Goal: Obtain resource: Download file/media

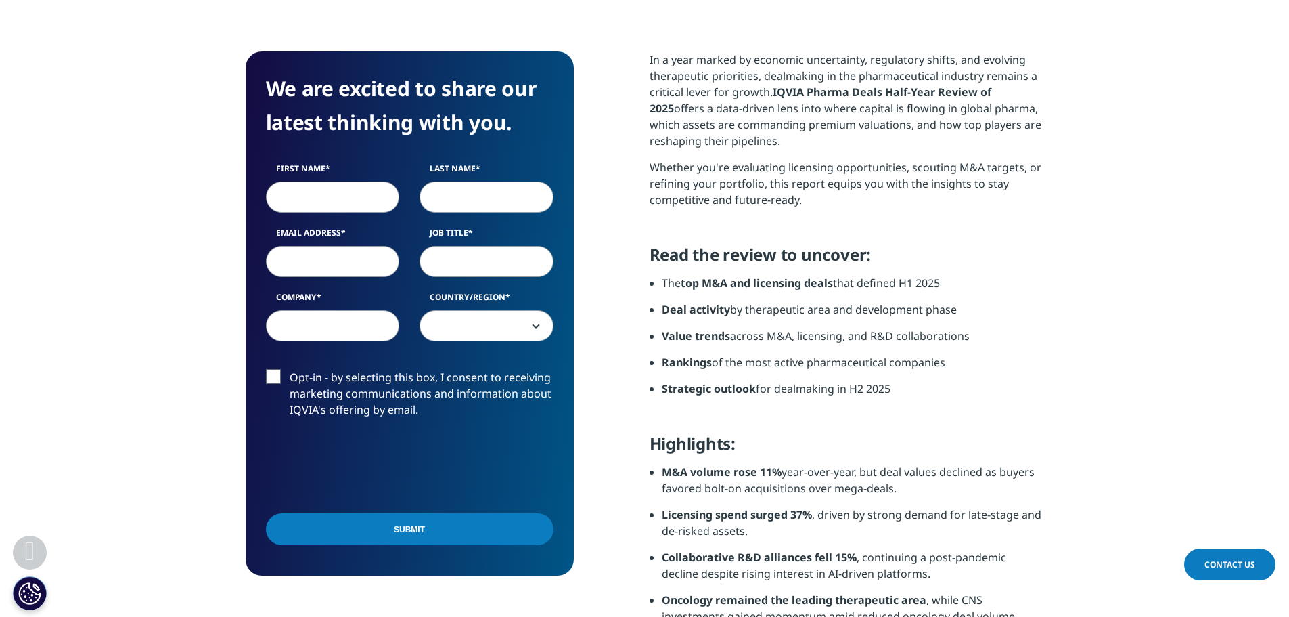
scroll to position [541, 0]
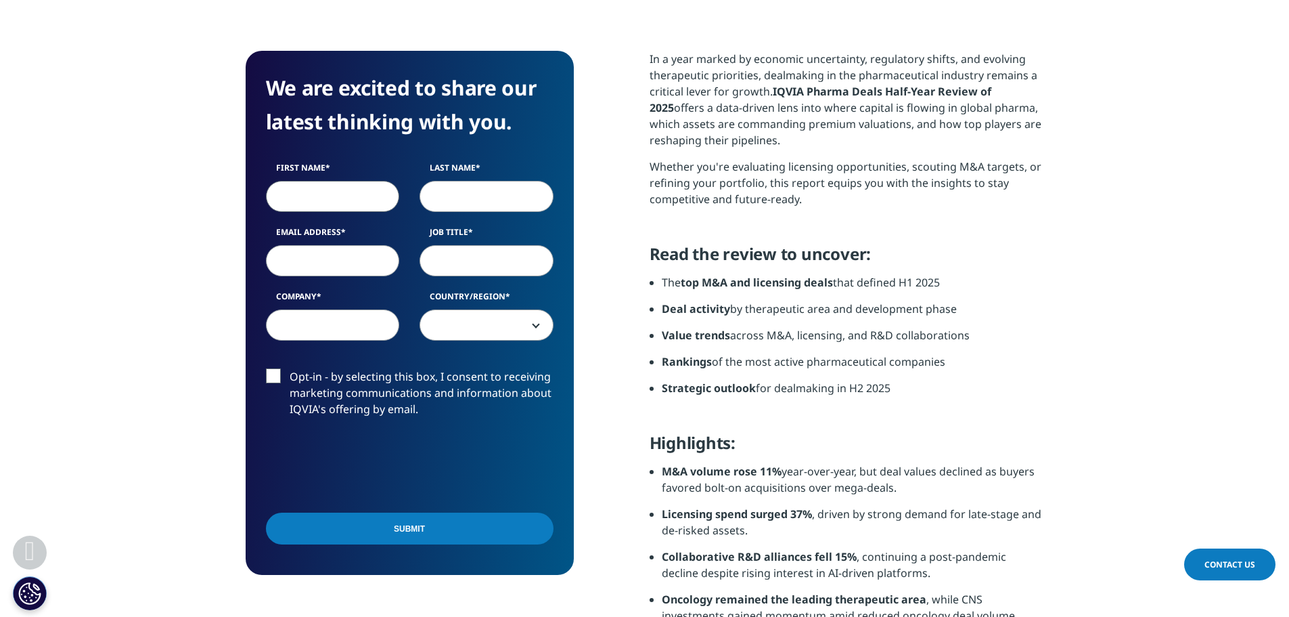
click at [355, 203] on input "First Name" at bounding box center [333, 196] width 134 height 31
type input "Matej"
click at [453, 190] on input "Last Name" at bounding box center [487, 196] width 134 height 31
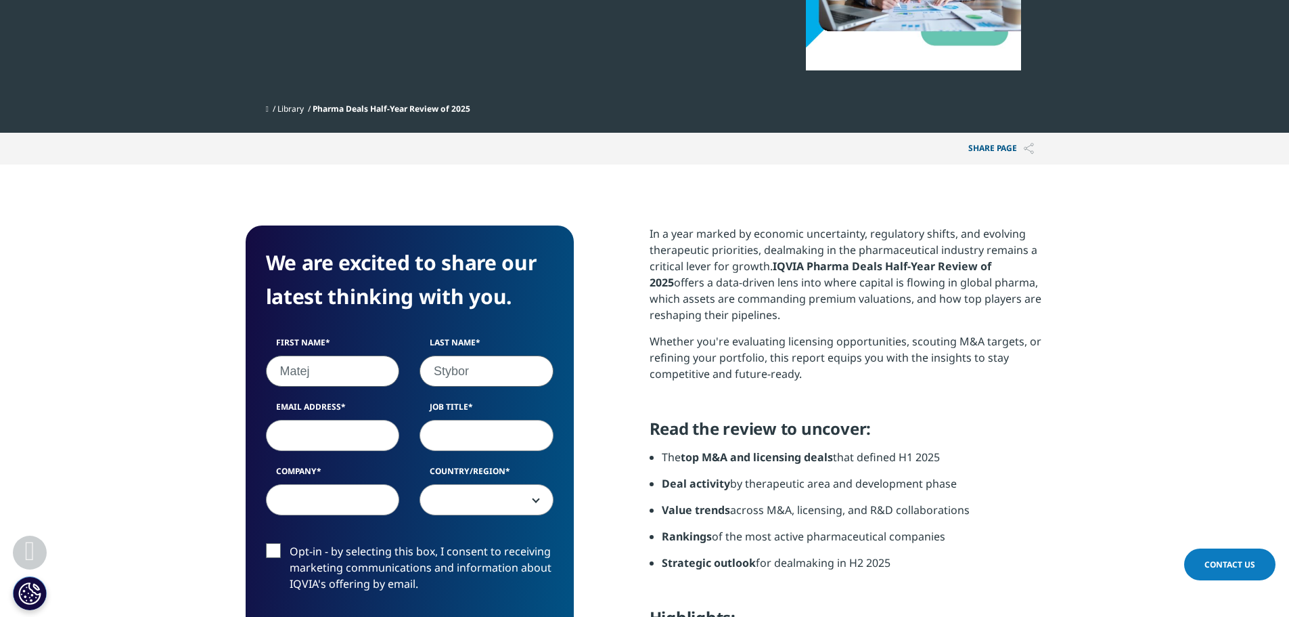
scroll to position [405, 0]
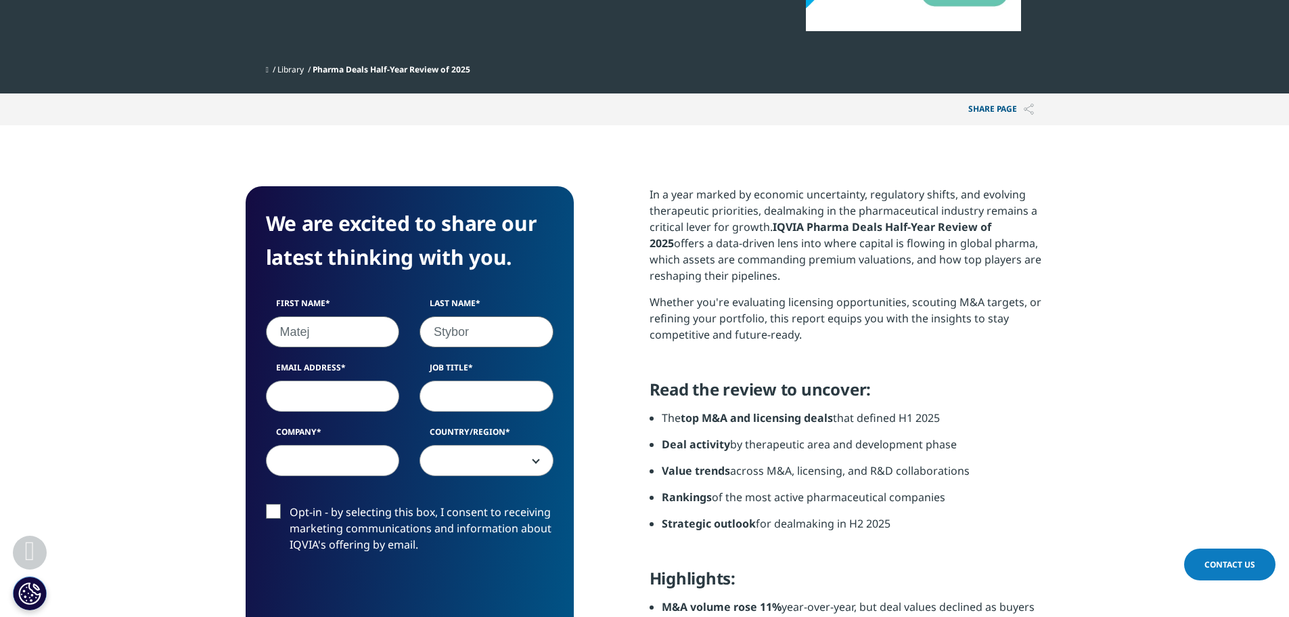
type input "Stybor"
click at [351, 395] on input "Email Address" at bounding box center [333, 395] width 134 height 31
type input "s"
type input "matej.stybor@iqvia.com"
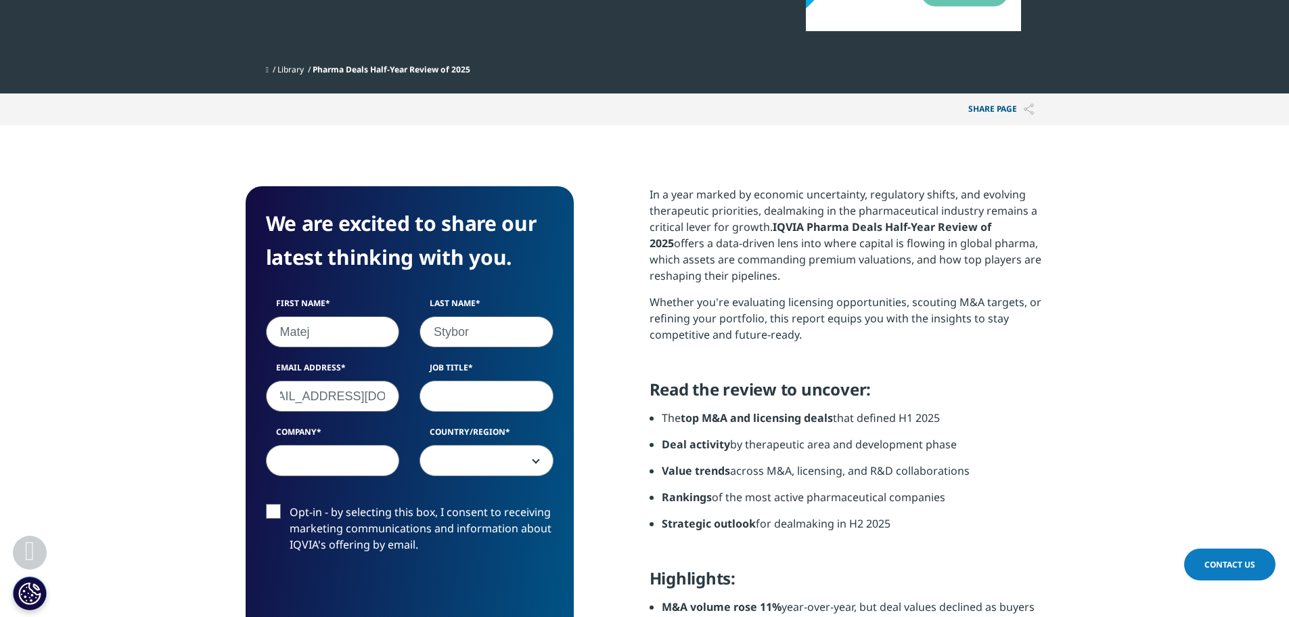
click at [468, 410] on input "Job Title" at bounding box center [487, 395] width 134 height 31
type input "Marketing specialist"
click at [351, 470] on input "Company" at bounding box center [333, 460] width 134 height 31
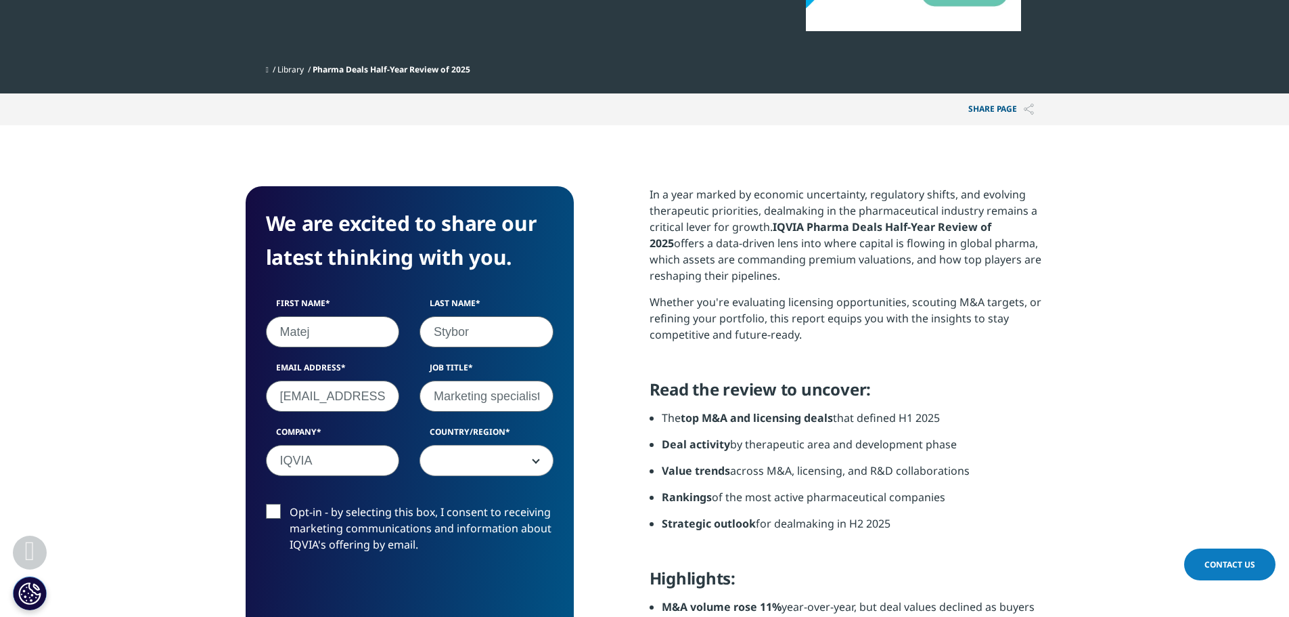
type input "IQVIA"
click at [477, 464] on span at bounding box center [486, 460] width 133 height 31
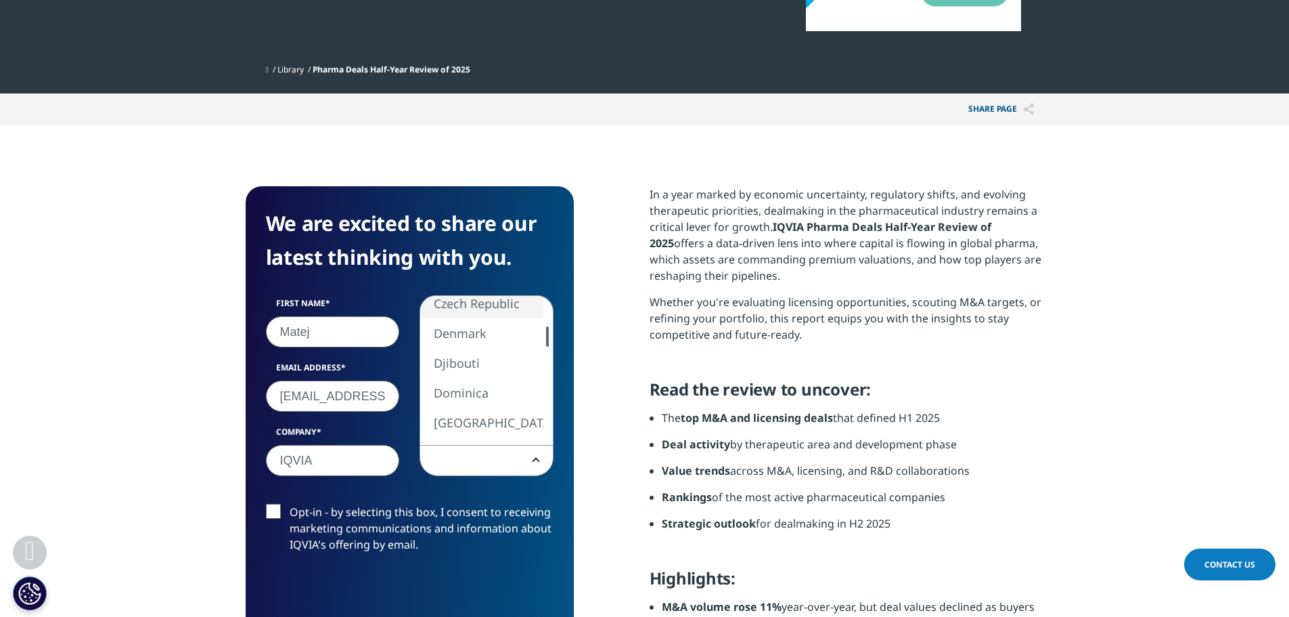
select select "Czech Republic"
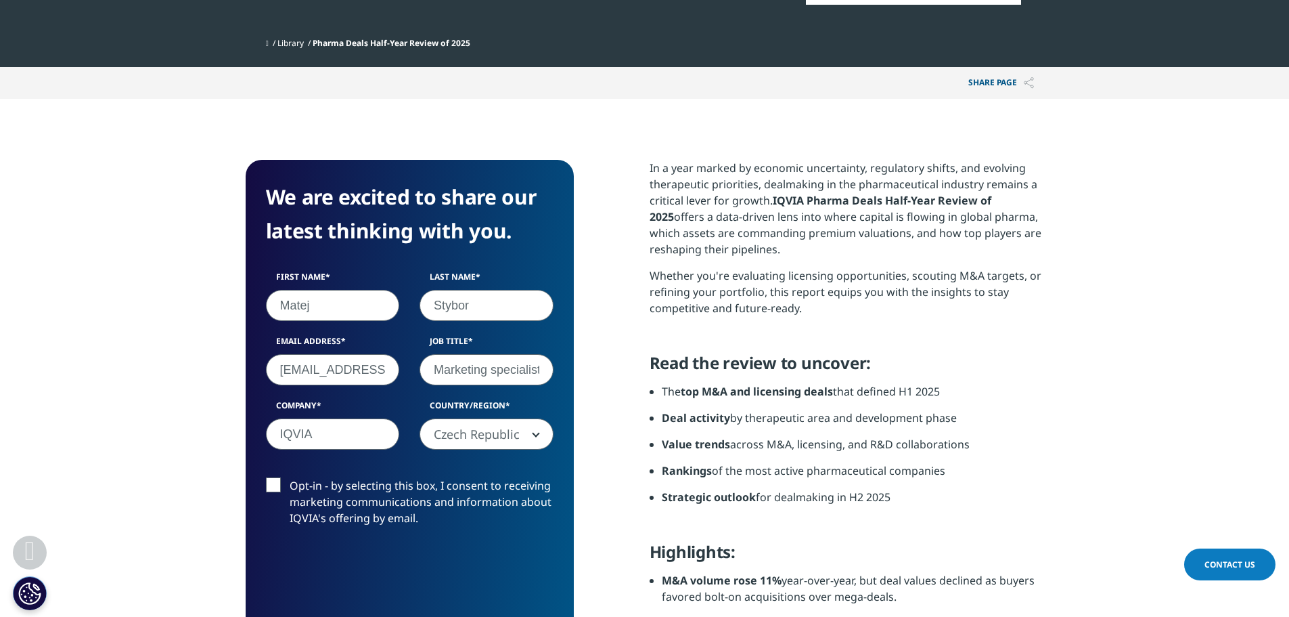
scroll to position [473, 0]
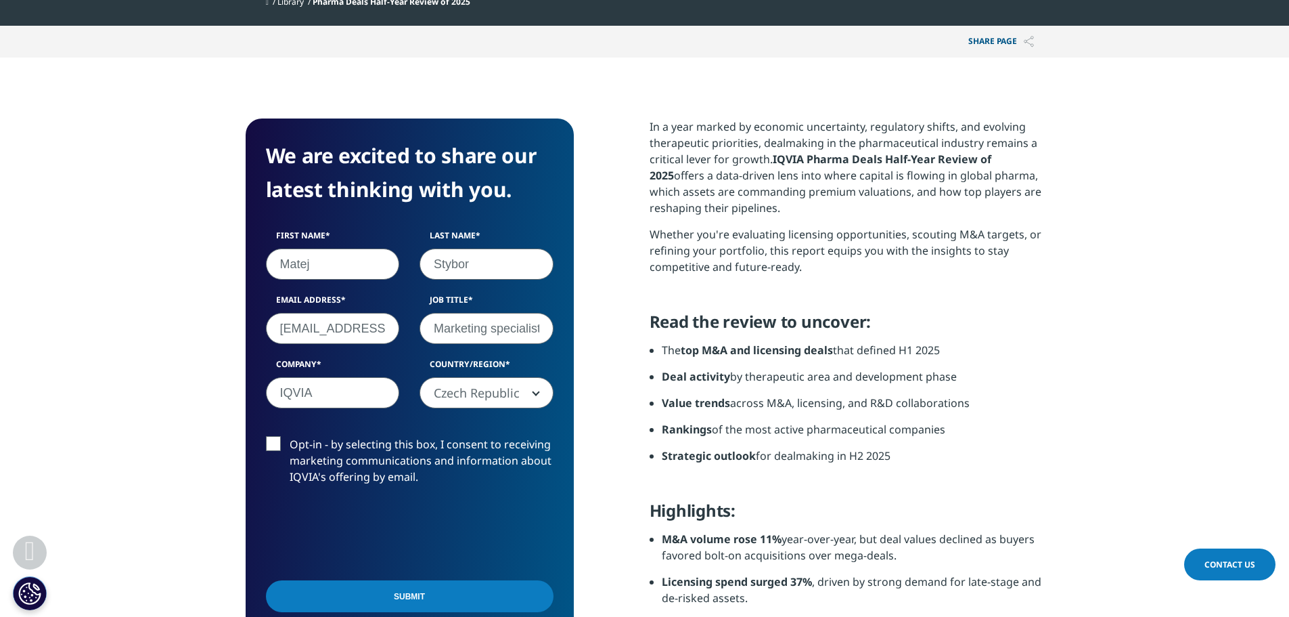
click at [477, 595] on input "Submit" at bounding box center [410, 596] width 288 height 32
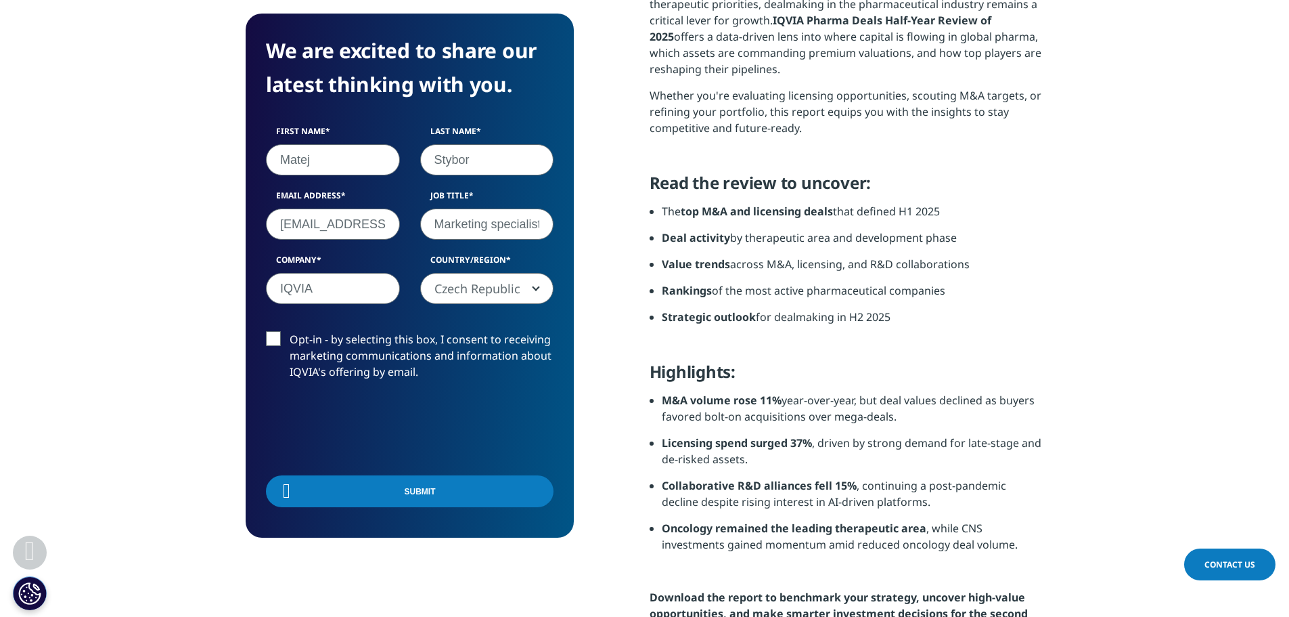
scroll to position [106, 328]
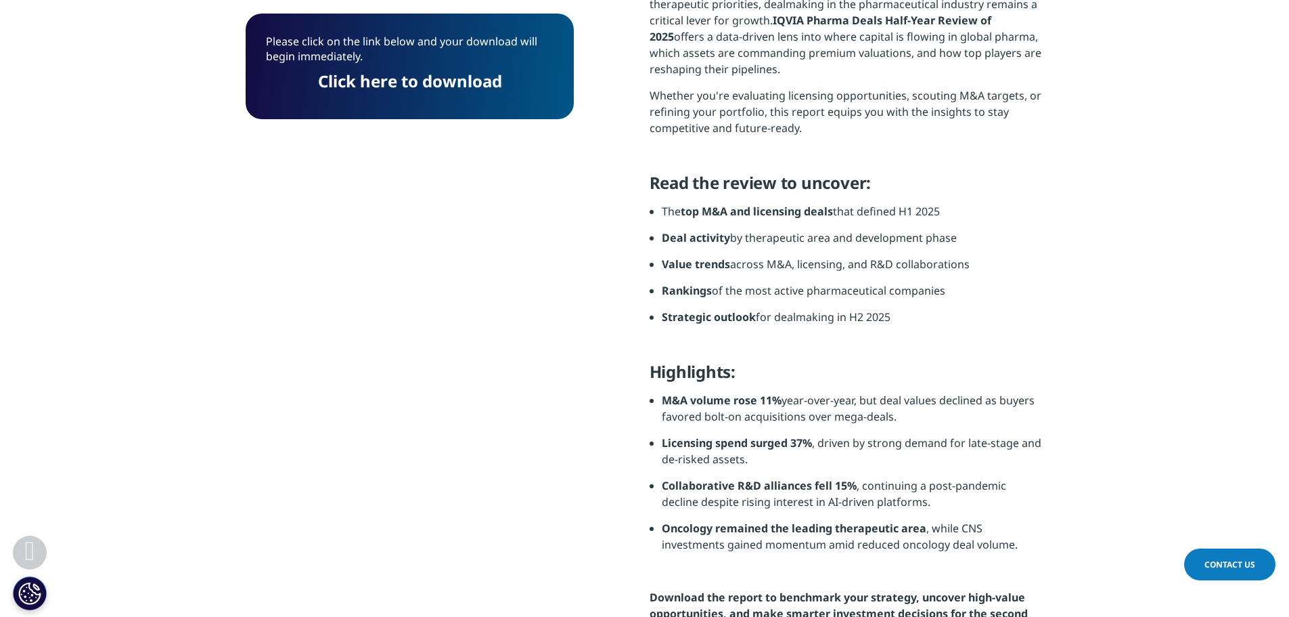
click at [426, 81] on link "Click here to download" at bounding box center [410, 81] width 184 height 22
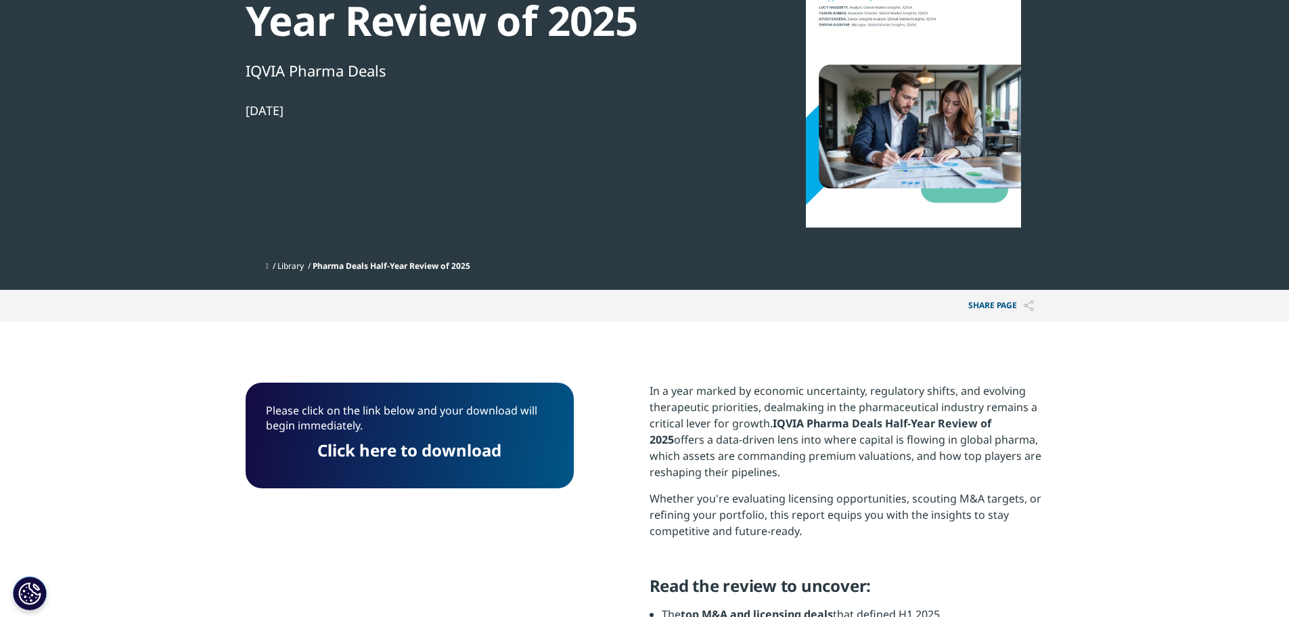
scroll to position [273, 0]
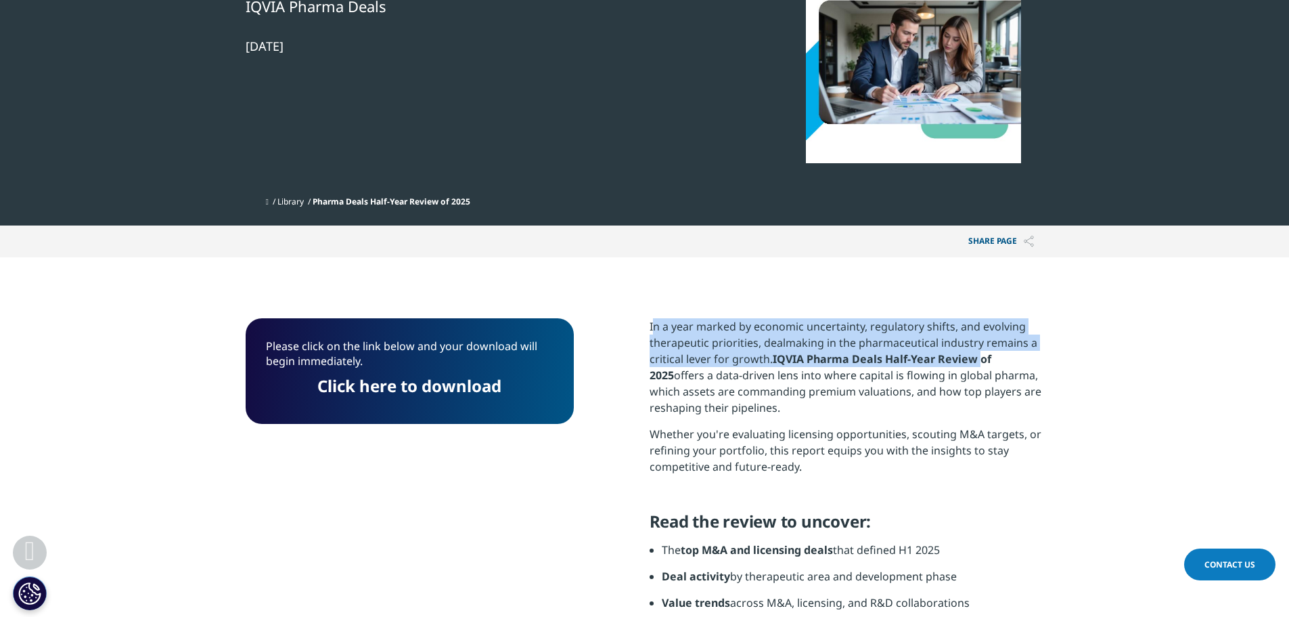
drag, startPoint x: 656, startPoint y: 323, endPoint x: 978, endPoint y: 366, distance: 325.0
click at [978, 366] on p "In a year marked by economic uncertainty, regulatory shifts, and evolving thera…" at bounding box center [847, 372] width 395 height 108
click at [896, 347] on p "In a year marked by economic uncertainty, regulatory shifts, and evolving thera…" at bounding box center [847, 372] width 395 height 108
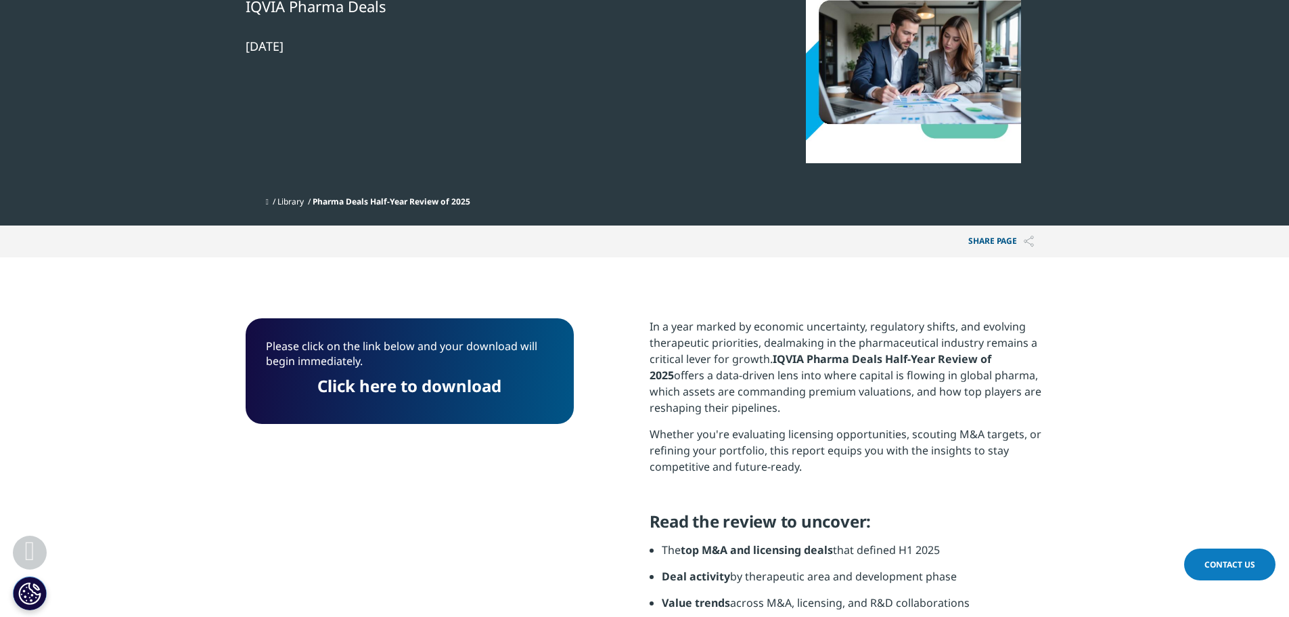
drag, startPoint x: 641, startPoint y: 319, endPoint x: 853, endPoint y: 411, distance: 231.0
copy p "In a year marked by economic uncertainty, regulatory shifts, and evolving thera…"
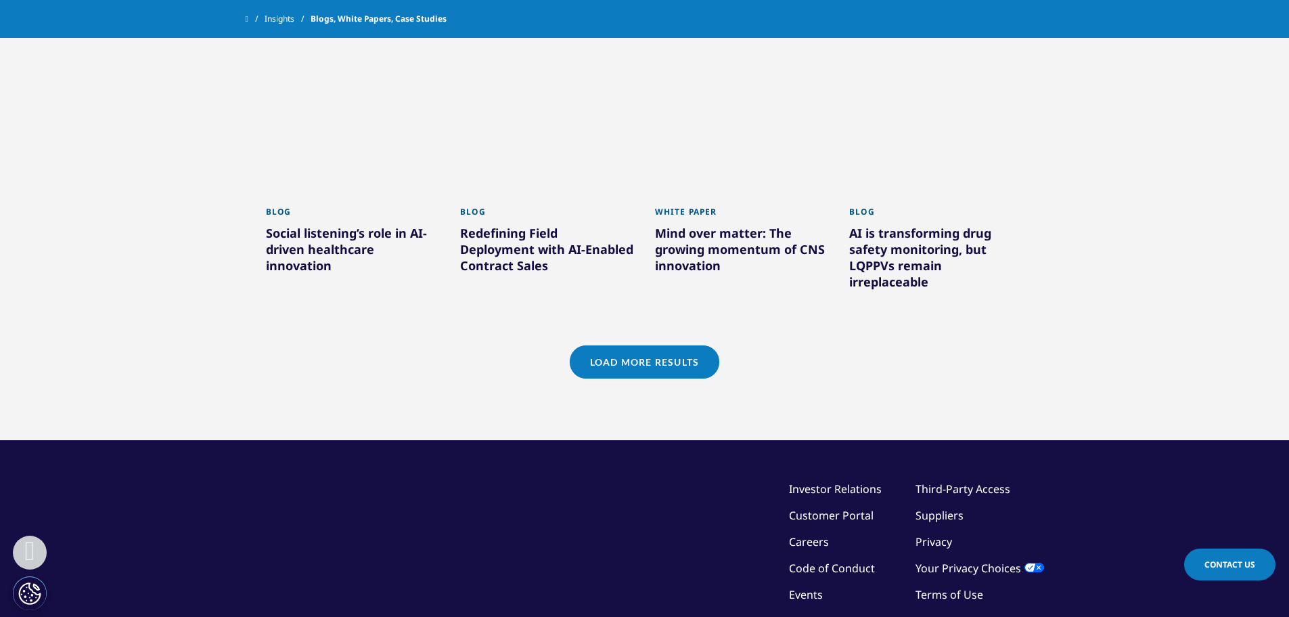
scroll to position [939, 0]
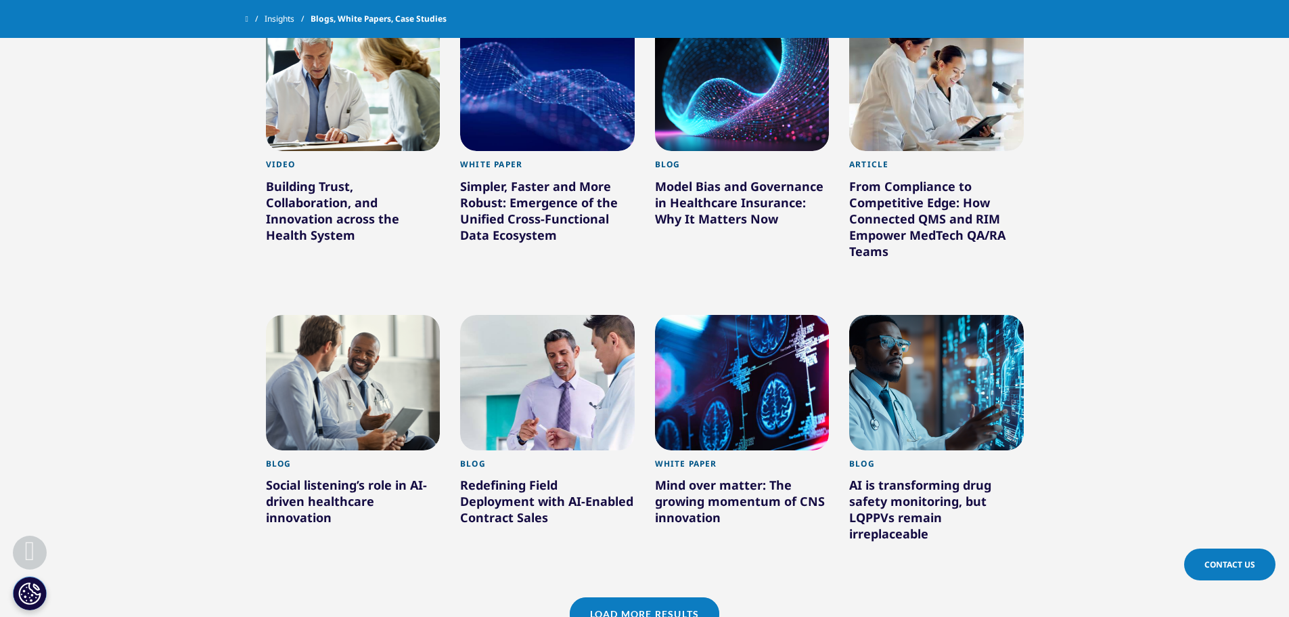
click at [679, 597] on link "Load More Results" at bounding box center [645, 613] width 150 height 33
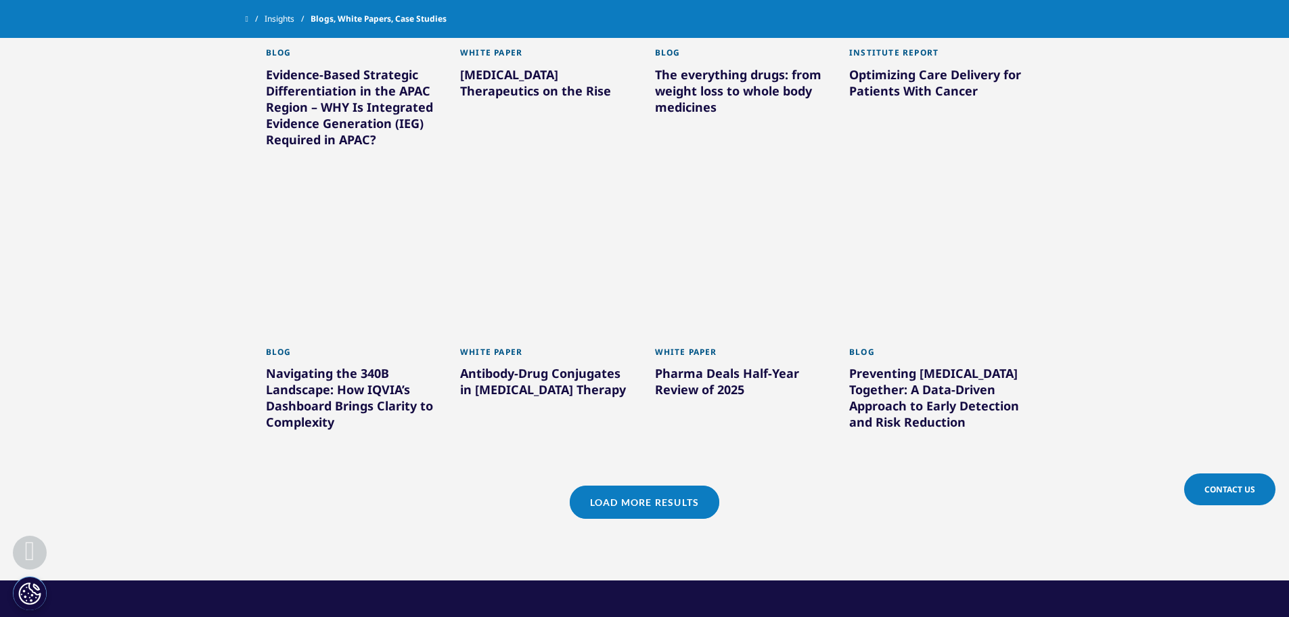
scroll to position [1954, 0]
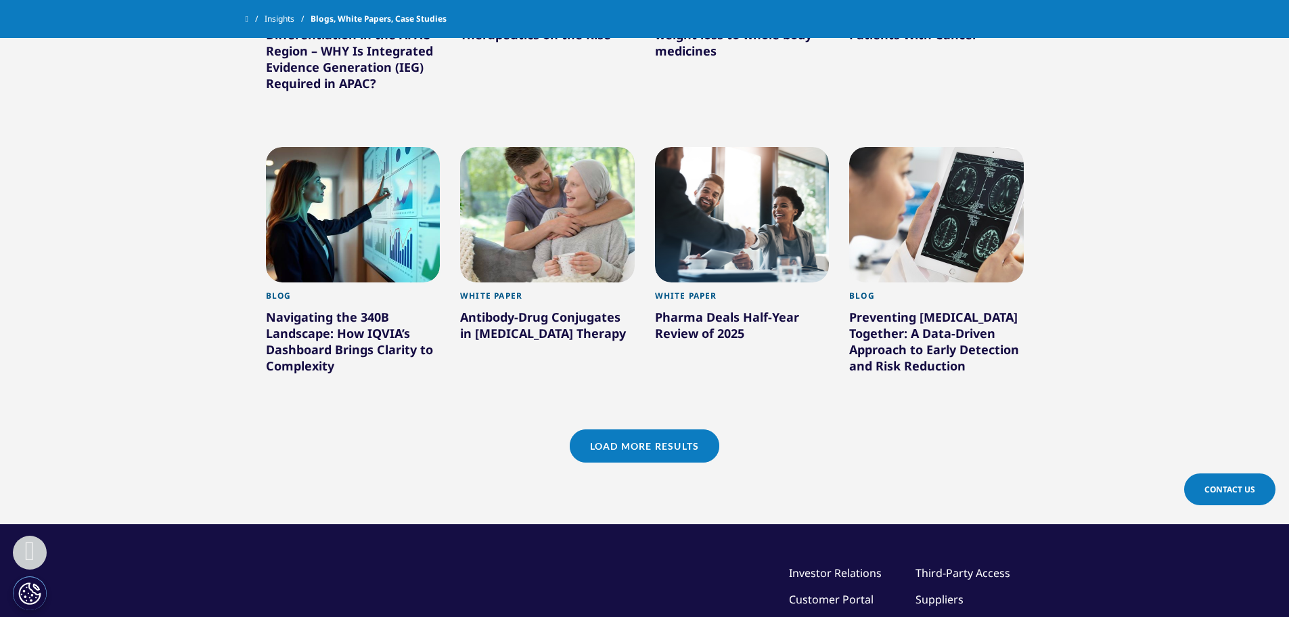
click at [634, 433] on link "Load More Results" at bounding box center [645, 445] width 150 height 33
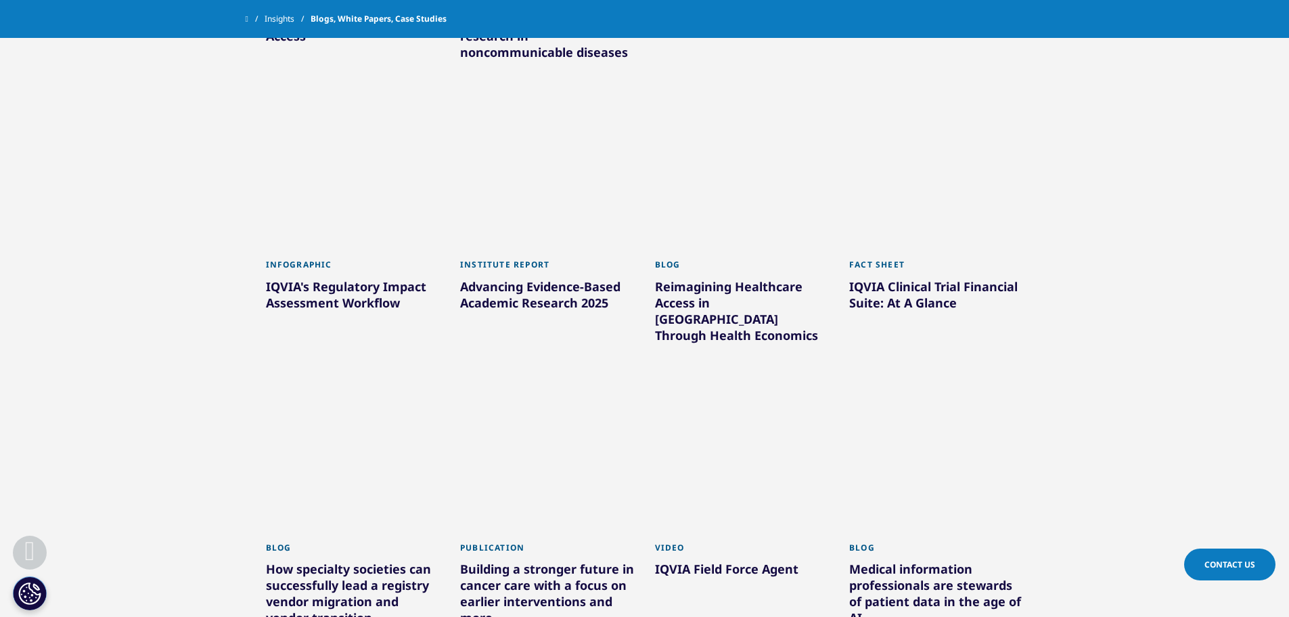
scroll to position [2766, 0]
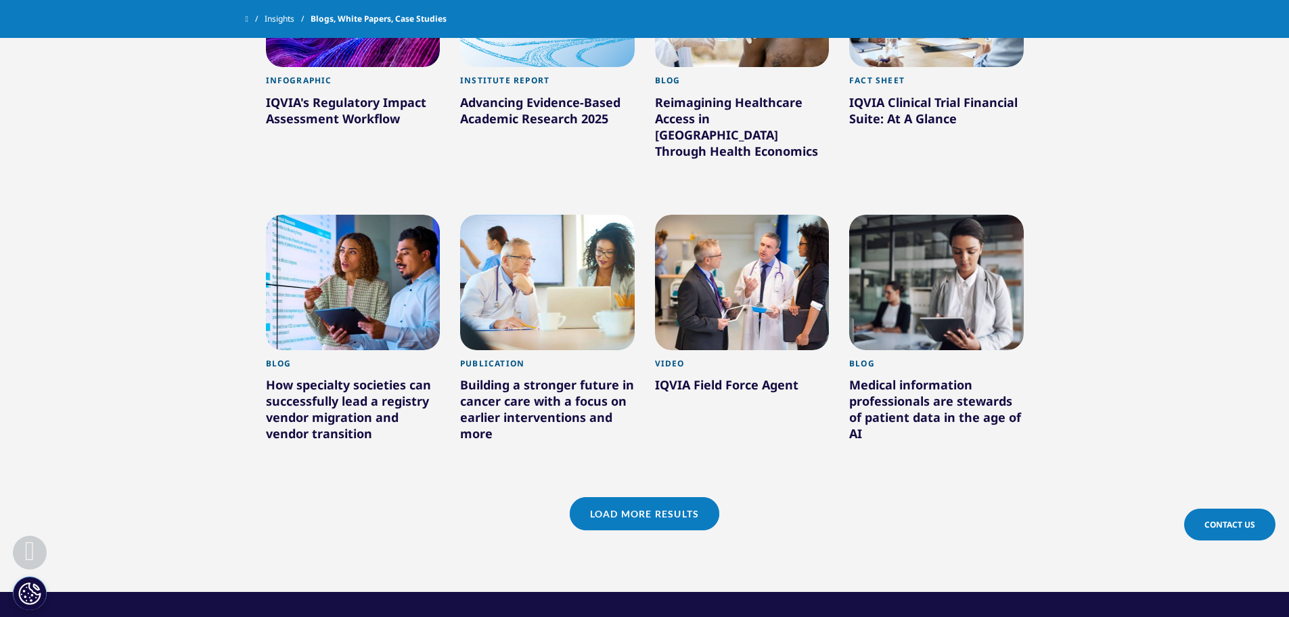
click at [648, 497] on link "Load More Results" at bounding box center [645, 513] width 150 height 33
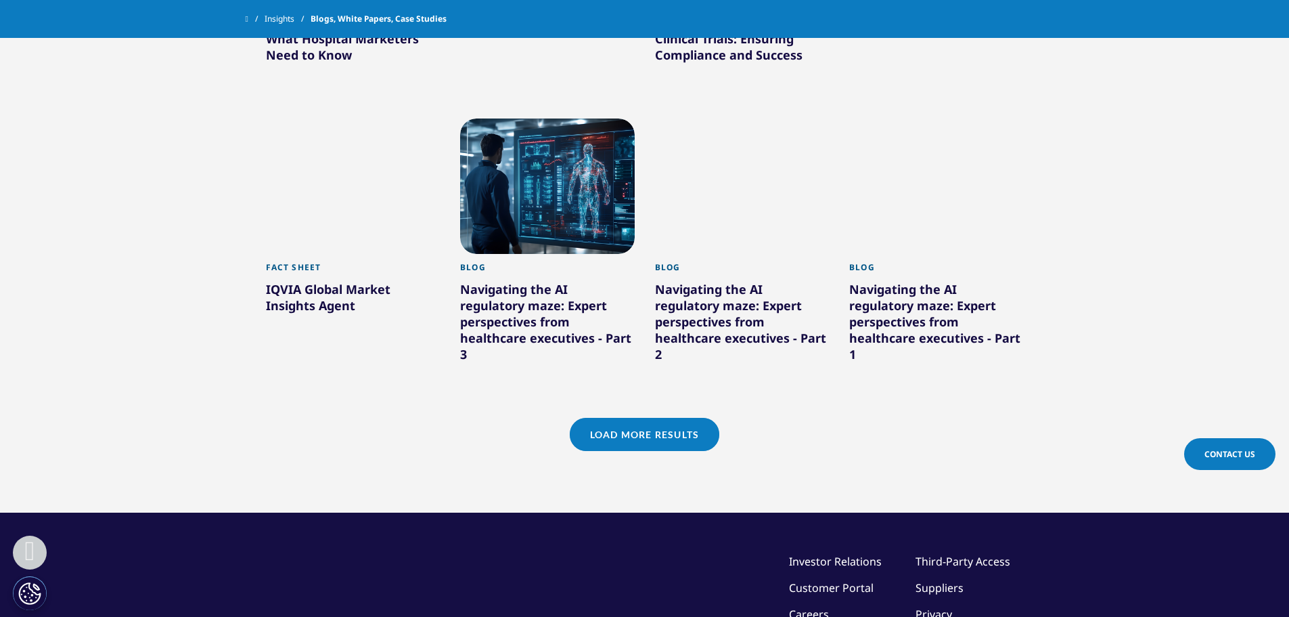
scroll to position [3700, 0]
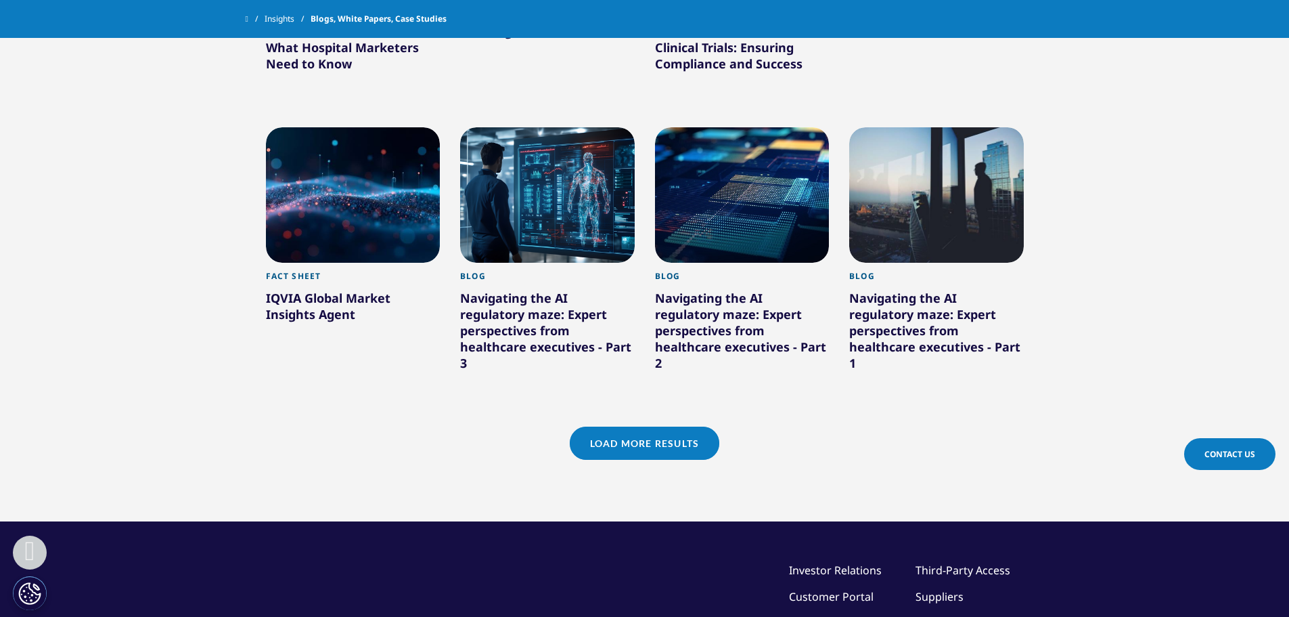
click at [655, 426] on link "Load More Results" at bounding box center [645, 442] width 150 height 33
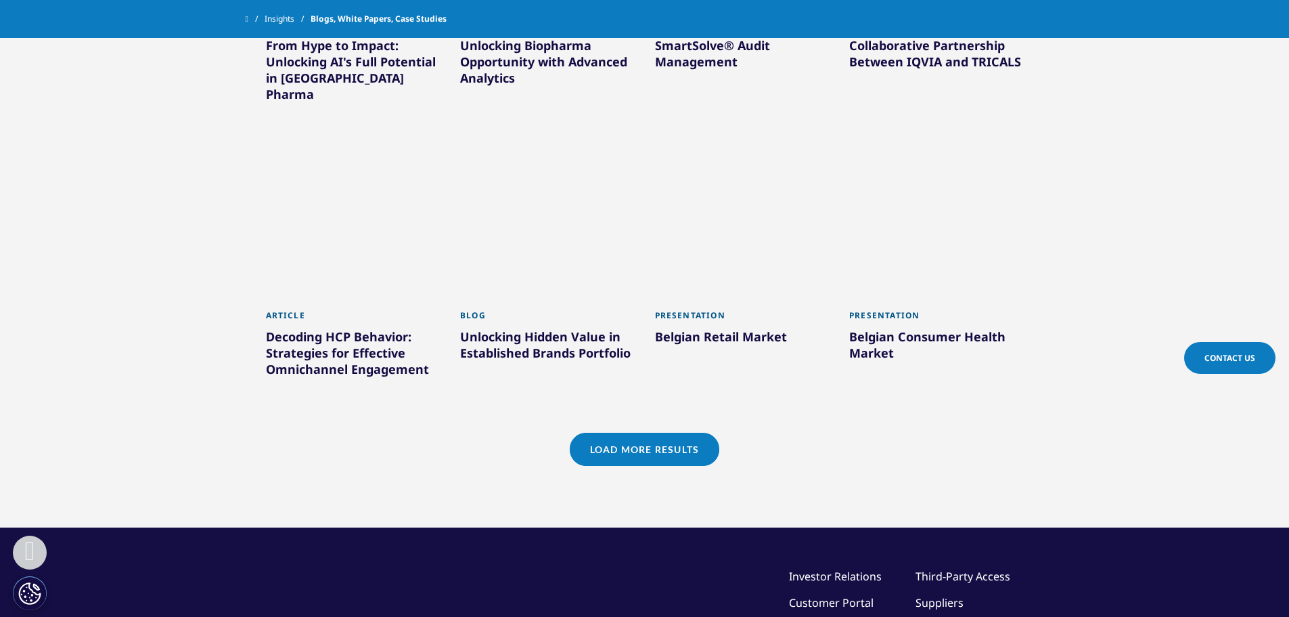
scroll to position [4648, 0]
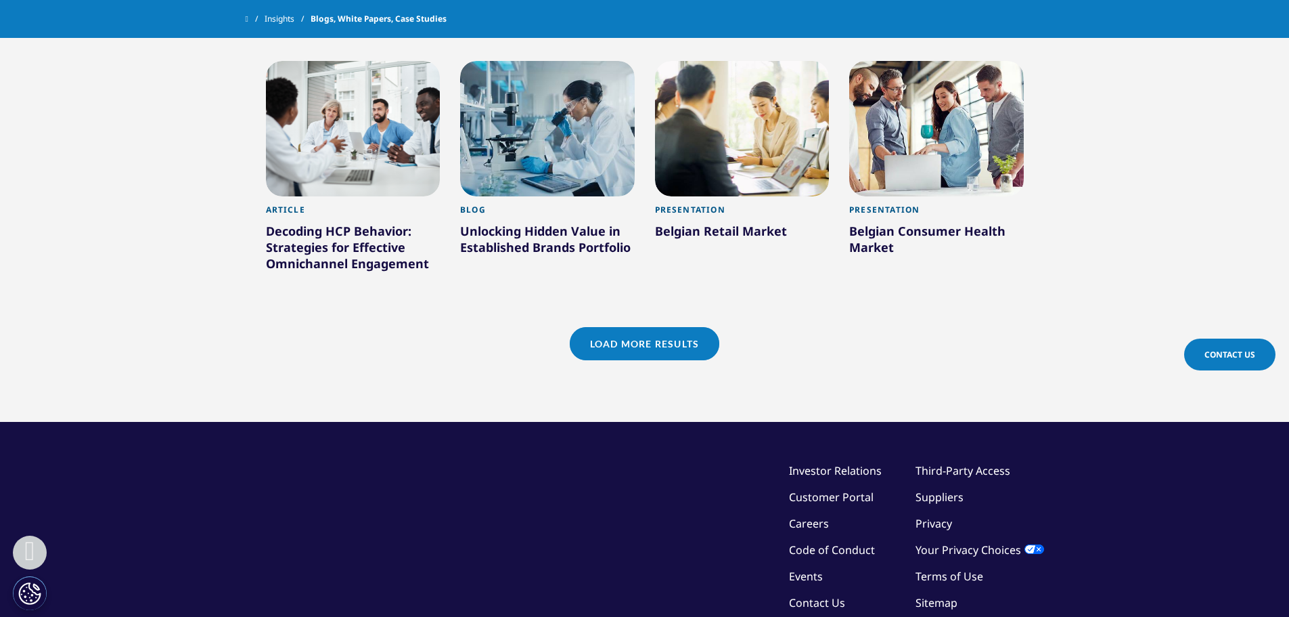
click at [659, 327] on div "Load More Results" at bounding box center [645, 360] width 778 height 67
click at [663, 327] on link "Load More Results" at bounding box center [645, 343] width 150 height 33
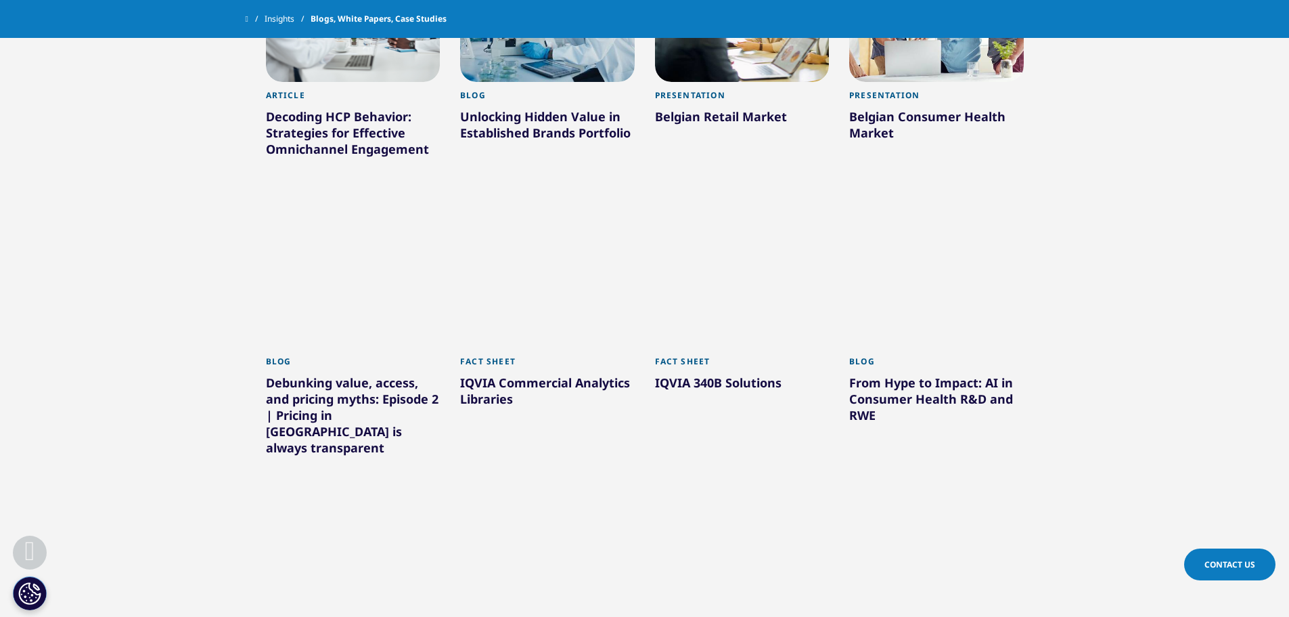
scroll to position [4783, 0]
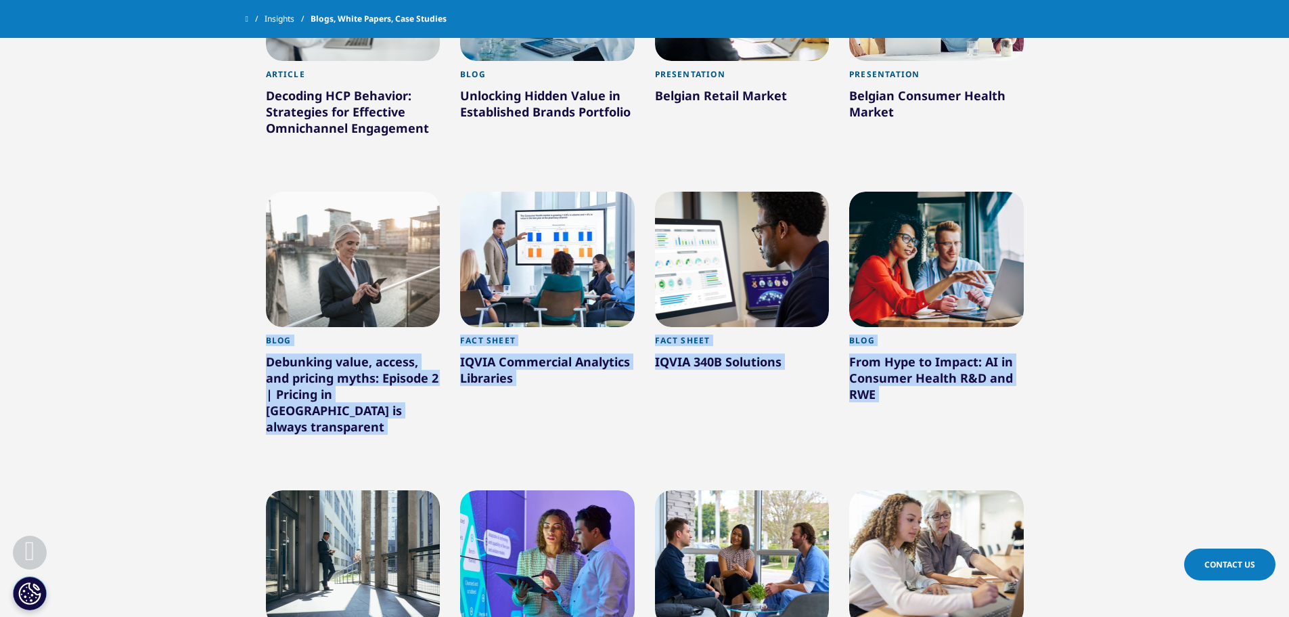
drag, startPoint x: 1287, startPoint y: 500, endPoint x: 1260, endPoint y: 98, distance: 402.9
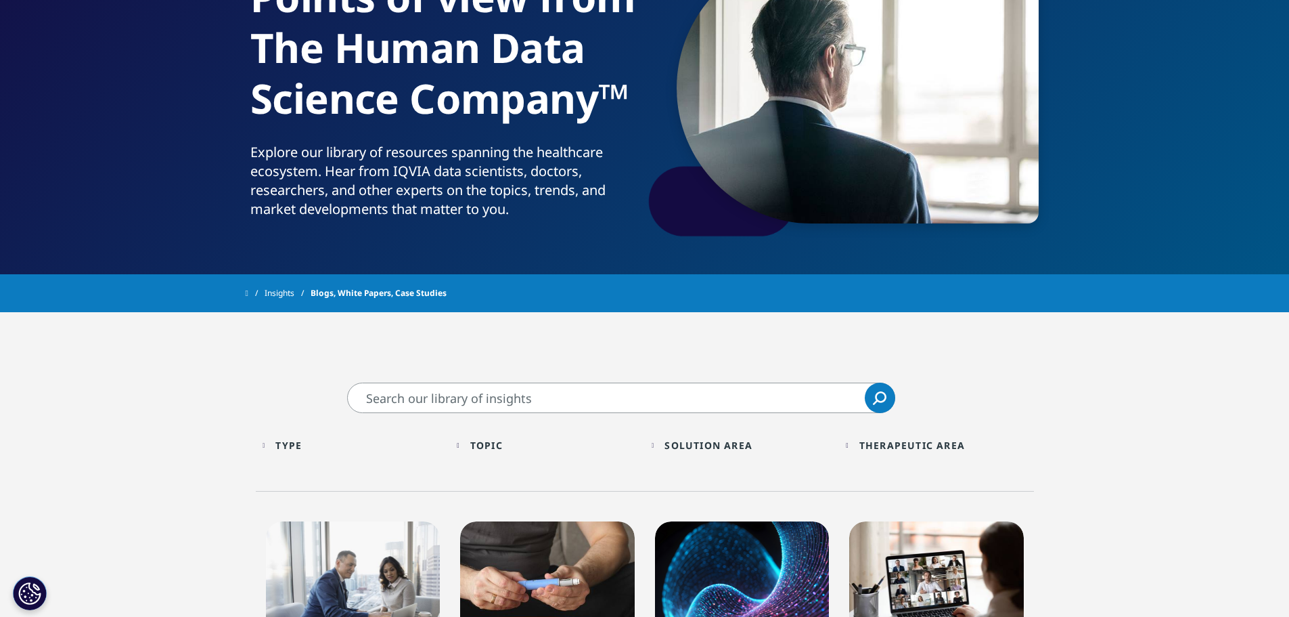
scroll to position [203, 0]
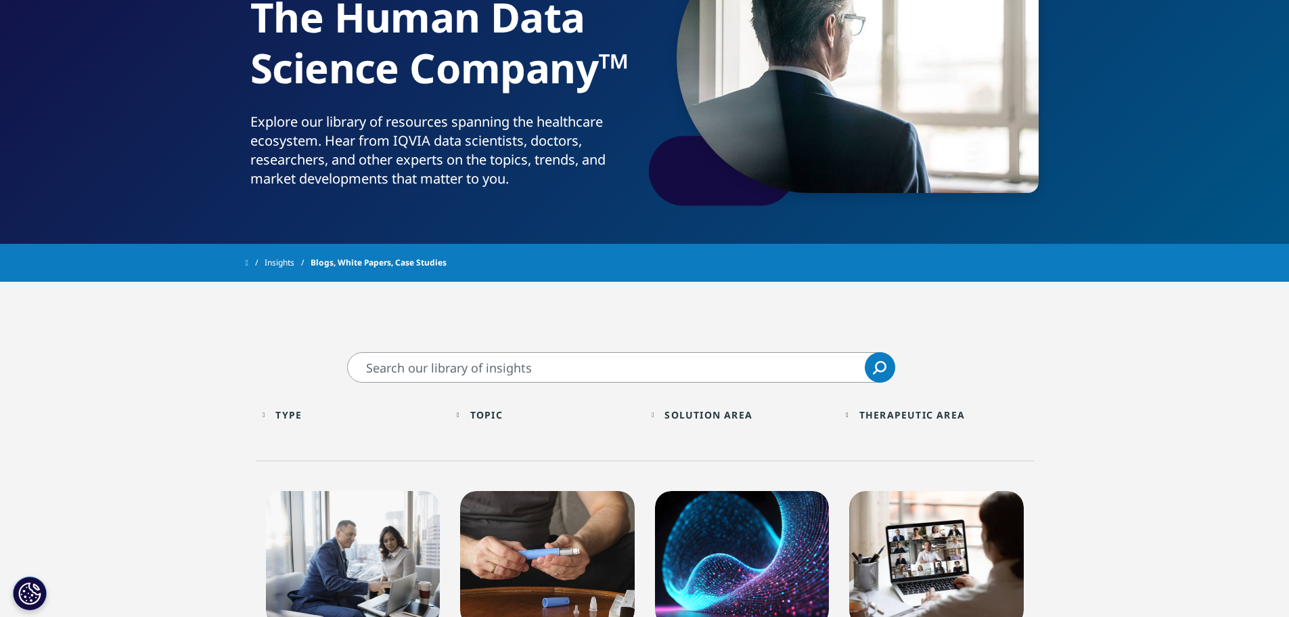
click at [523, 380] on input "Search" at bounding box center [621, 367] width 548 height 30
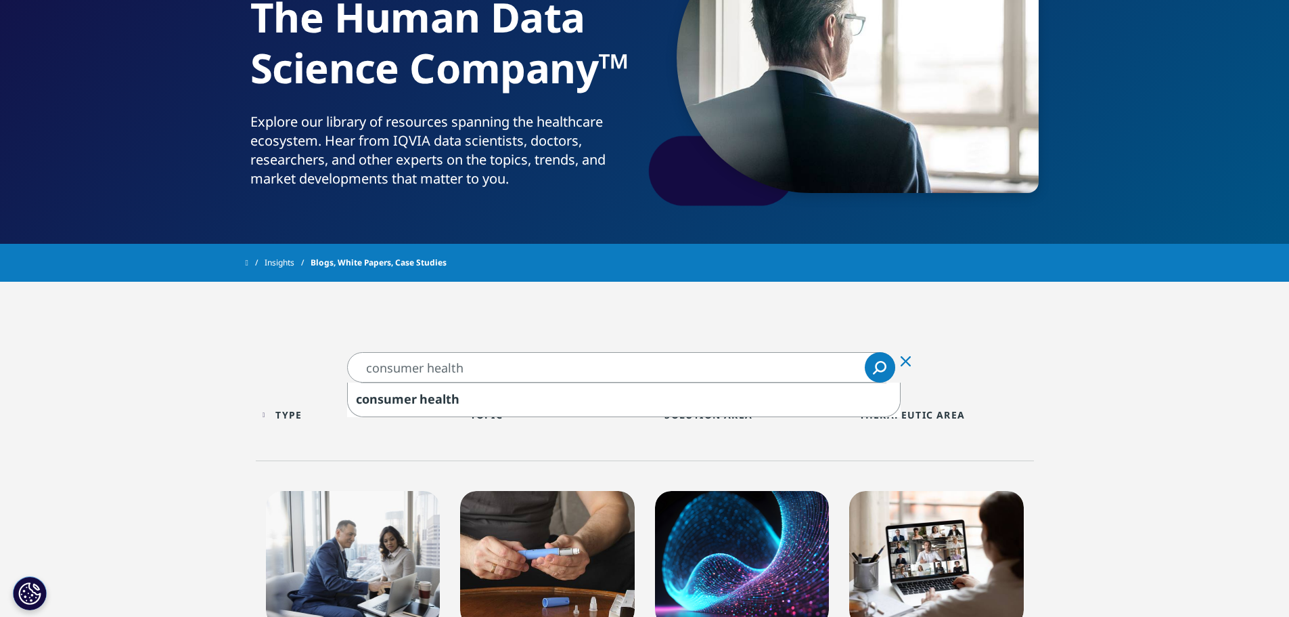
type input "consumer health"
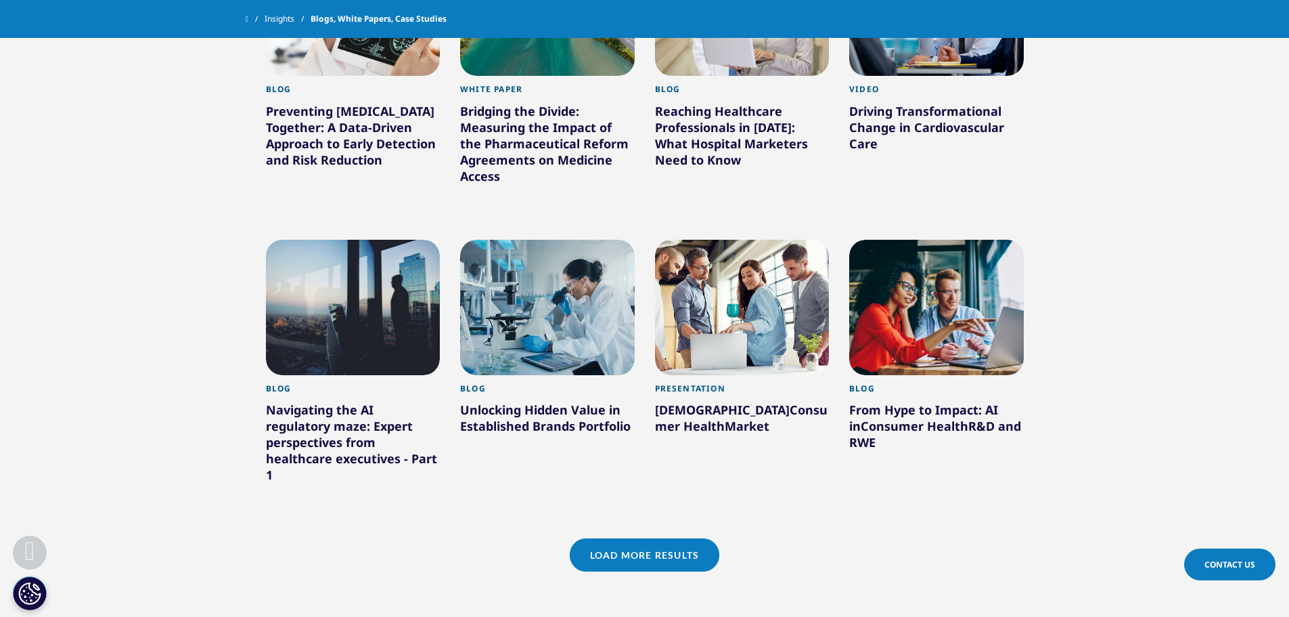
scroll to position [1015, 0]
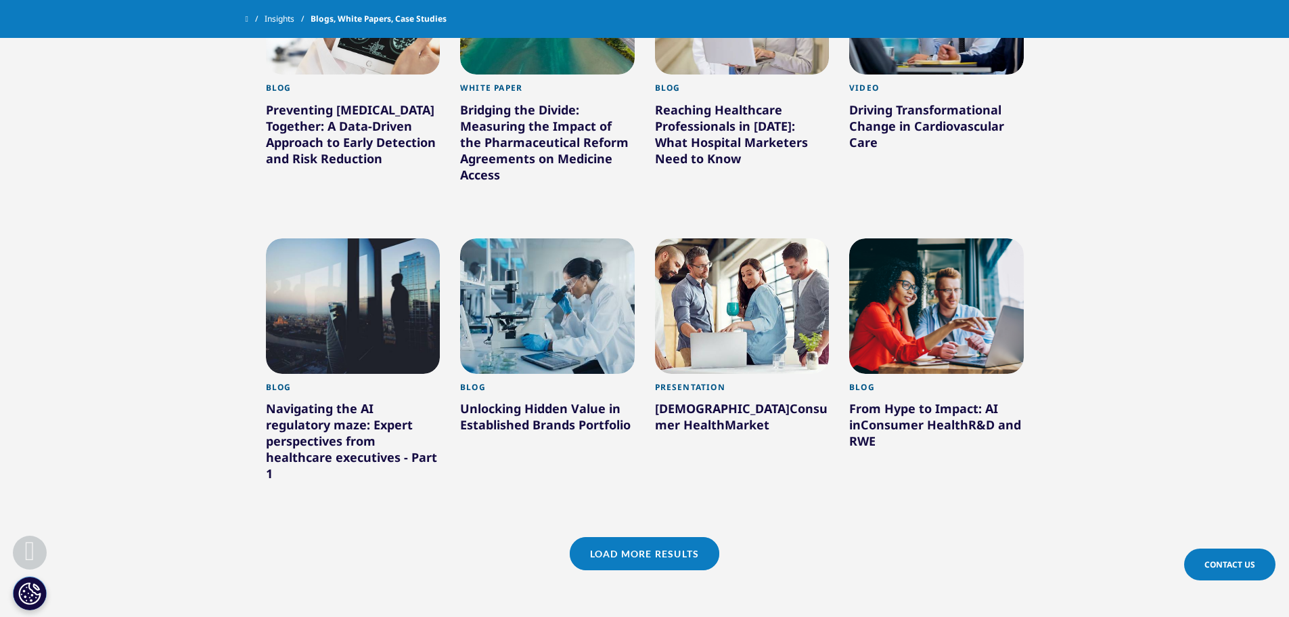
click at [654, 547] on link "Load More Results" at bounding box center [645, 553] width 150 height 33
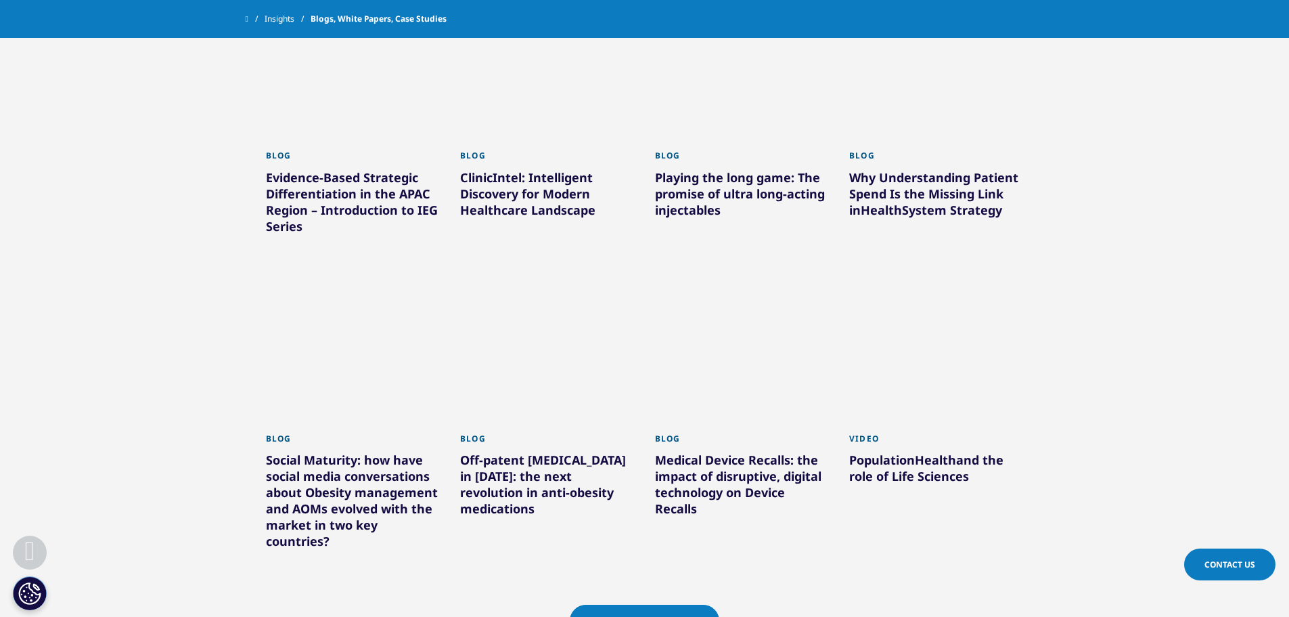
scroll to position [1895, 0]
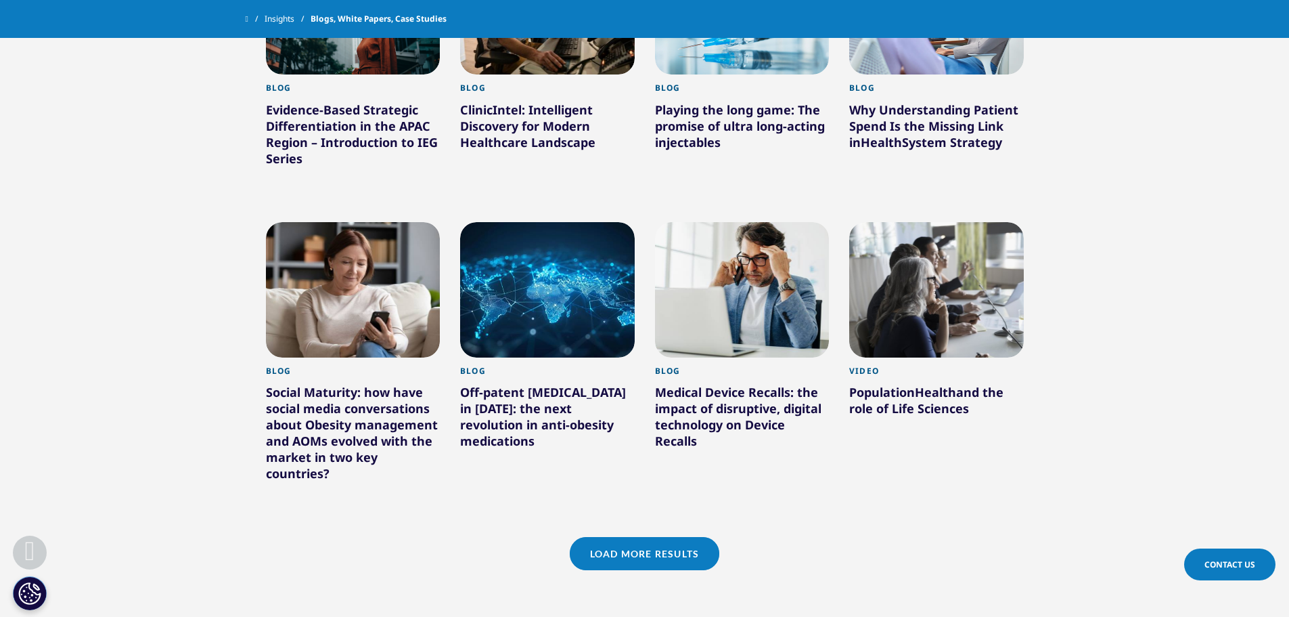
click at [651, 560] on link "Load More Results" at bounding box center [645, 553] width 150 height 33
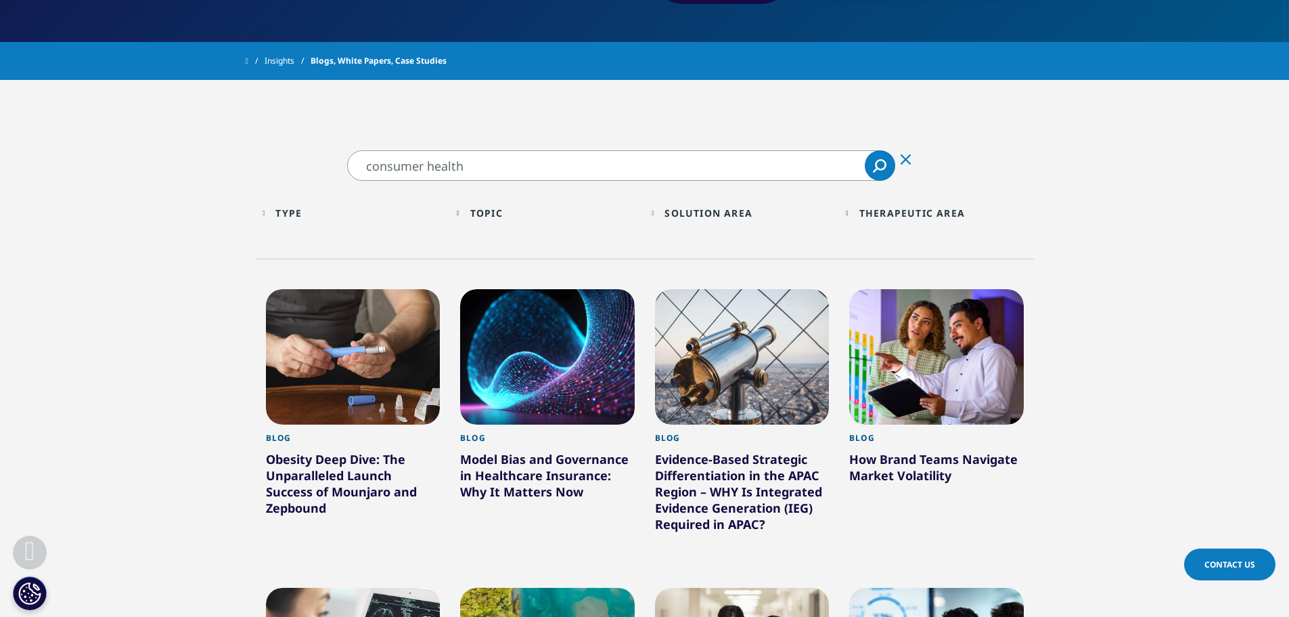
scroll to position [338, 0]
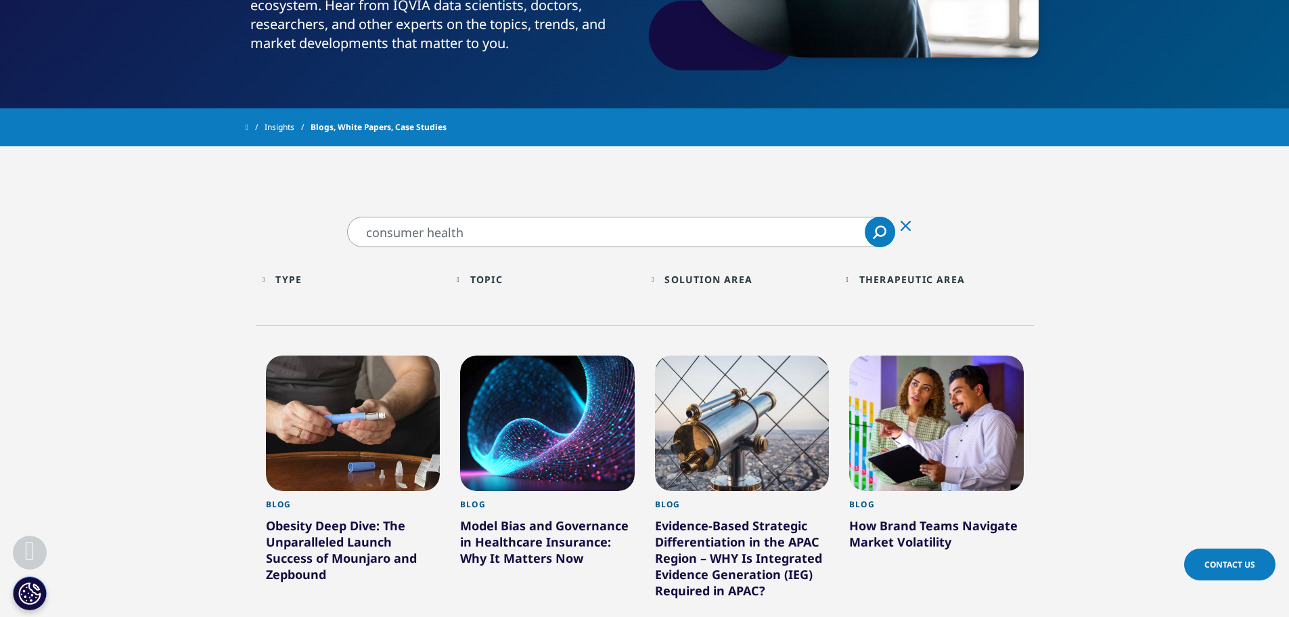
click at [907, 226] on icon "Clear" at bounding box center [906, 226] width 10 height 10
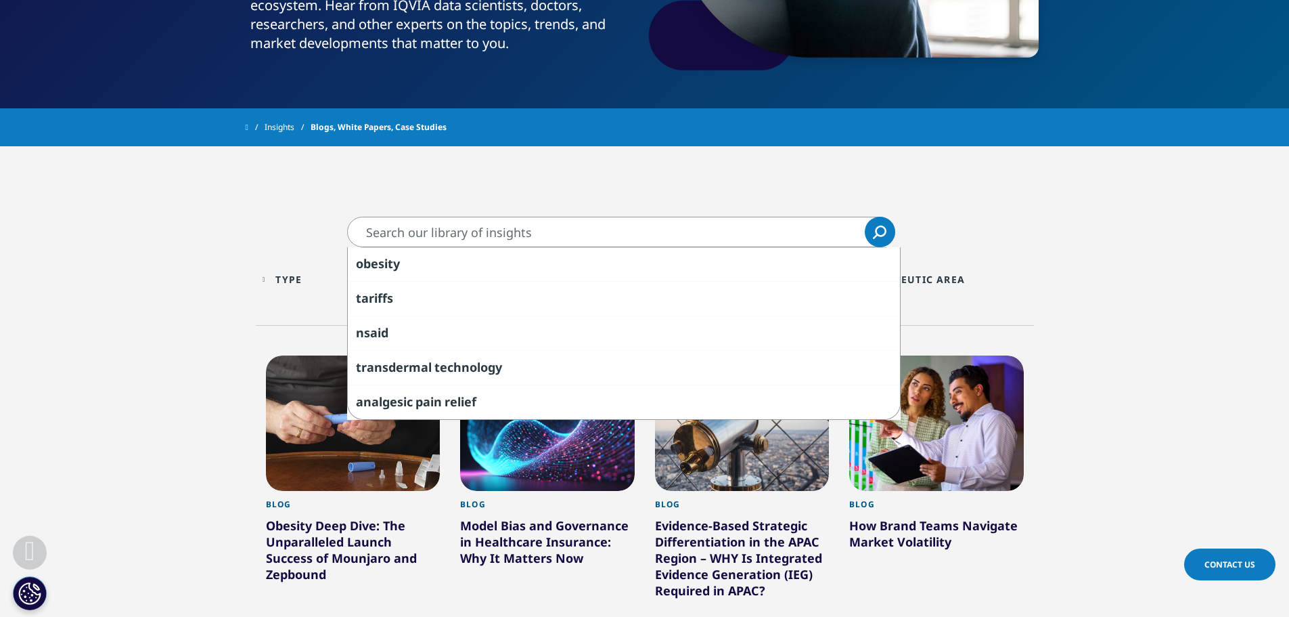
click at [880, 229] on icon "Search" at bounding box center [880, 232] width 14 height 14
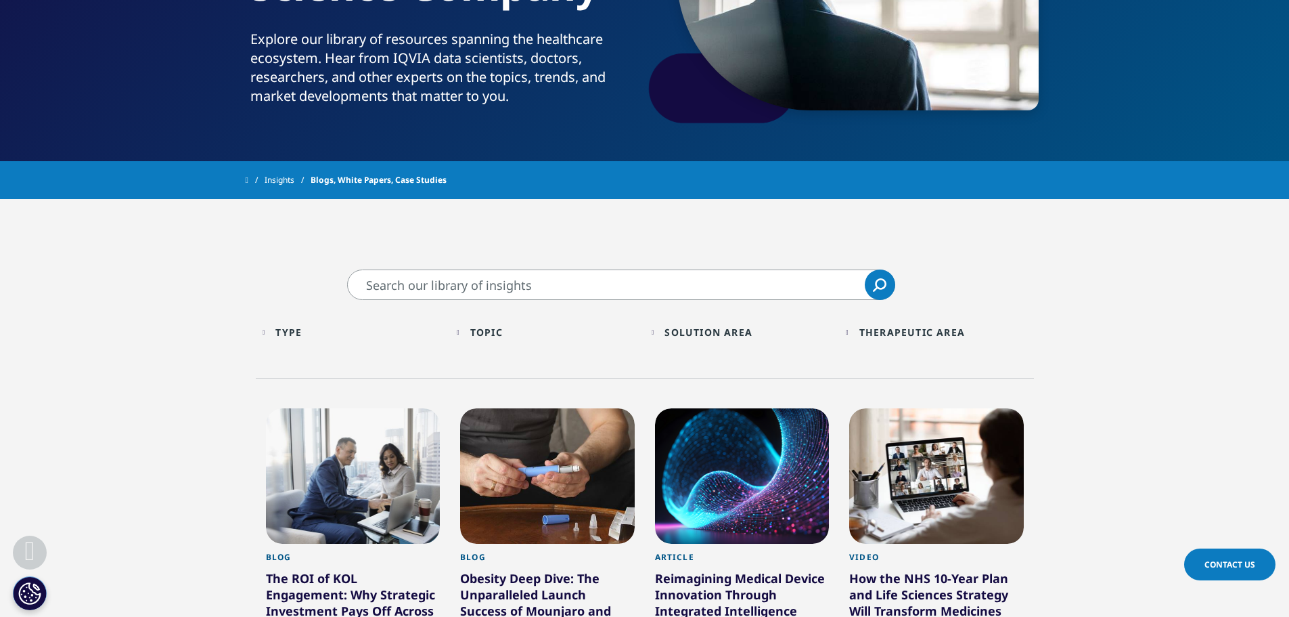
scroll to position [338, 0]
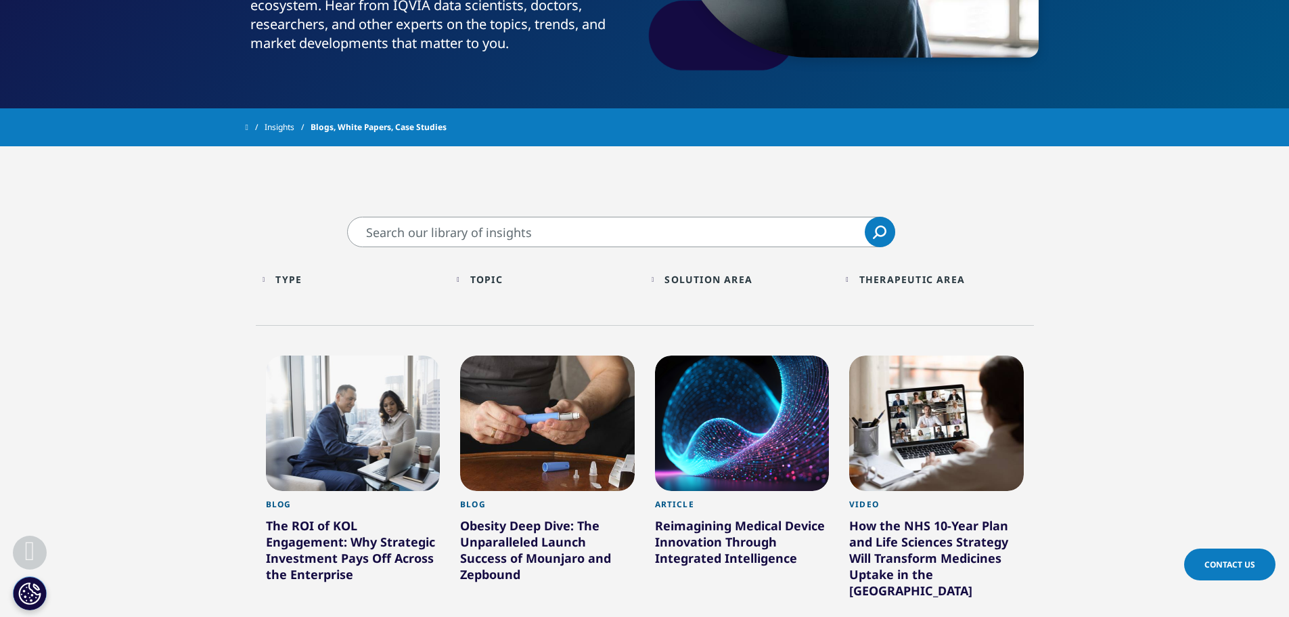
click at [291, 280] on div "Type" at bounding box center [288, 279] width 26 height 13
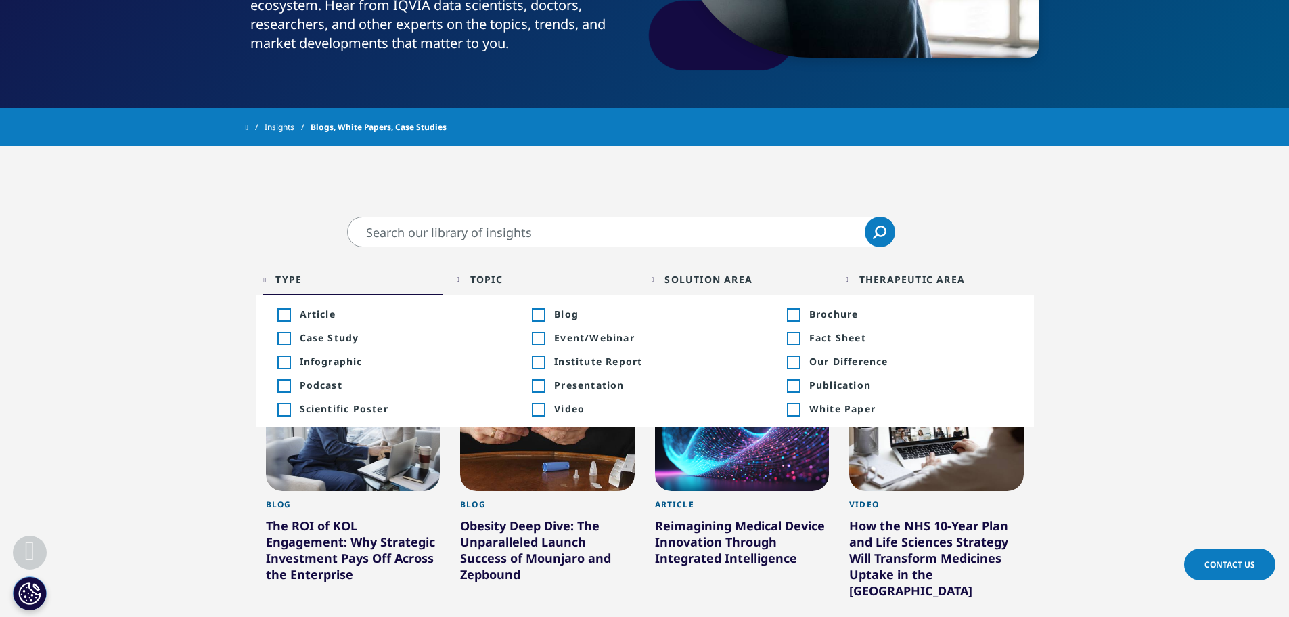
click at [799, 319] on div "Toggle" at bounding box center [793, 315] width 12 height 12
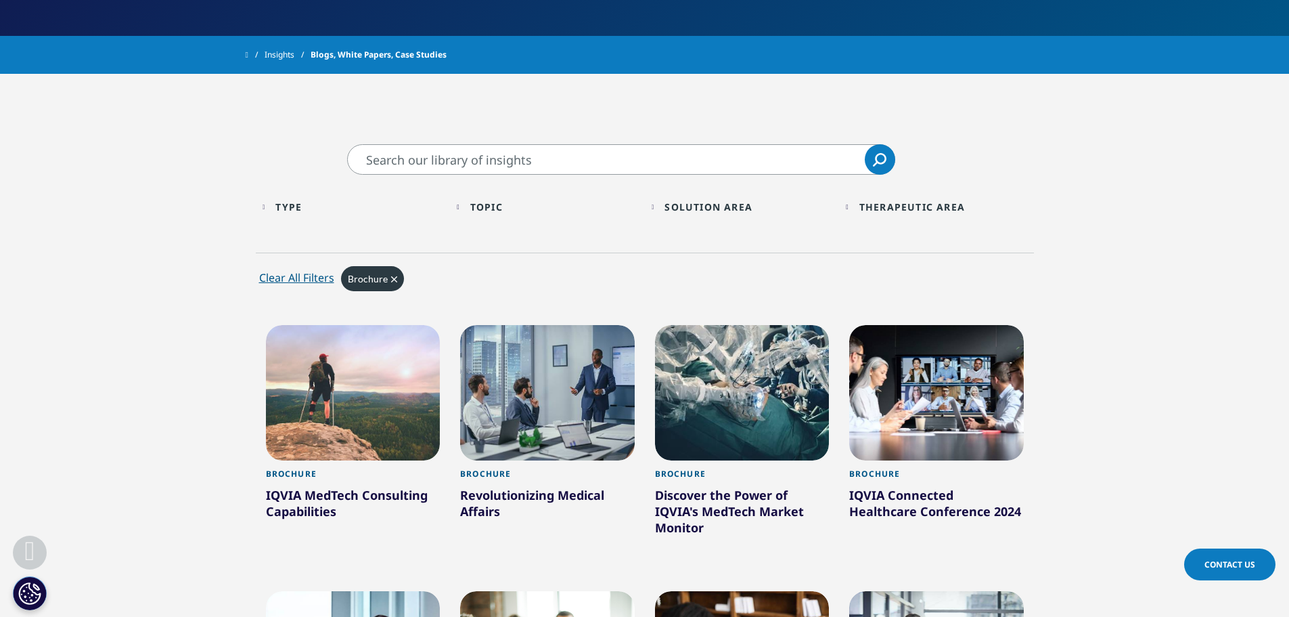
scroll to position [406, 0]
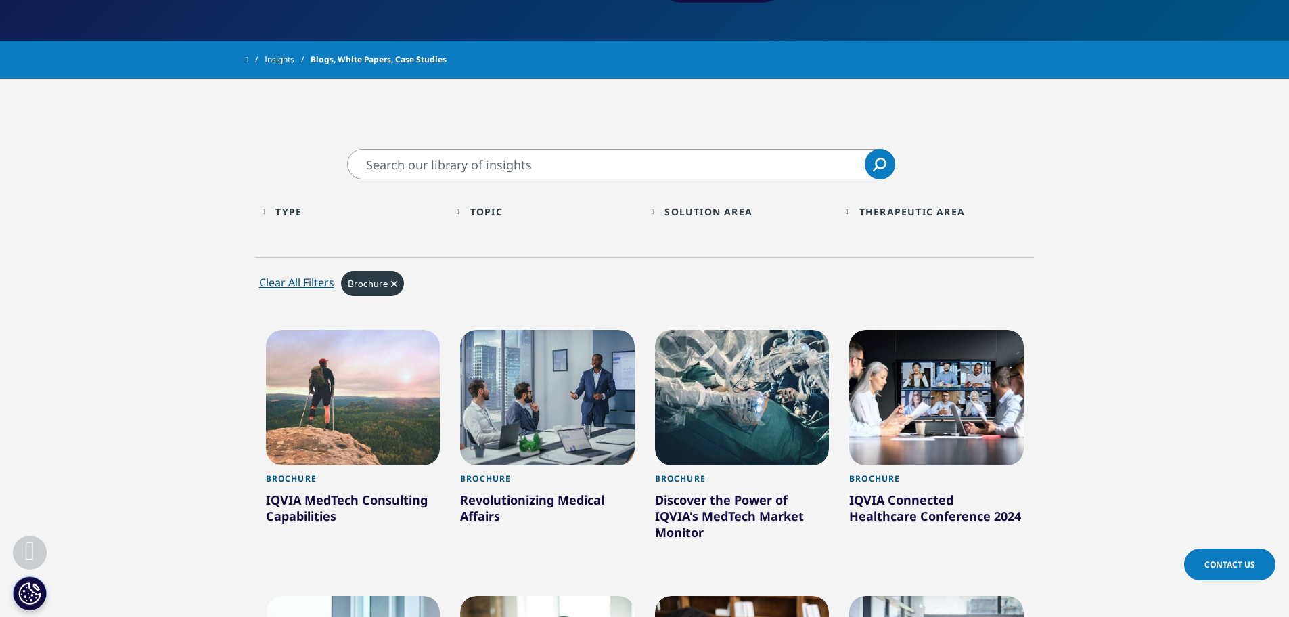
click at [302, 211] on div "Type" at bounding box center [288, 211] width 26 height 13
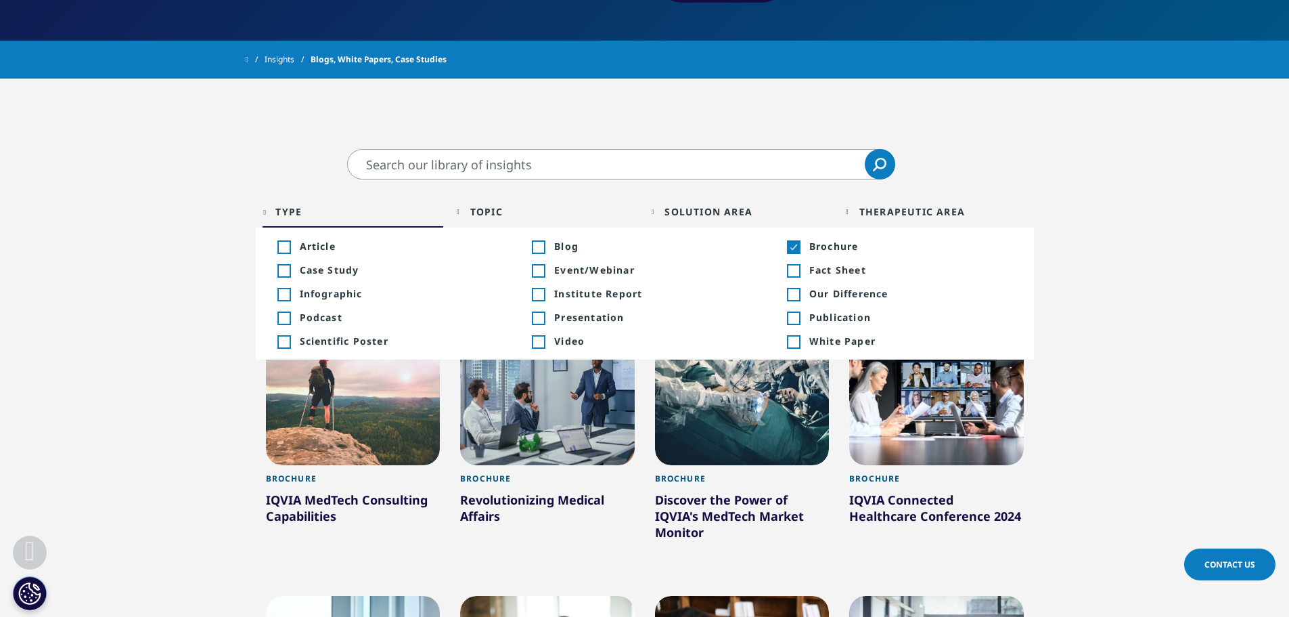
click at [822, 250] on span "Brochure" at bounding box center [911, 246] width 203 height 13
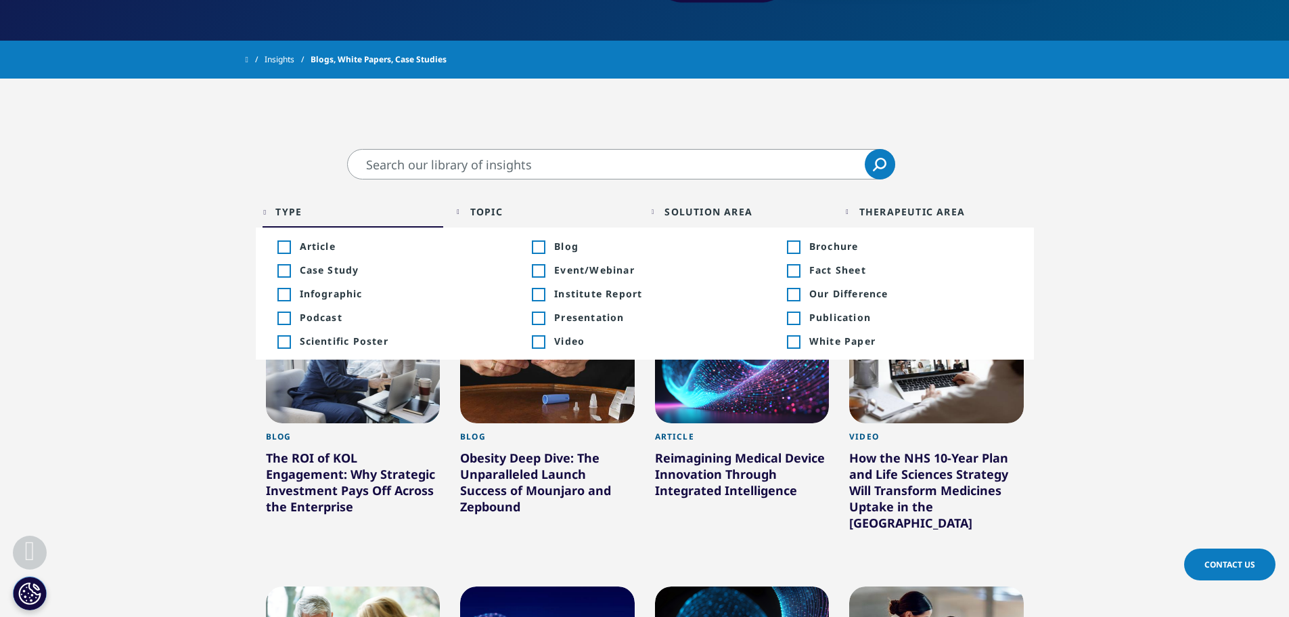
click at [796, 321] on div "Toggle" at bounding box center [793, 318] width 12 height 12
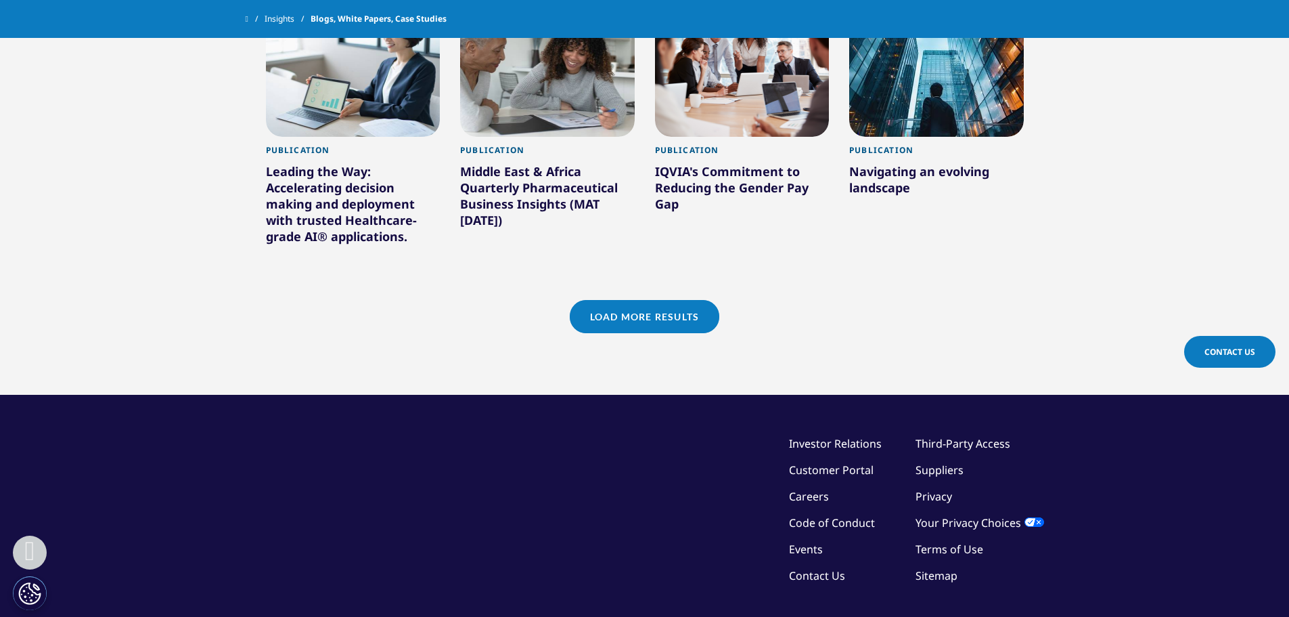
scroll to position [1286, 0]
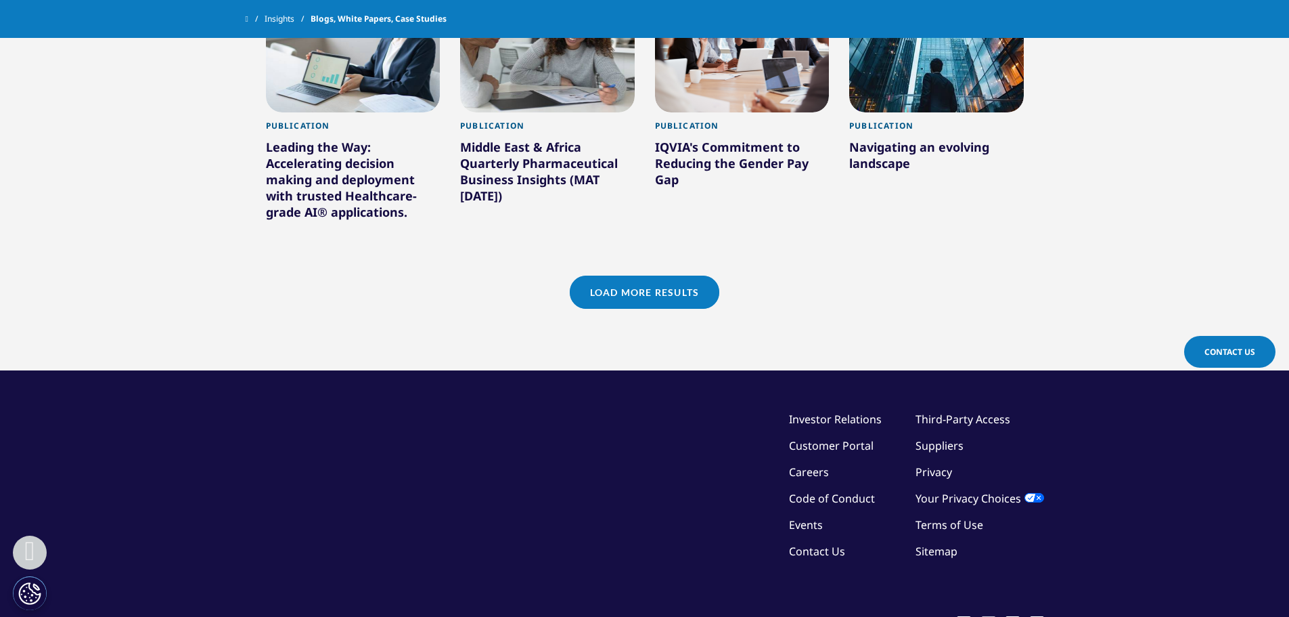
click at [629, 303] on link "Load More Results" at bounding box center [645, 291] width 150 height 33
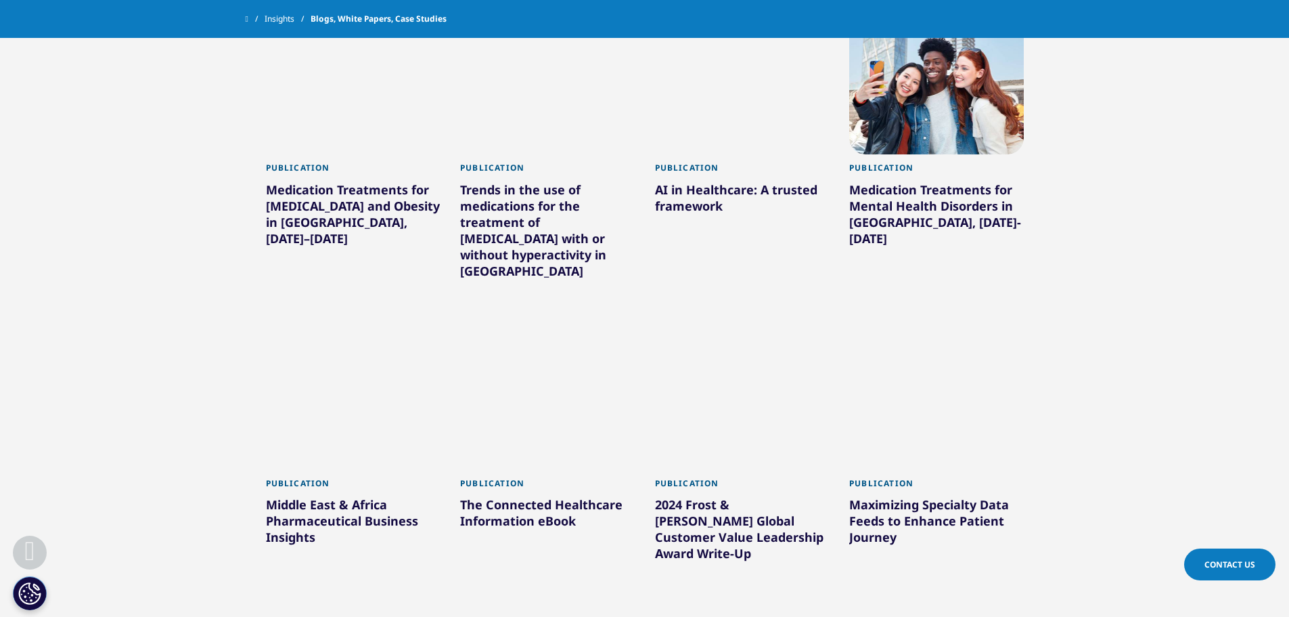
scroll to position [1895, 0]
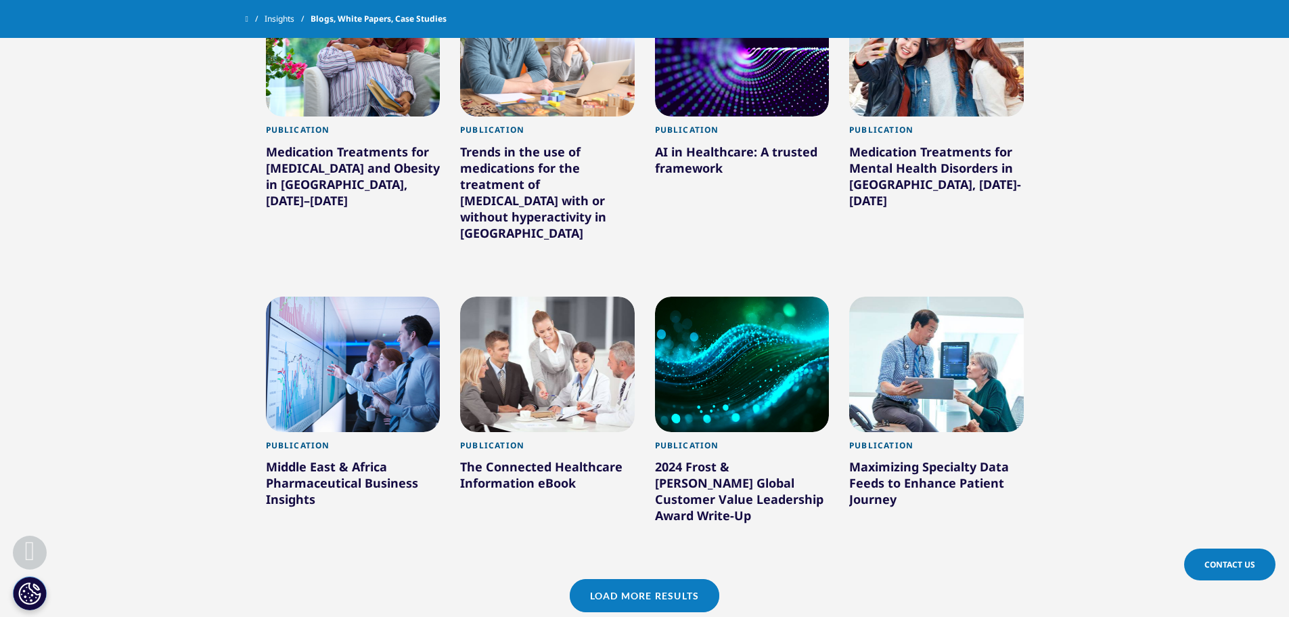
click at [611, 579] on link "Load More Results" at bounding box center [645, 595] width 150 height 33
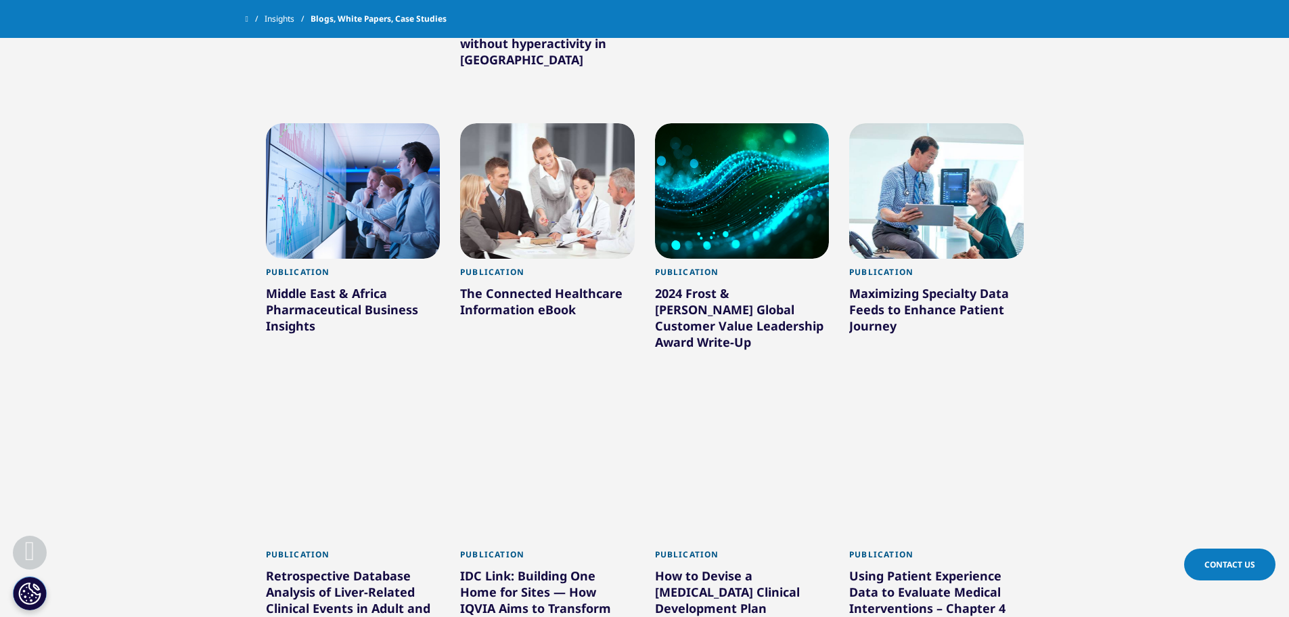
scroll to position [2166, 0]
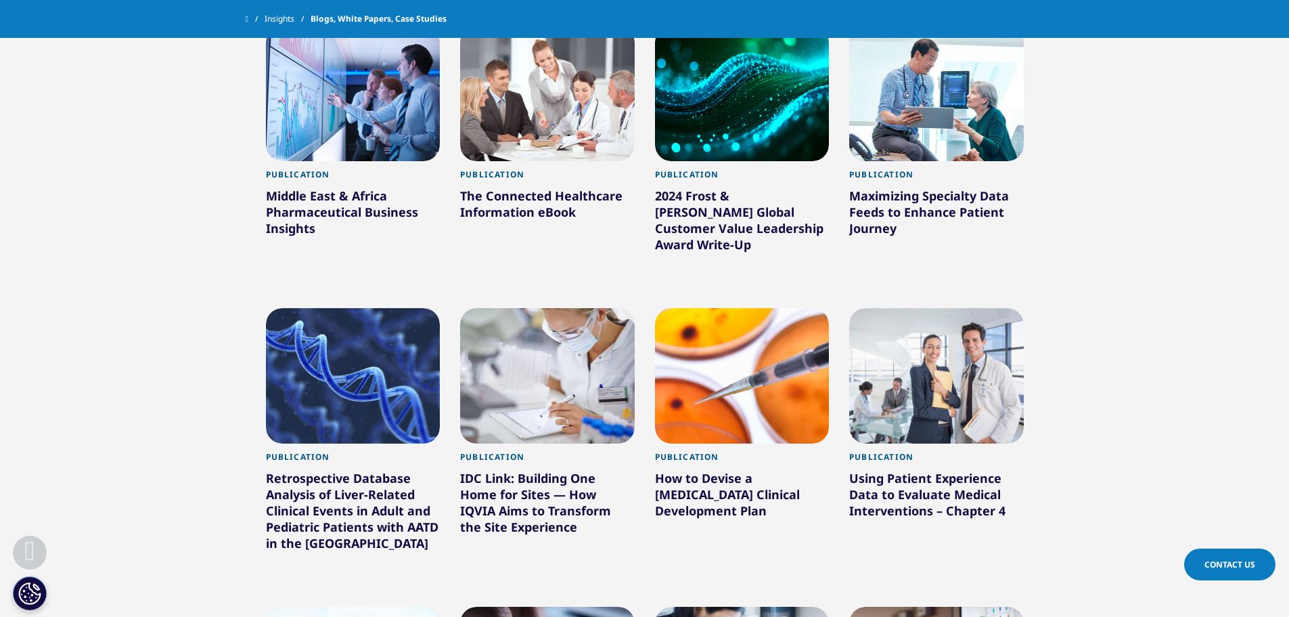
click at [523, 192] on div "The Connected Healthcare Information eBook" at bounding box center [547, 206] width 175 height 38
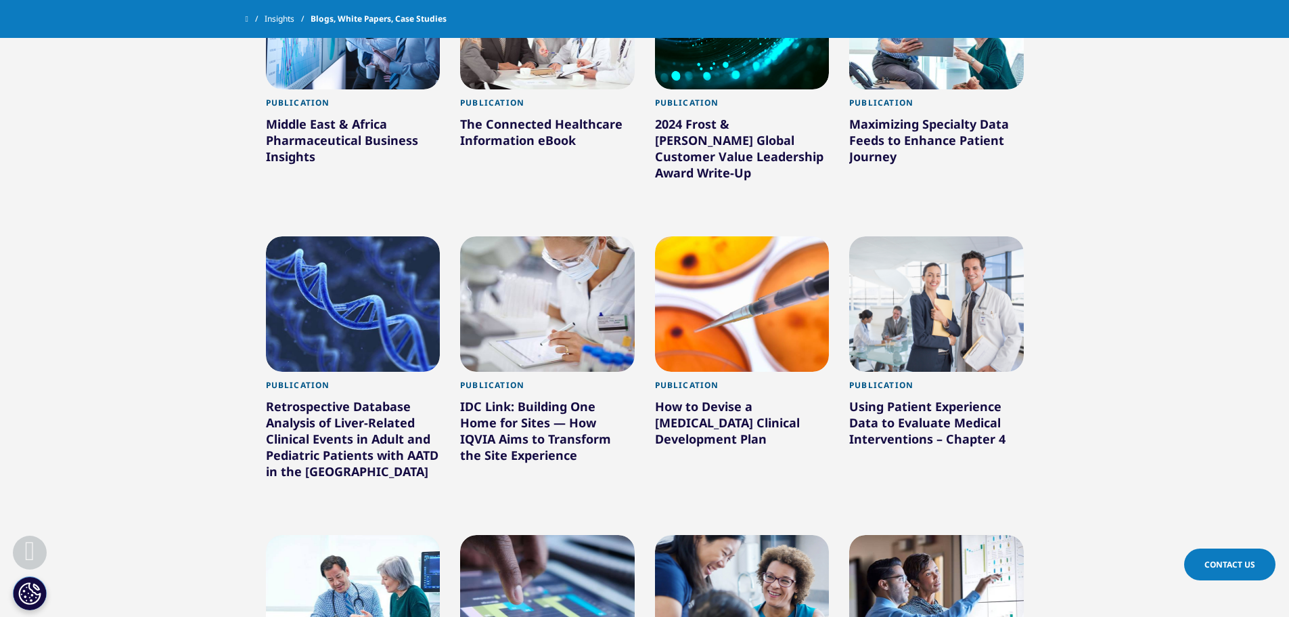
scroll to position [2234, 0]
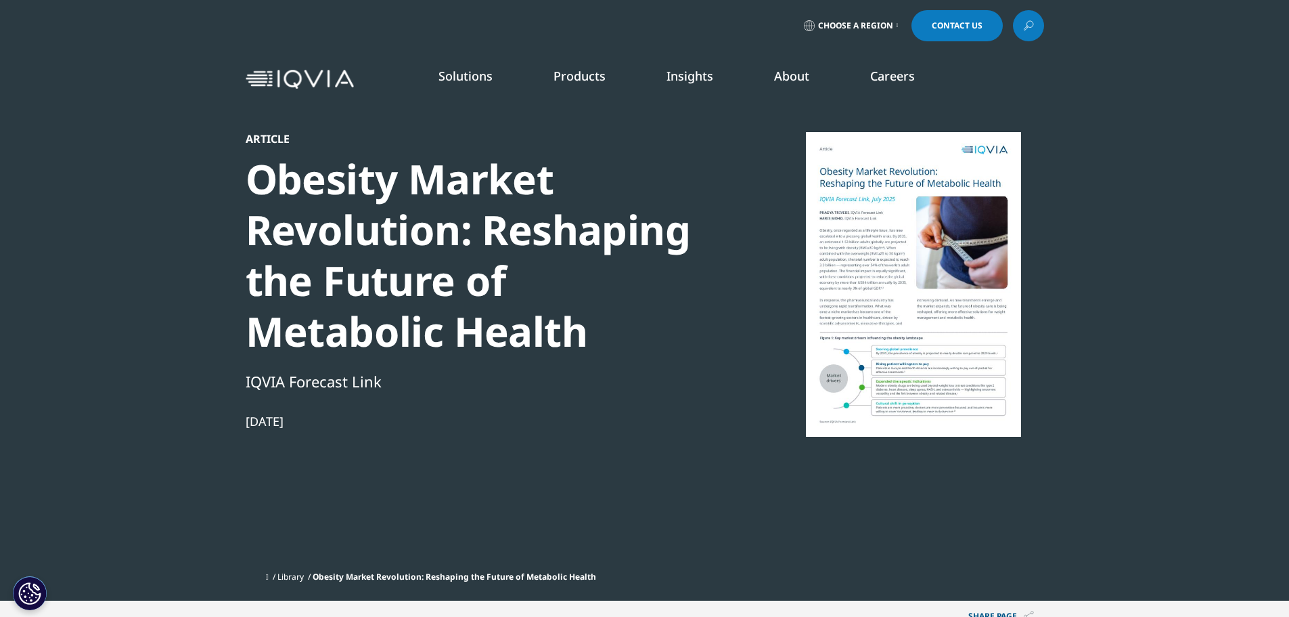
scroll to position [537, 799]
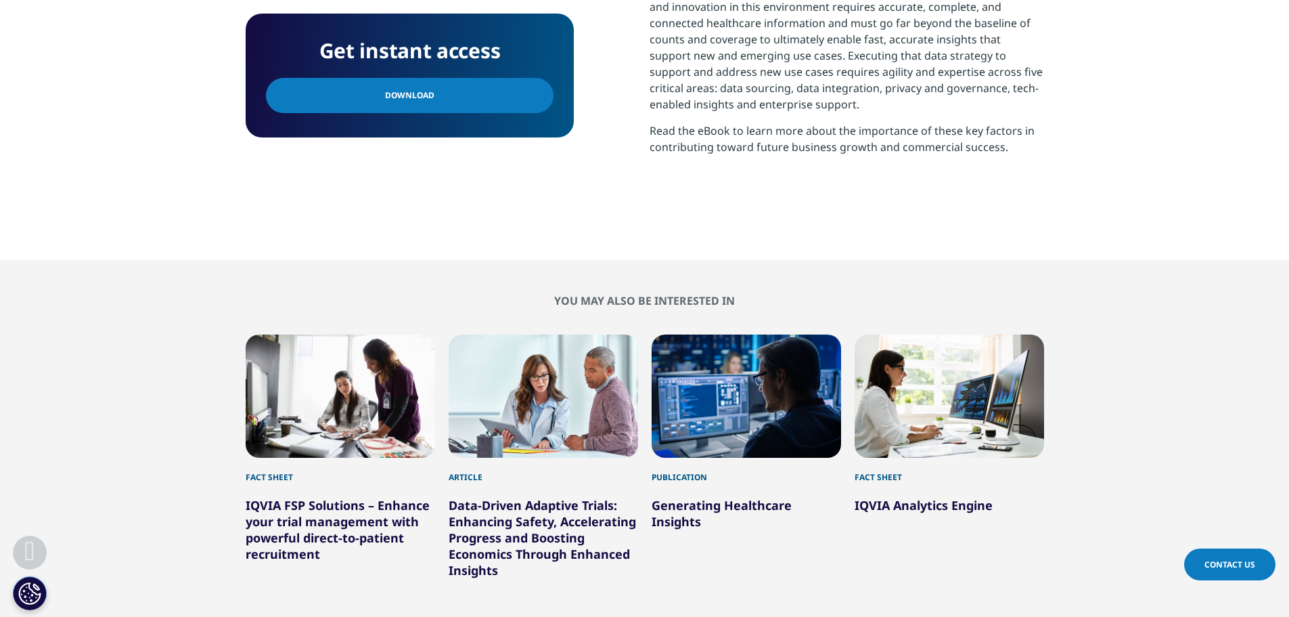
scroll to position [677, 0]
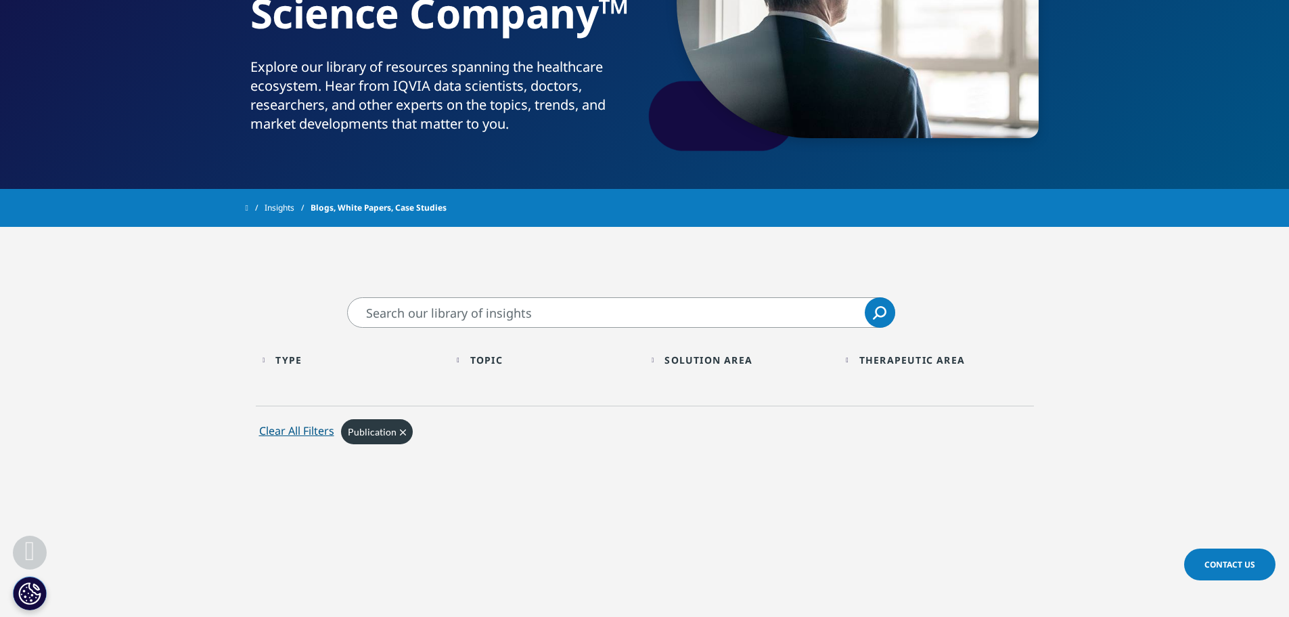
scroll to position [162, 0]
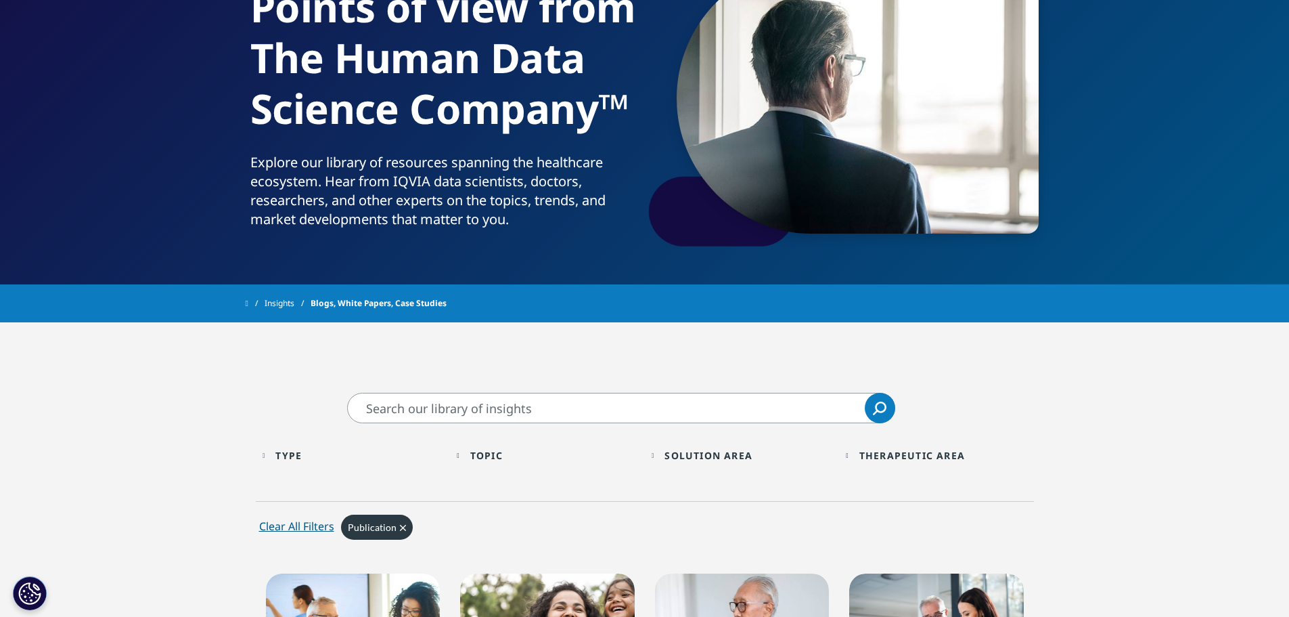
click at [290, 451] on div "Type" at bounding box center [288, 455] width 26 height 13
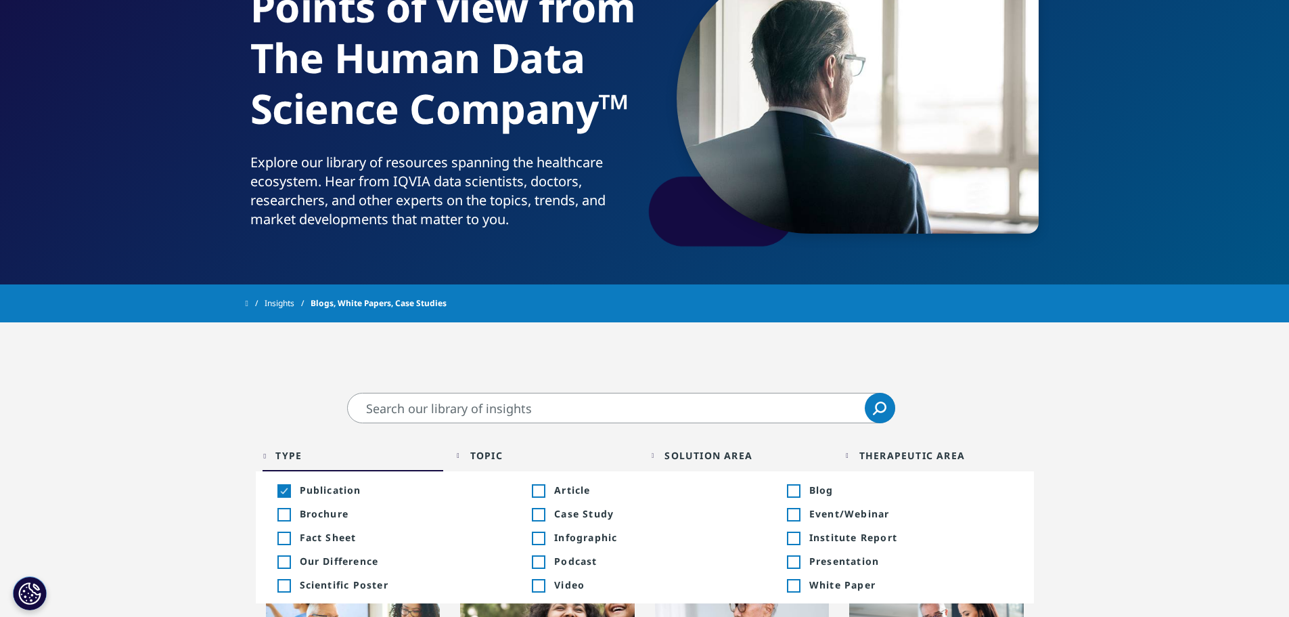
click at [290, 493] on div "Toggle" at bounding box center [284, 491] width 12 height 12
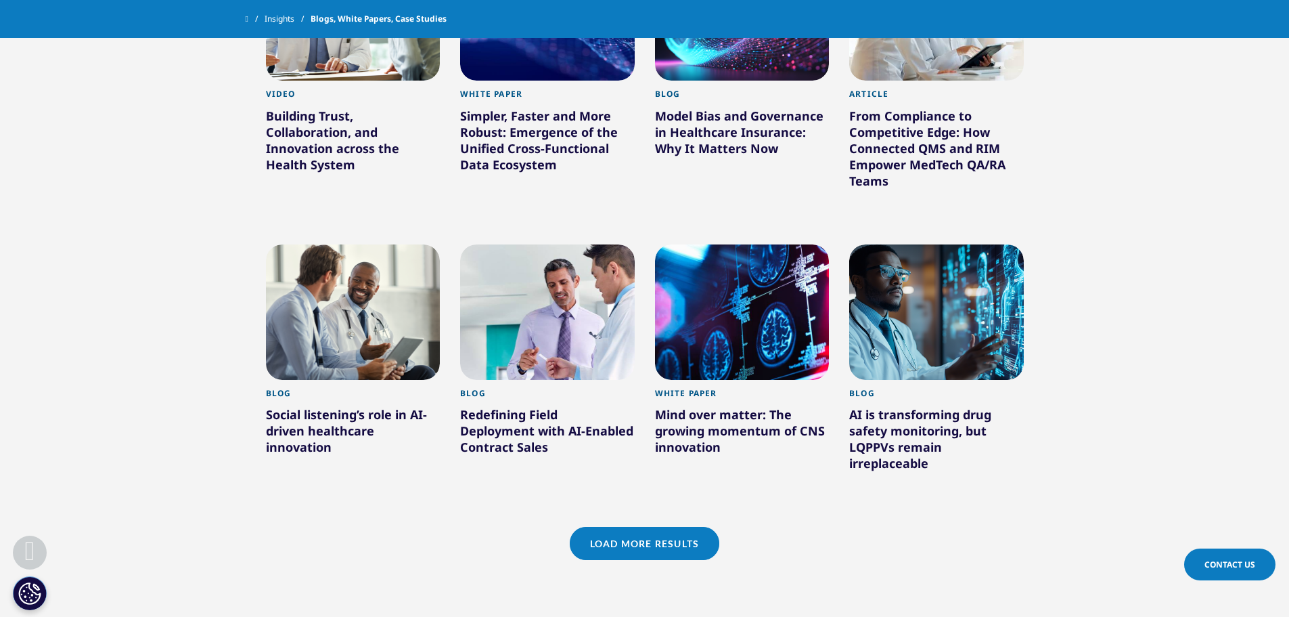
scroll to position [1042, 0]
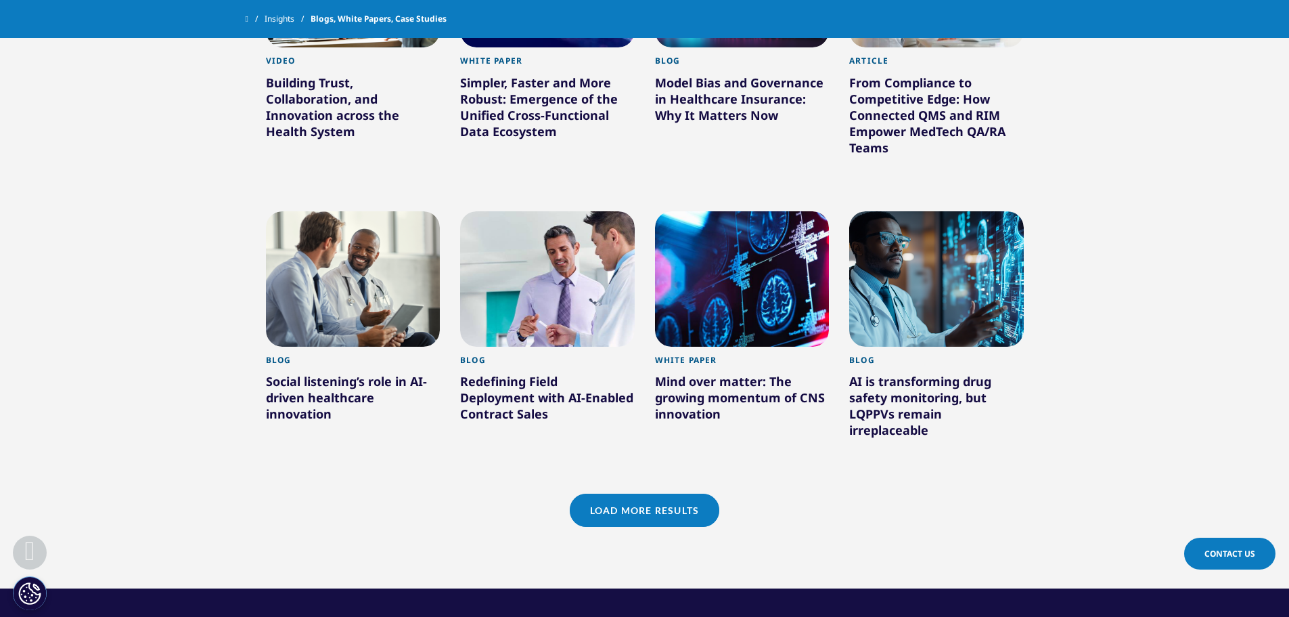
click at [626, 493] on link "Load More Results" at bounding box center [645, 509] width 150 height 33
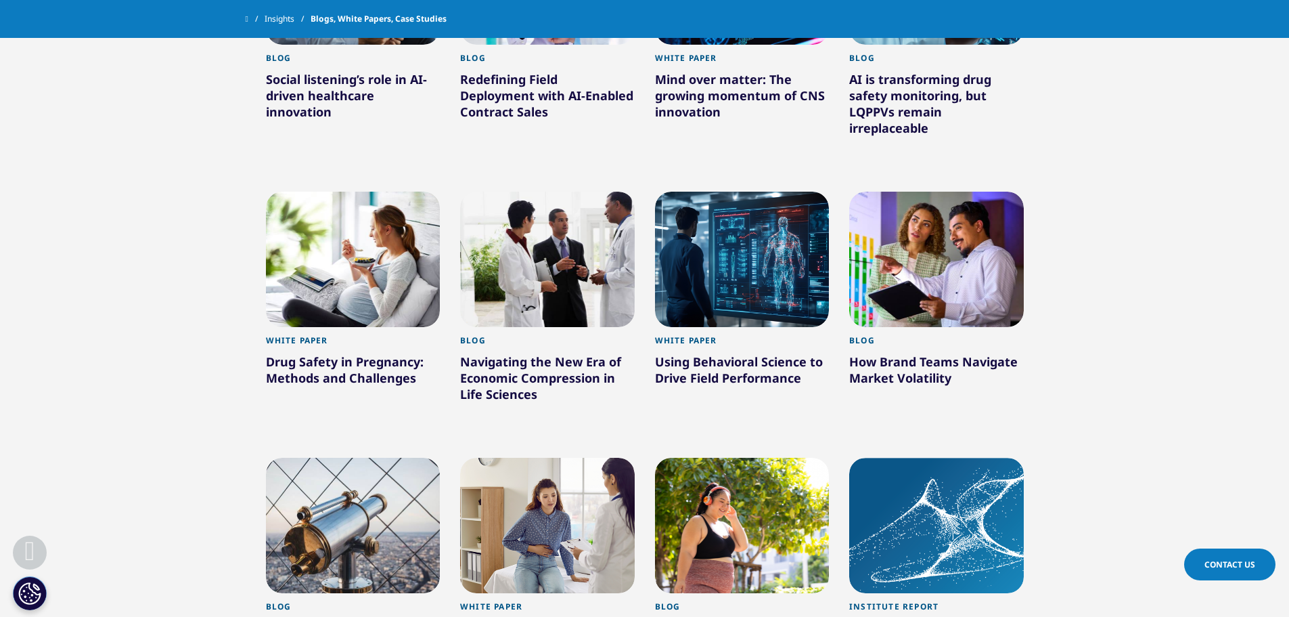
scroll to position [1313, 0]
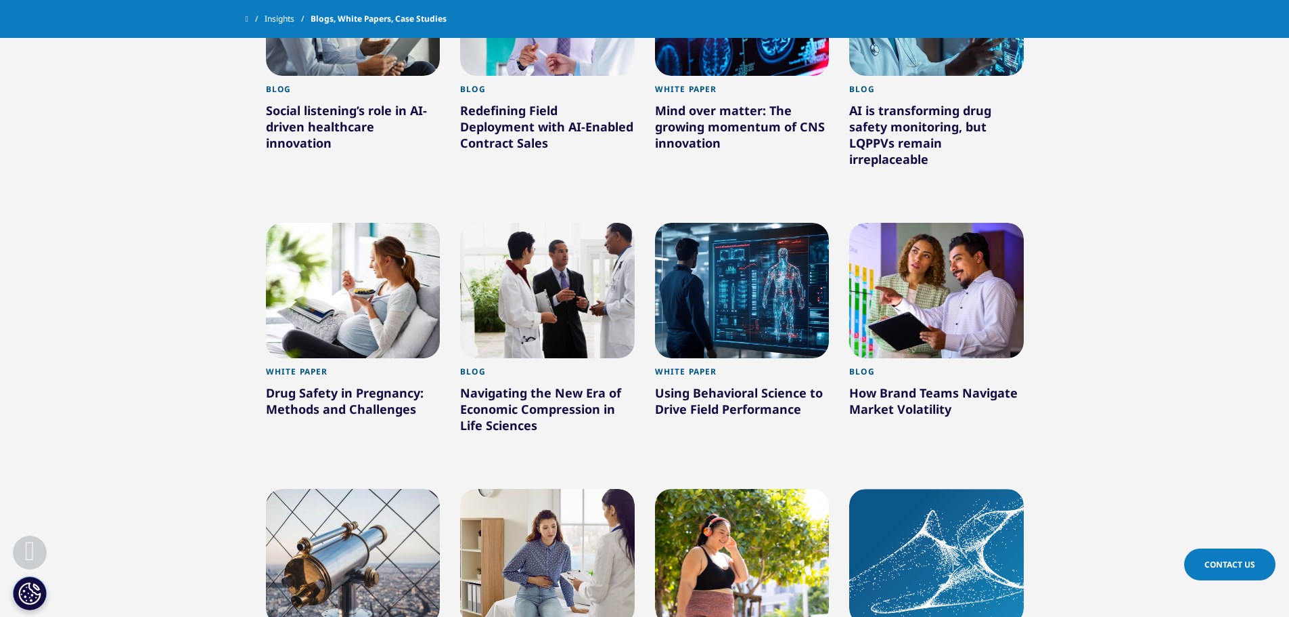
click at [711, 368] on div "White Paper" at bounding box center [742, 375] width 175 height 18
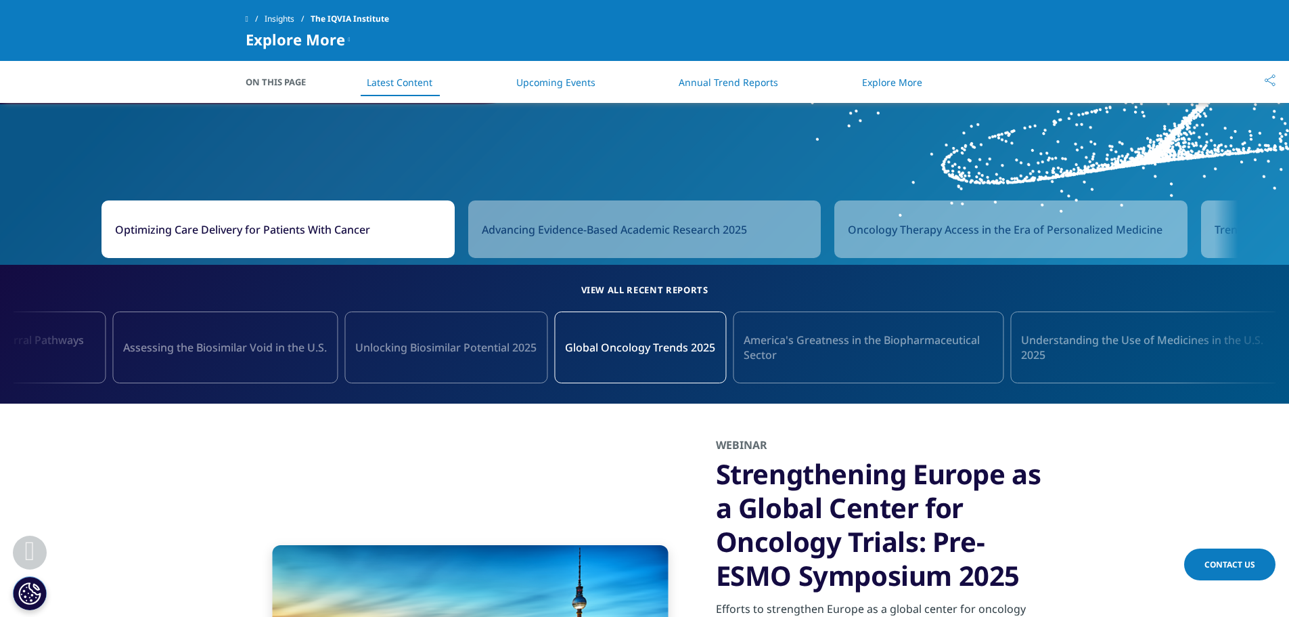
scroll to position [1463, 0]
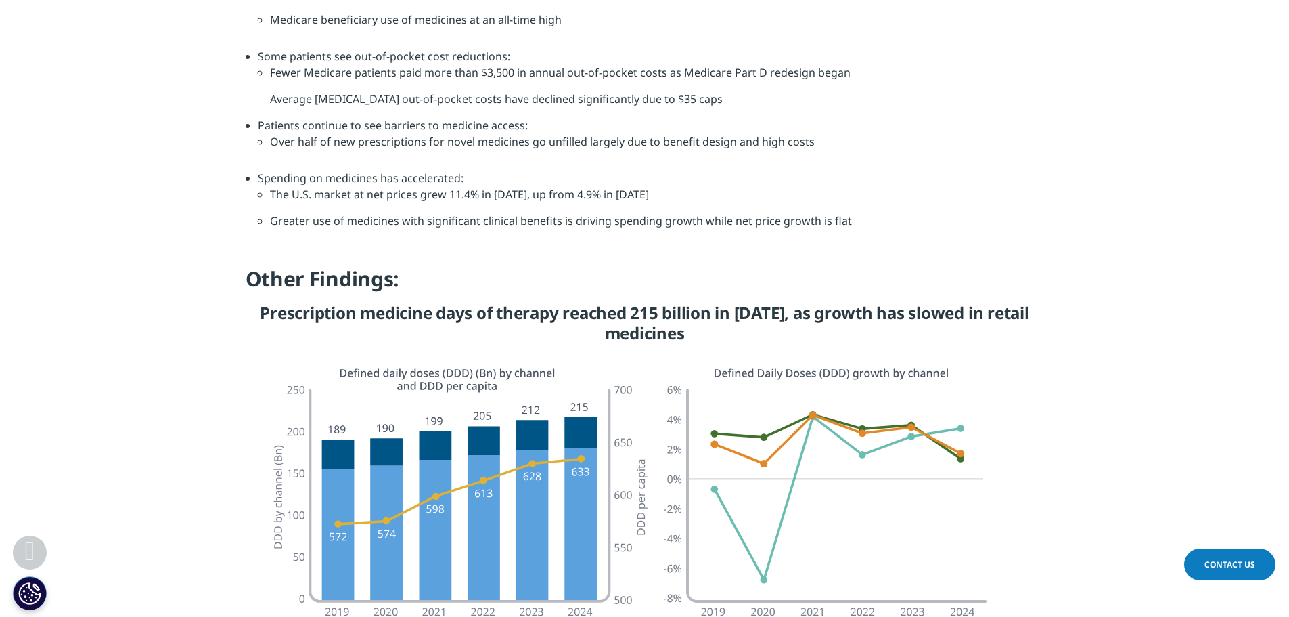
scroll to position [1151, 0]
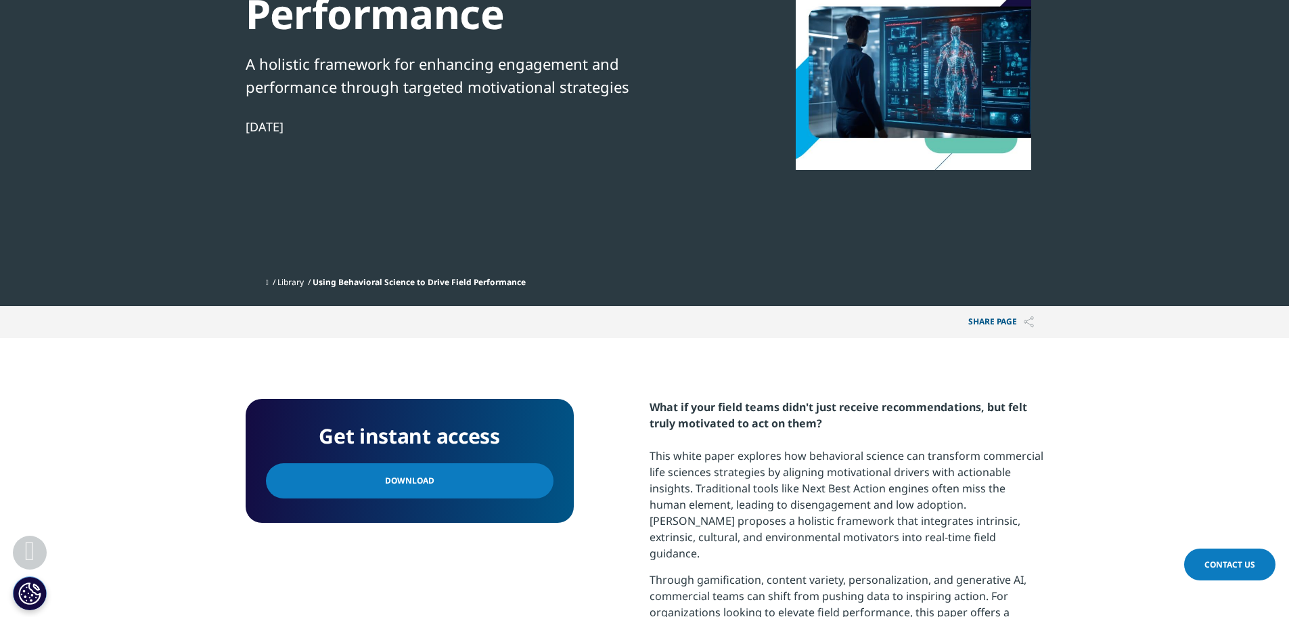
scroll to position [609, 0]
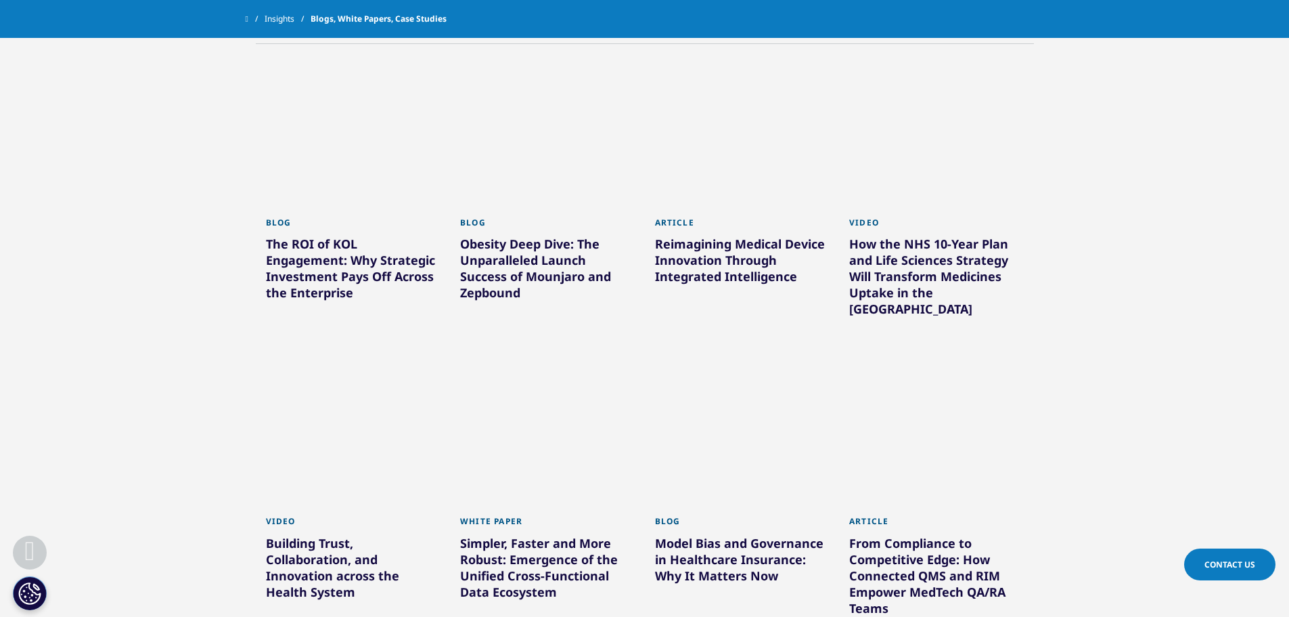
scroll to position [459, 0]
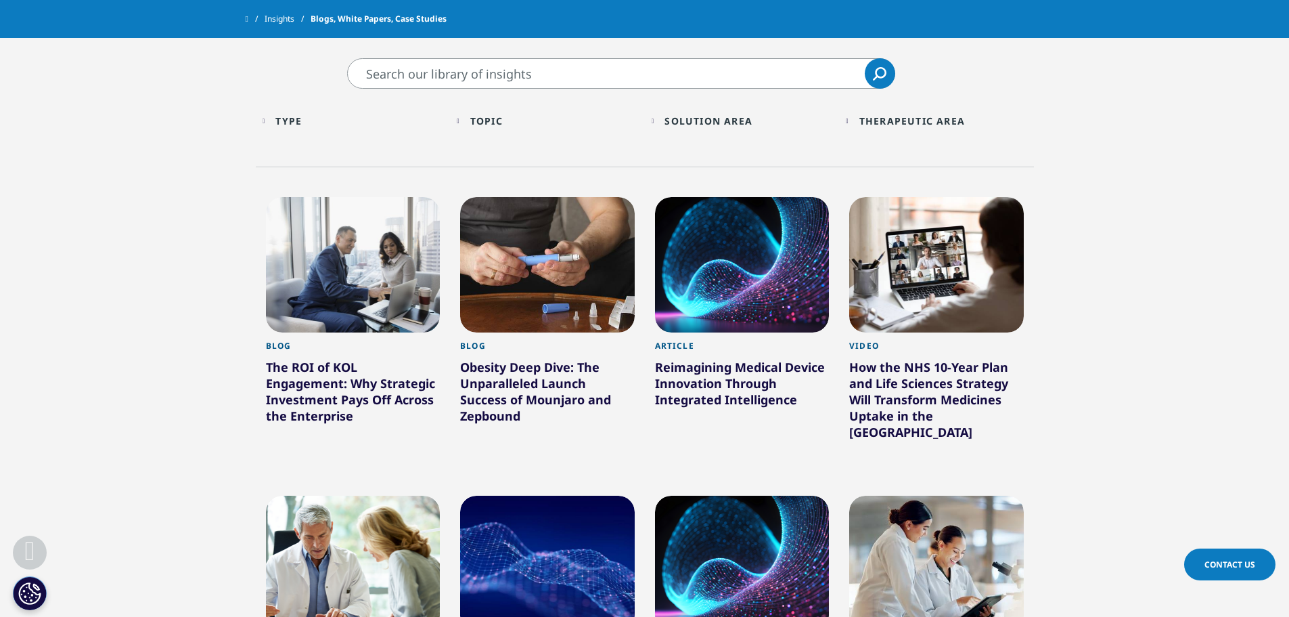
click at [302, 127] on div "Type" at bounding box center [288, 120] width 26 height 13
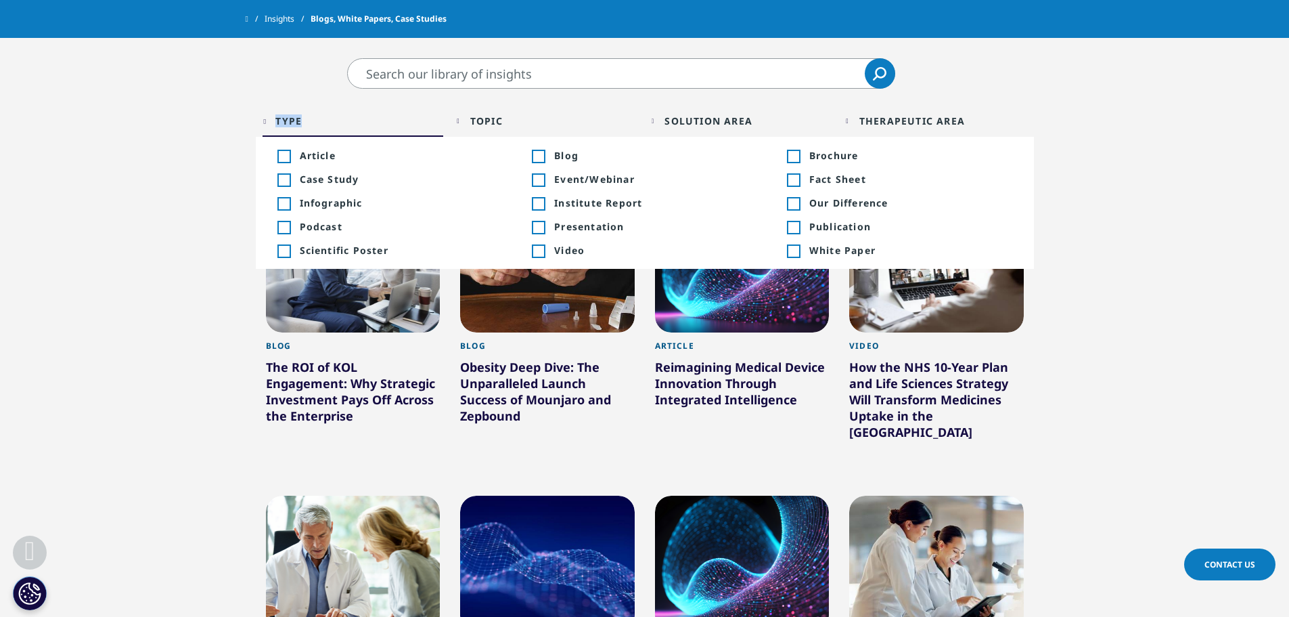
click at [302, 127] on div "Type" at bounding box center [288, 120] width 26 height 13
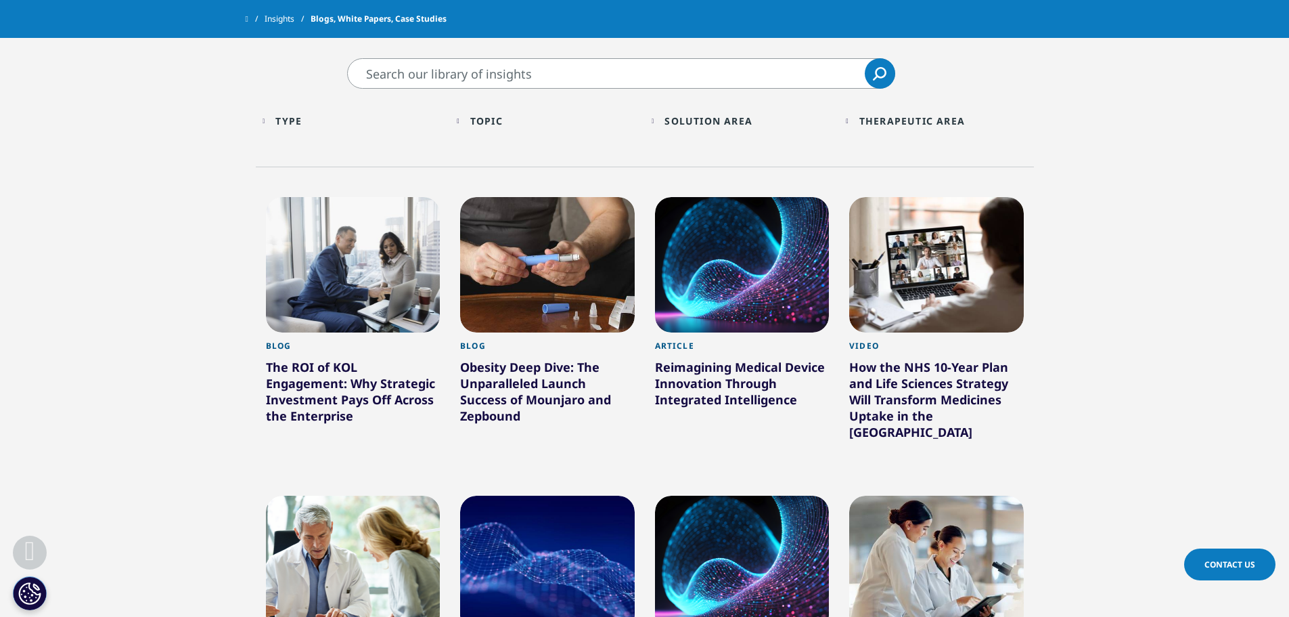
click at [468, 123] on div "Topic Loading Clear Or/And Operator" at bounding box center [547, 121] width 181 height 32
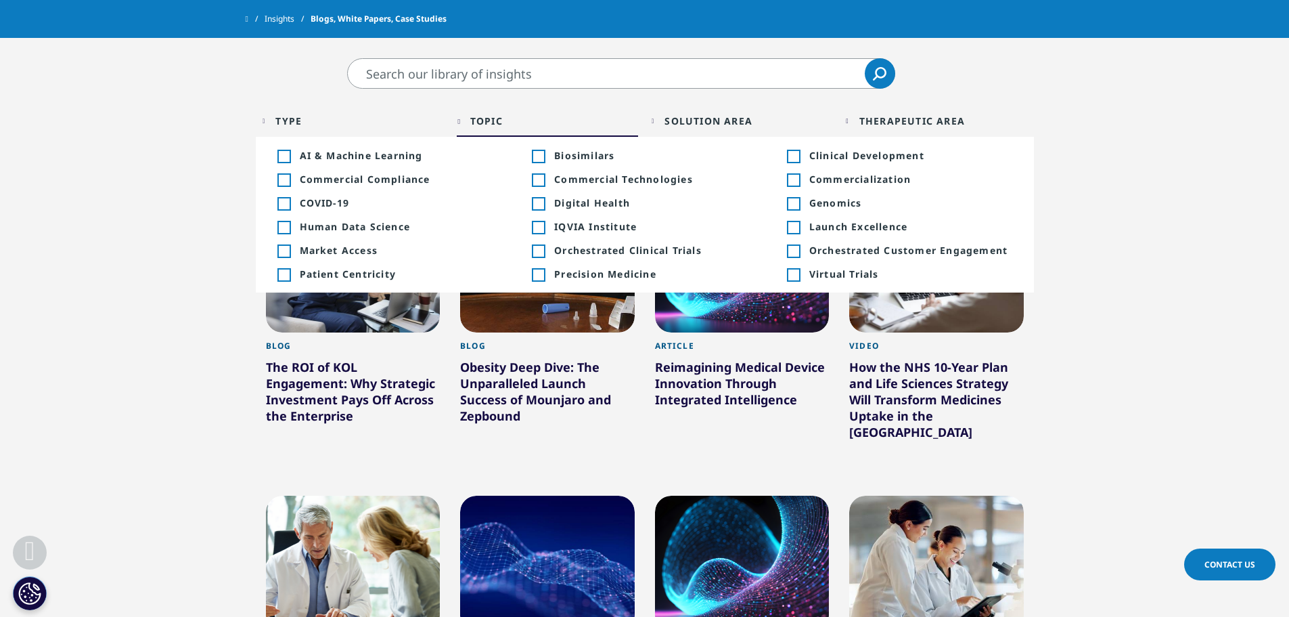
click at [290, 158] on div "Toggle" at bounding box center [284, 156] width 12 height 12
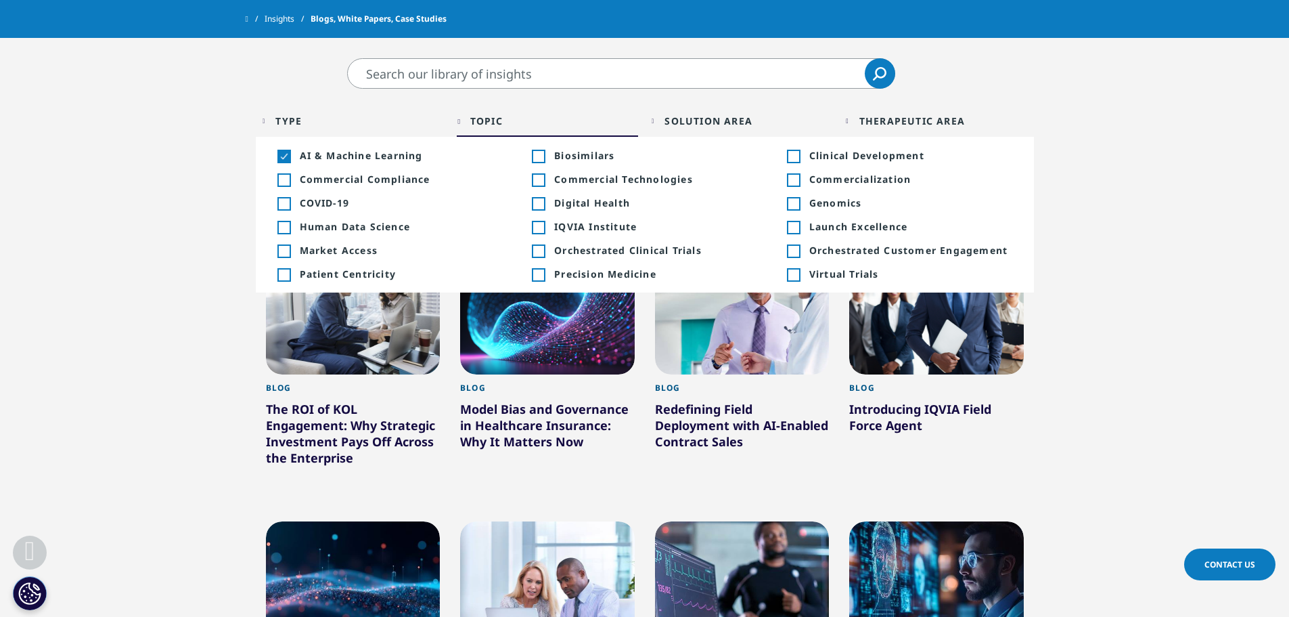
click at [543, 200] on div "Toggle" at bounding box center [538, 204] width 12 height 12
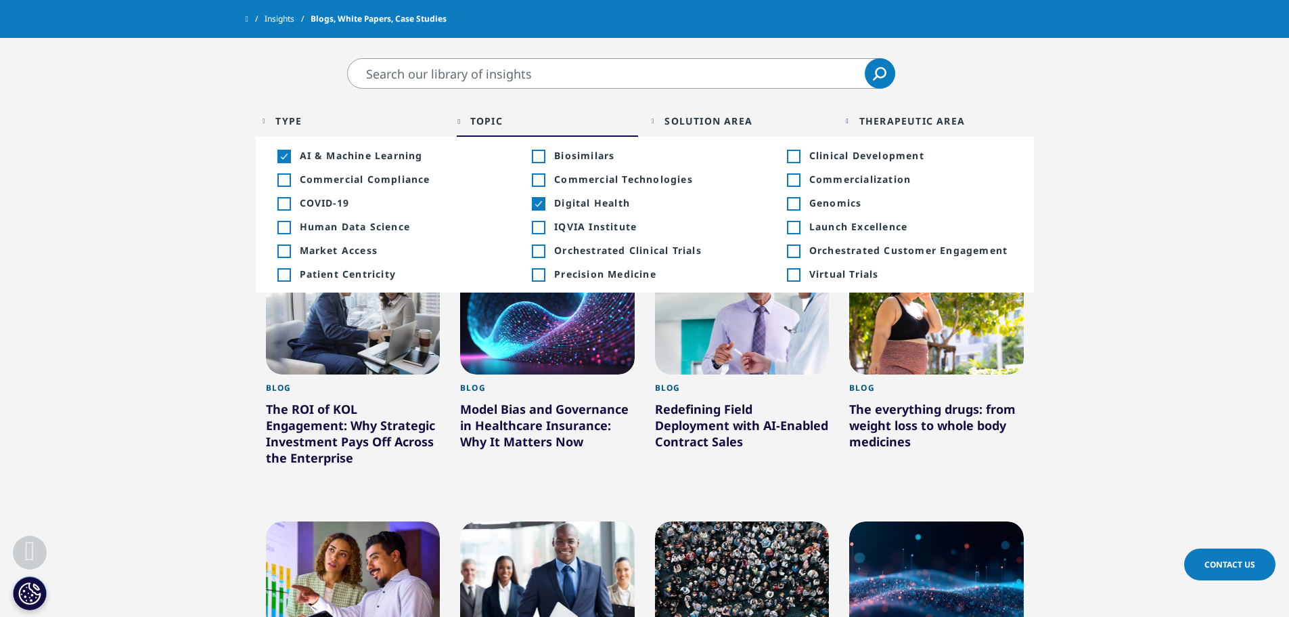
click at [116, 271] on section "Clear Search Loading Type Loading Clear Or/And Operator Toggle Article 23 Toggl…" at bounding box center [644, 619] width 1289 height 1123
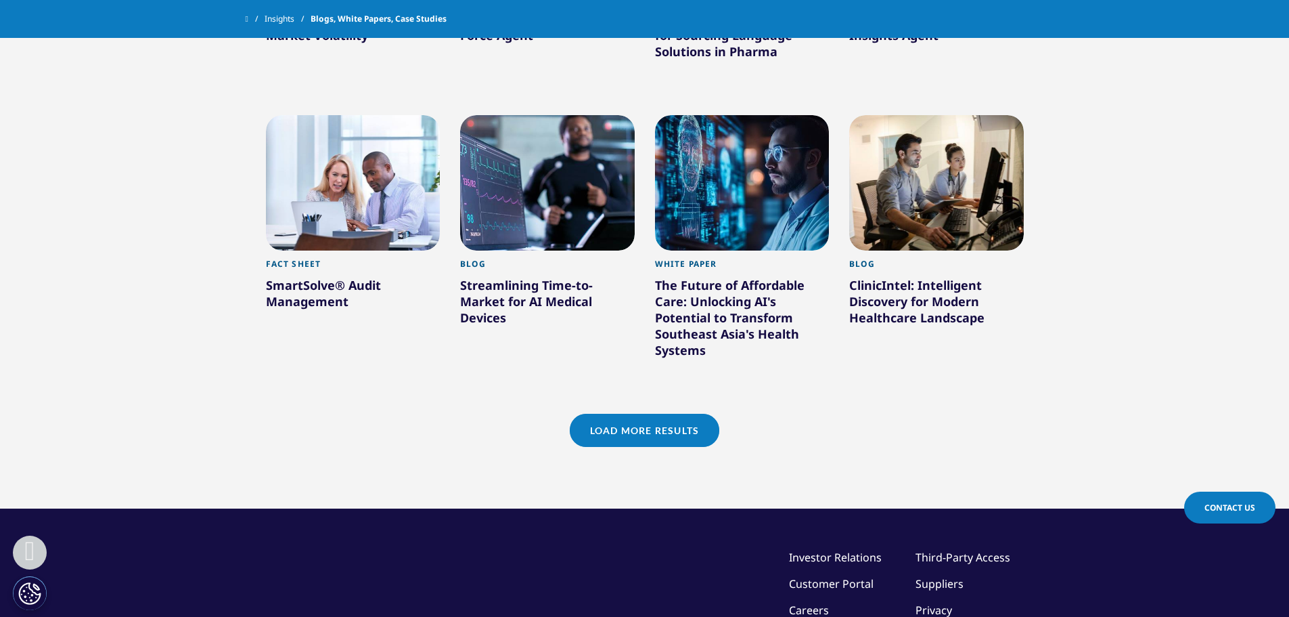
scroll to position [1136, 0]
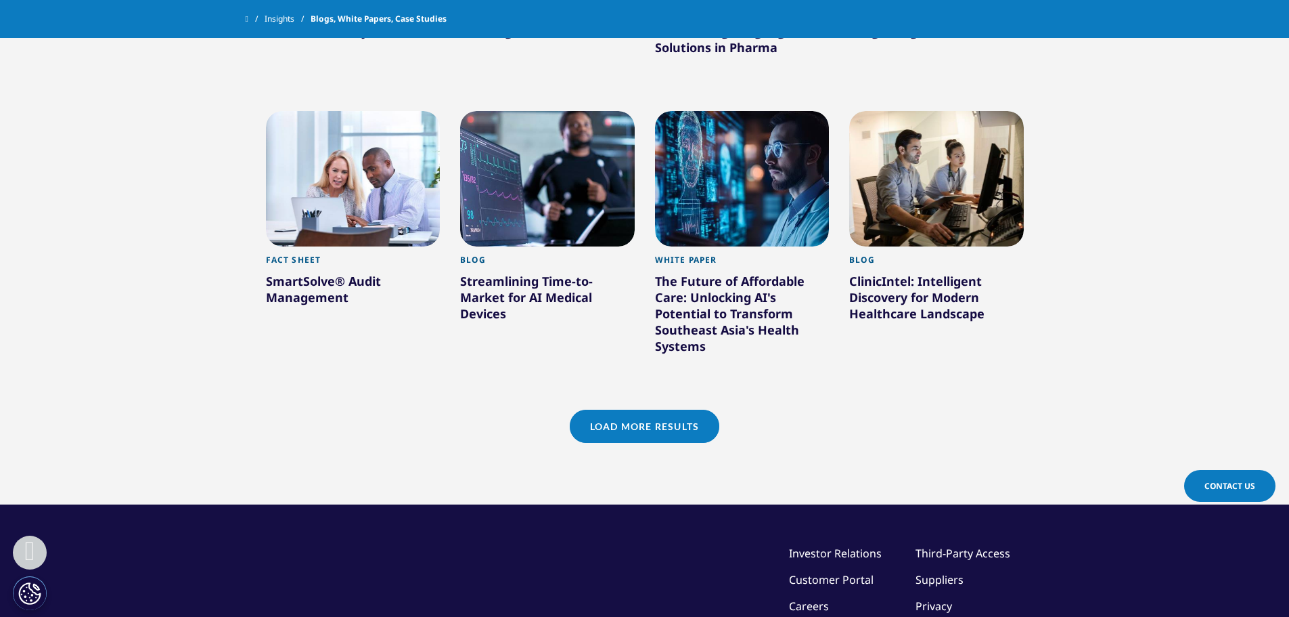
click at [678, 417] on link "Load More Results" at bounding box center [645, 425] width 150 height 33
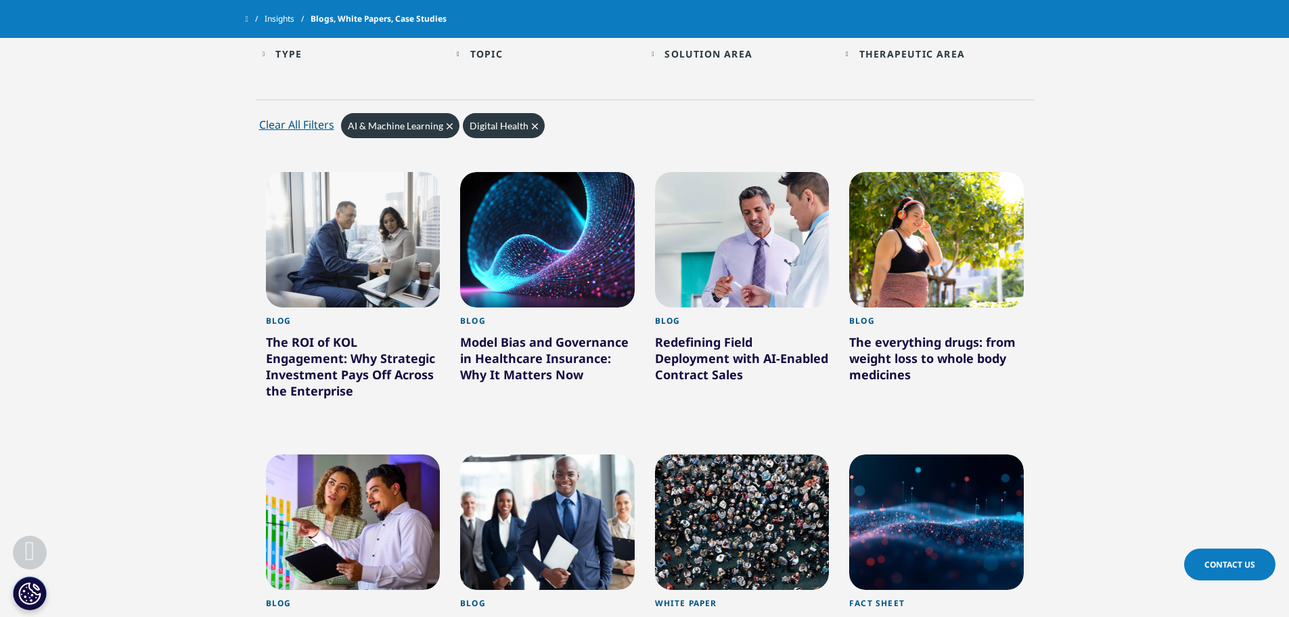
scroll to position [527, 0]
click at [866, 361] on div "The everything drugs: from weight loss to whole body medicines" at bounding box center [936, 360] width 175 height 54
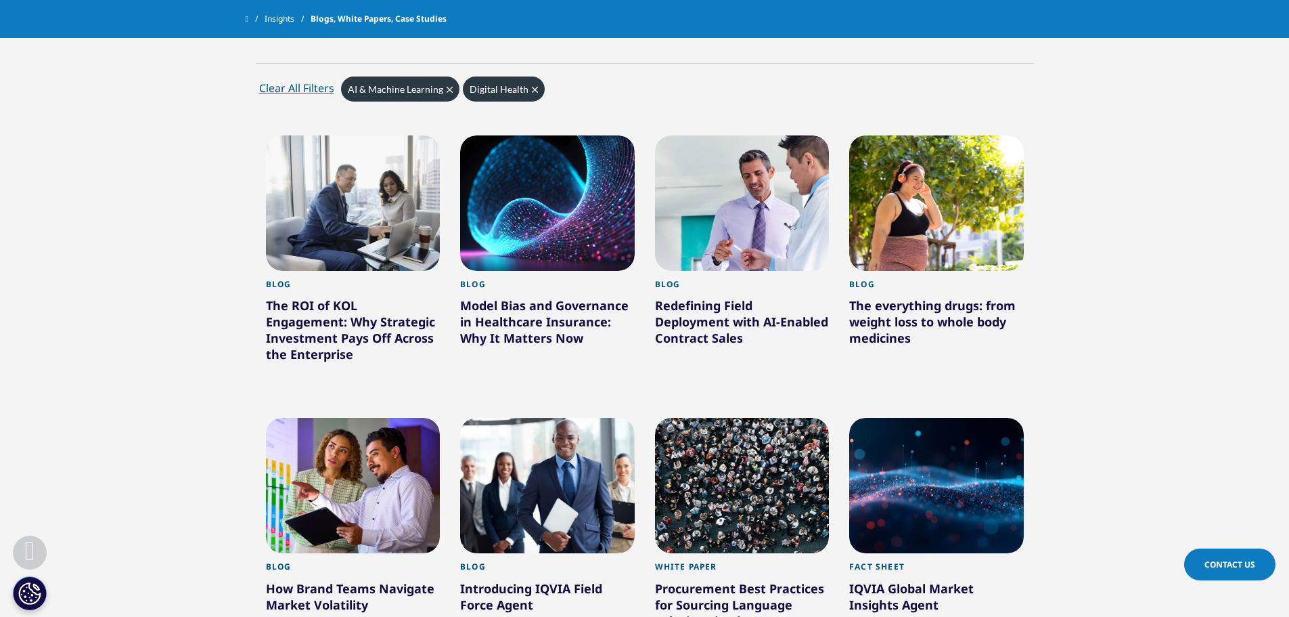
scroll to position [594, 0]
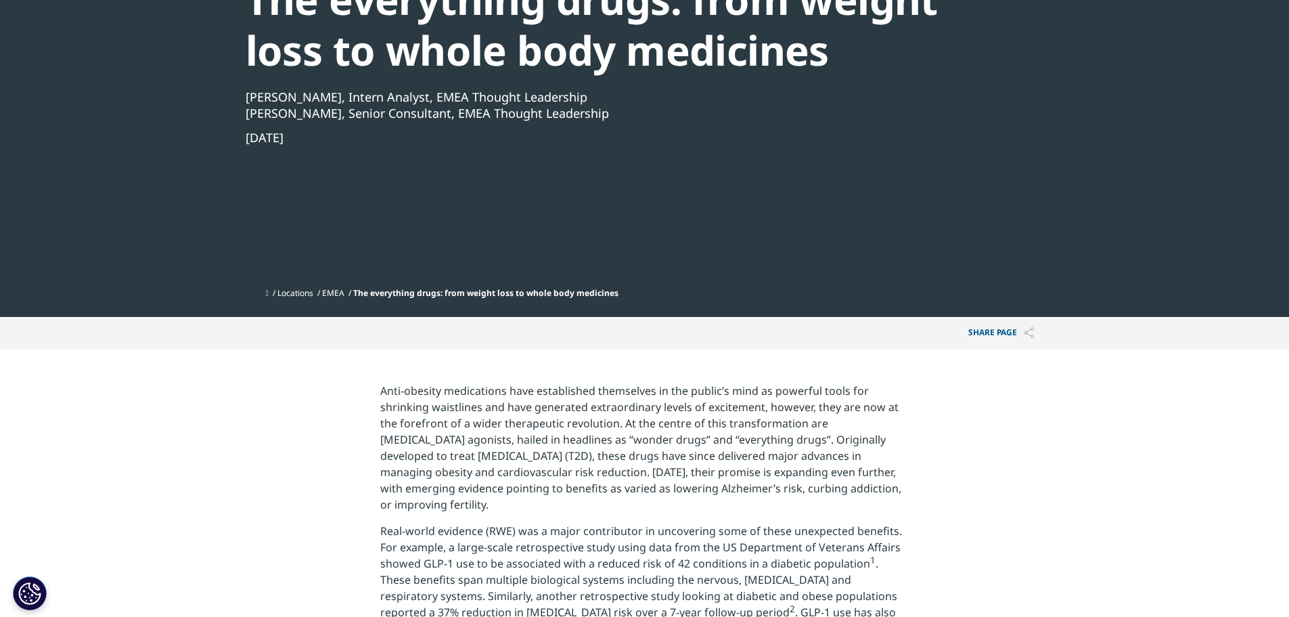
scroll to position [203, 0]
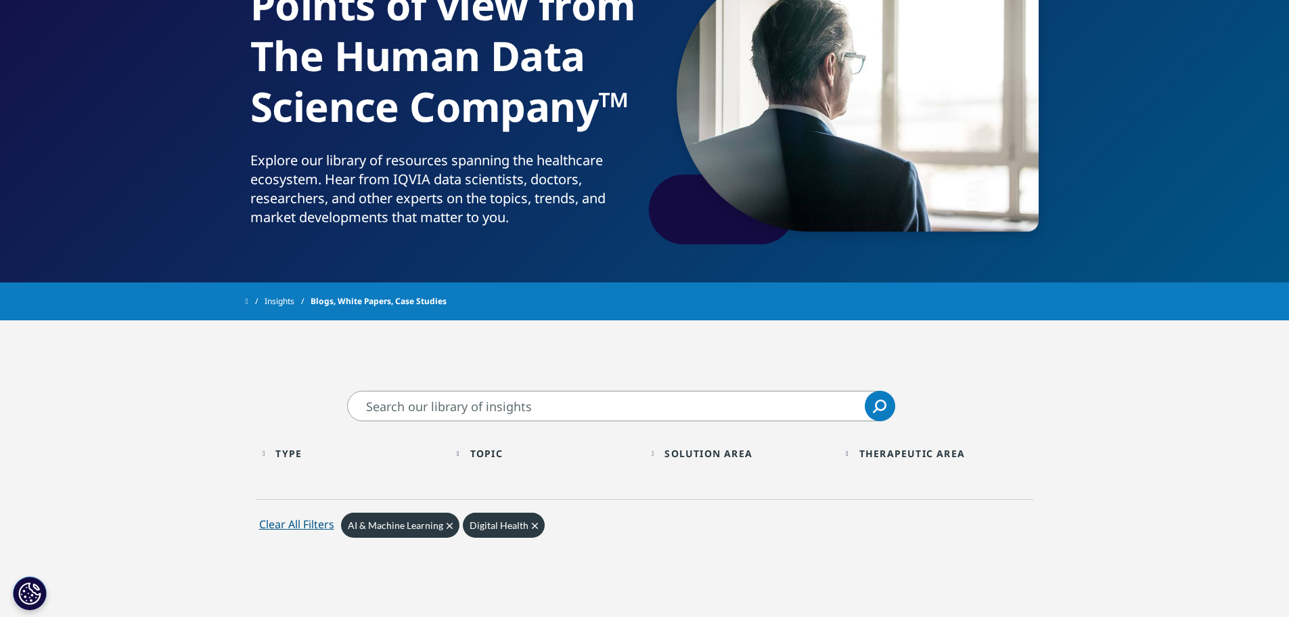
scroll to position [271, 0]
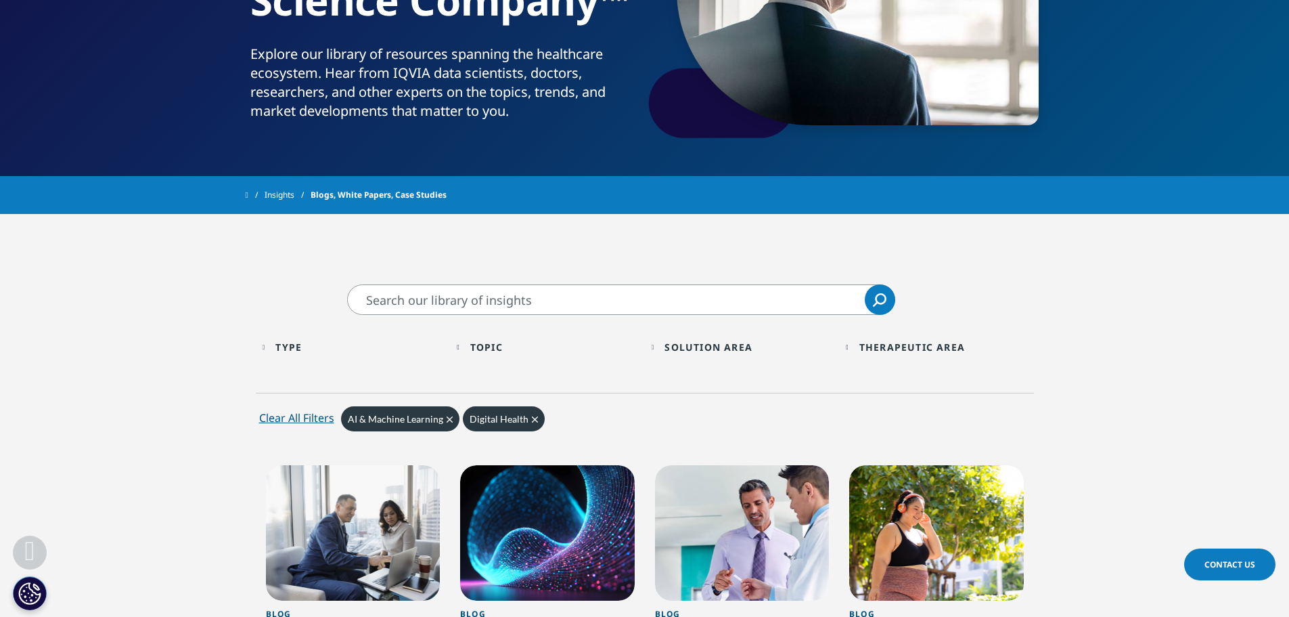
click at [298, 355] on div "Type Loading Clear Or/And Operator" at bounding box center [353, 347] width 181 height 32
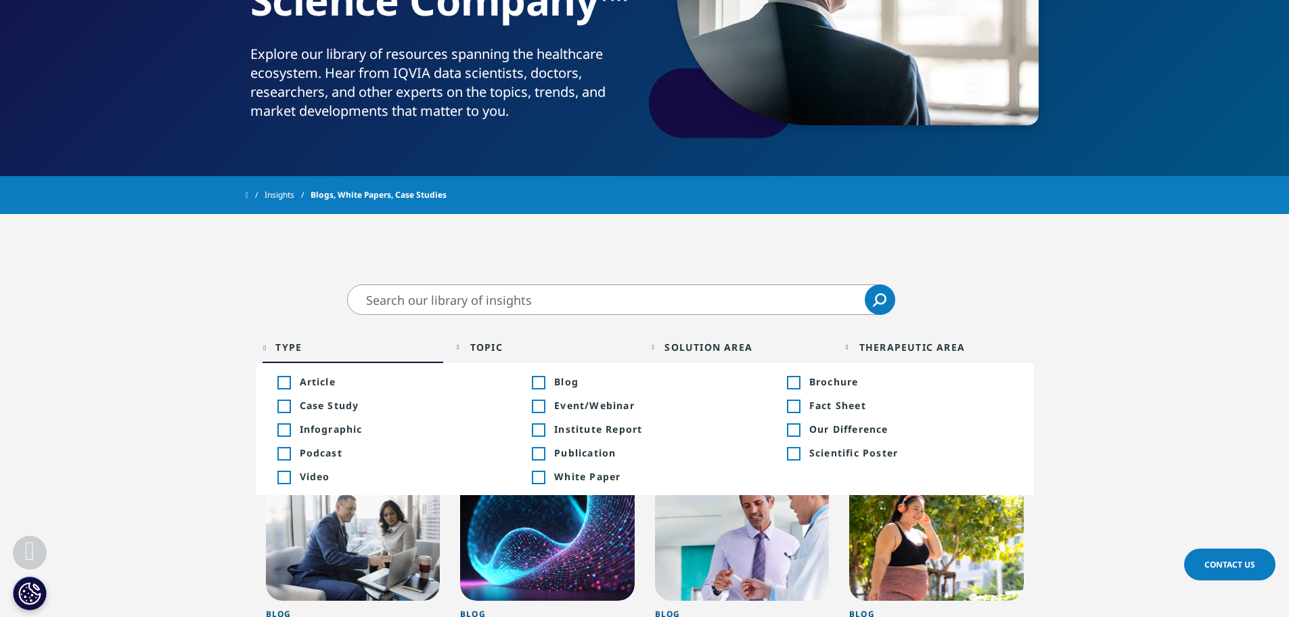
click at [367, 303] on input "Search" at bounding box center [621, 299] width 548 height 30
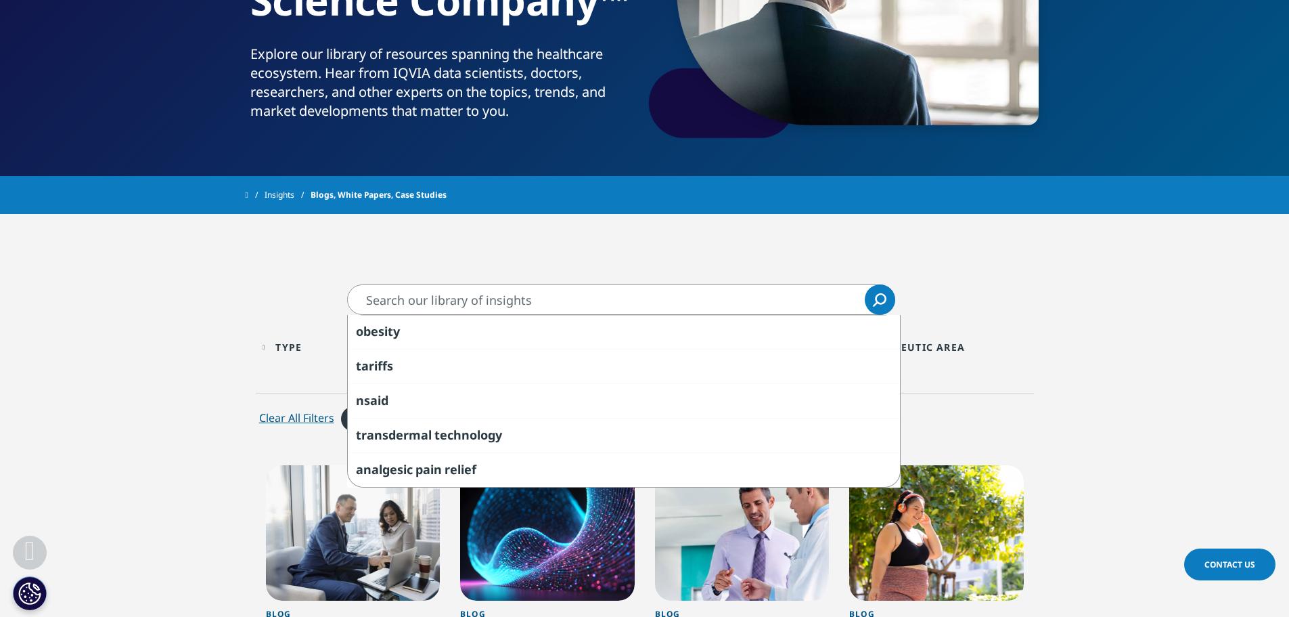
click at [877, 301] on icon "Search" at bounding box center [881, 299] width 12 height 12
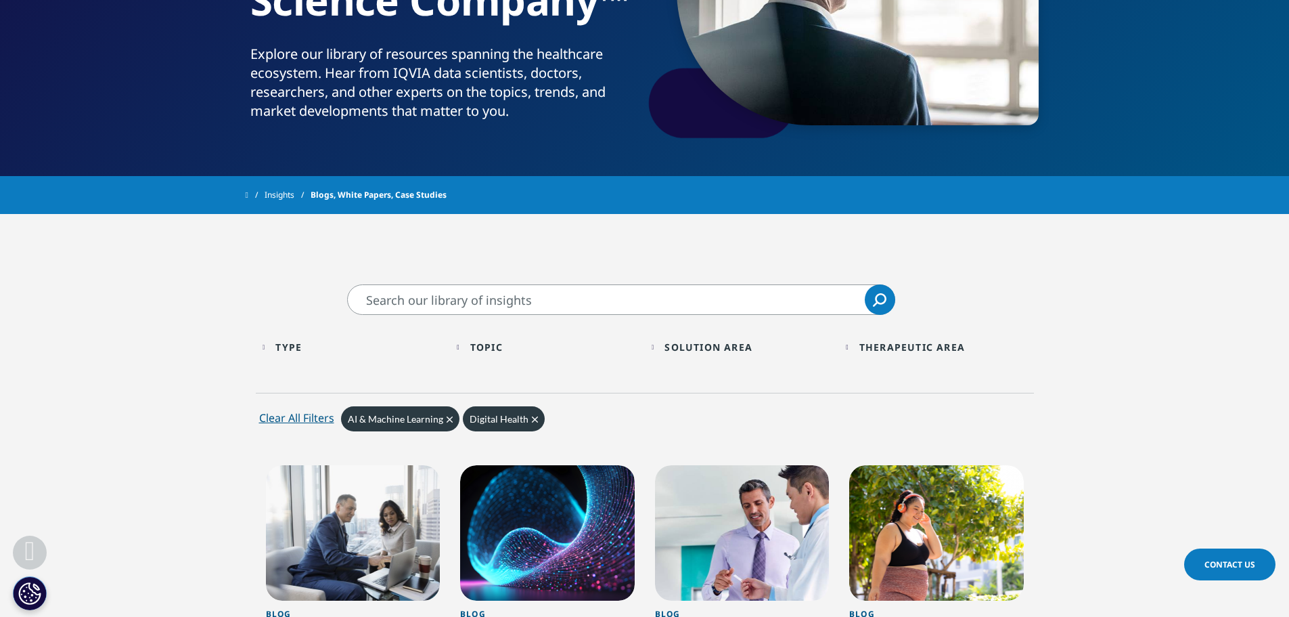
click at [449, 420] on icon "Clear" at bounding box center [450, 419] width 6 height 6
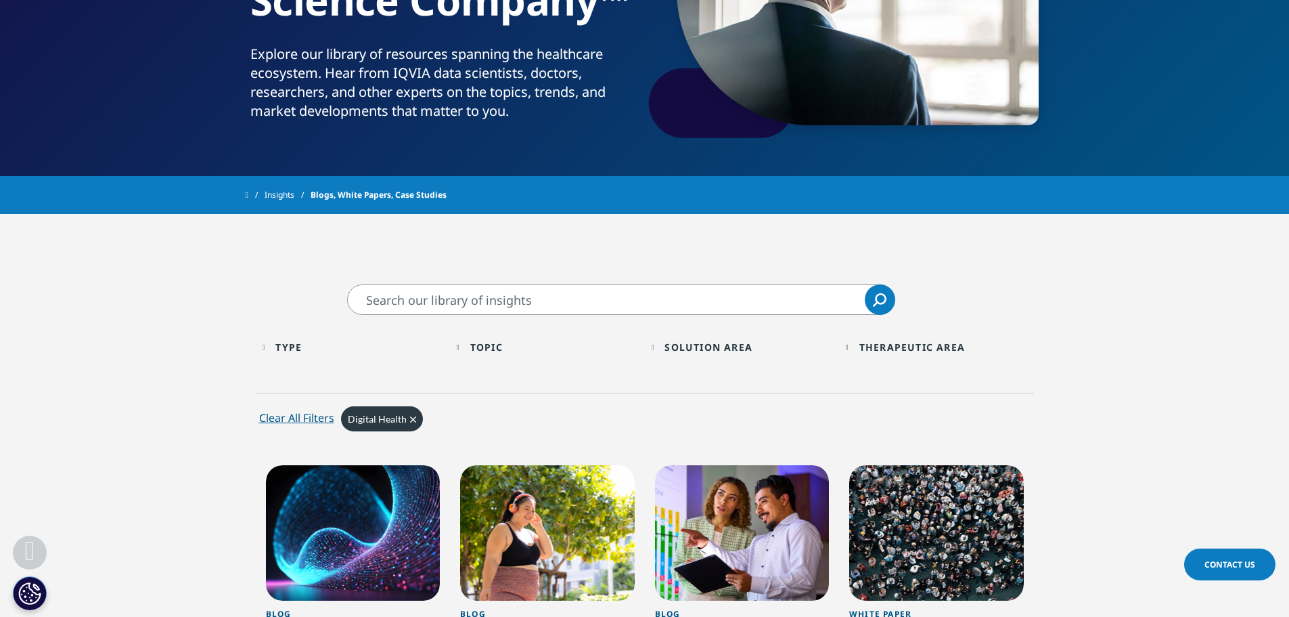
click at [531, 417] on div "Topic: Digital Health Clear" at bounding box center [687, 424] width 693 height 42
click at [328, 418] on div "Clear All Filters" at bounding box center [296, 417] width 75 height 16
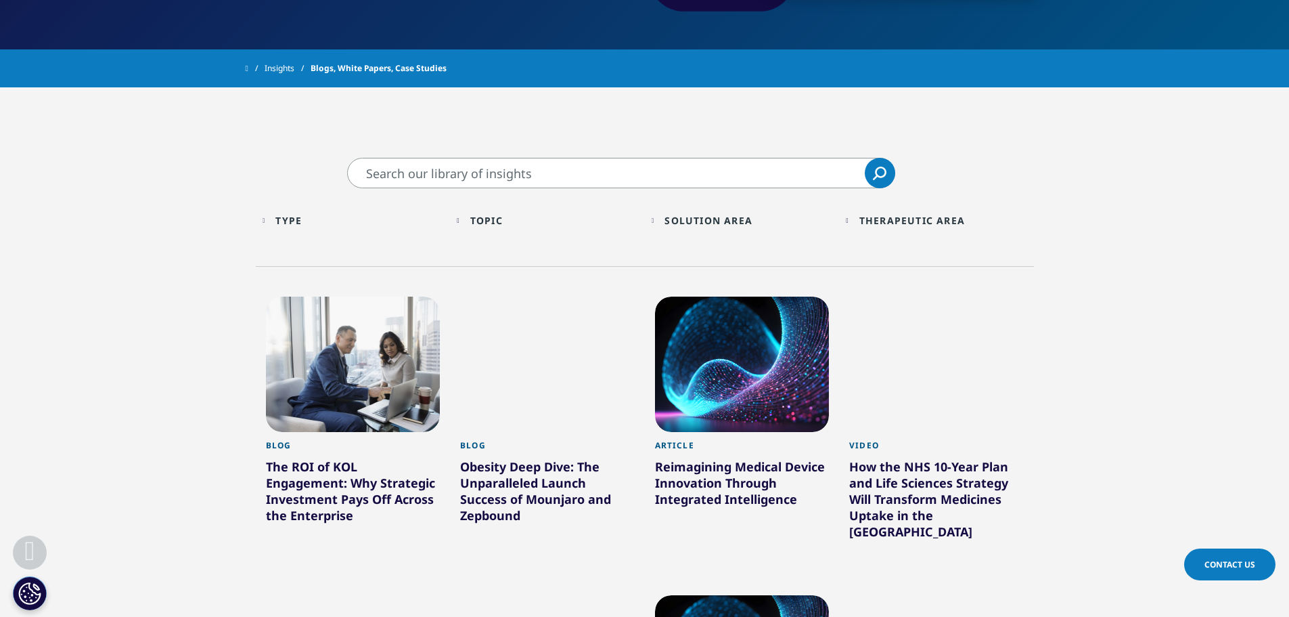
scroll to position [406, 0]
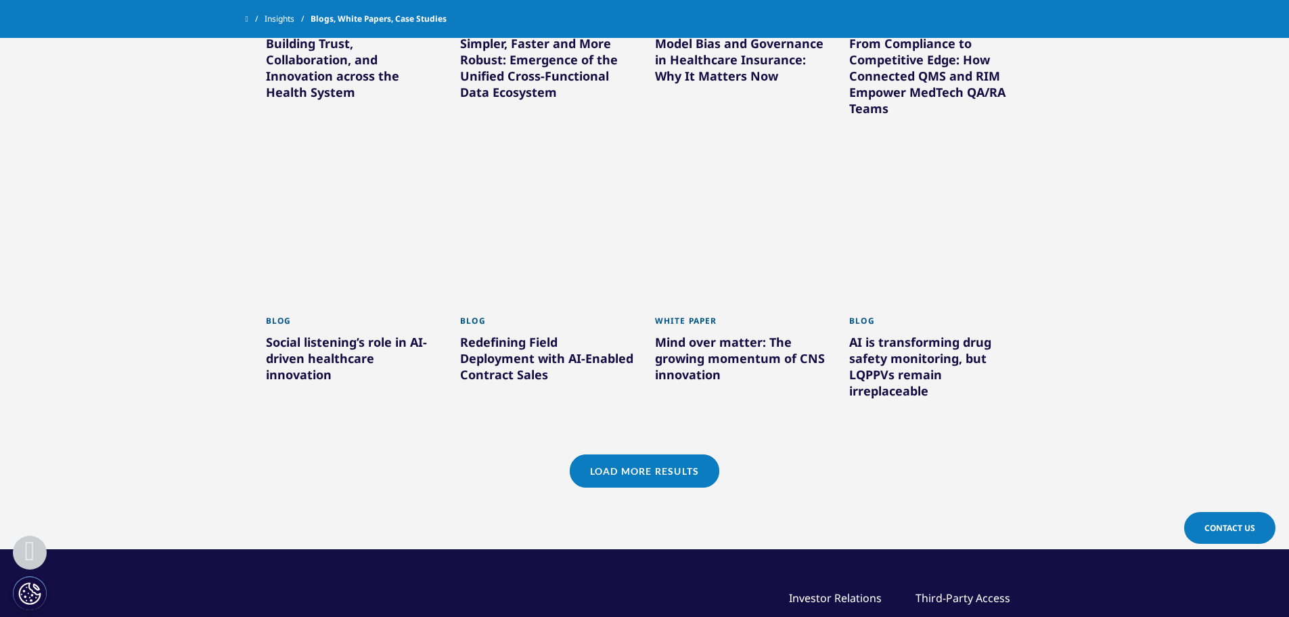
scroll to position [1083, 0]
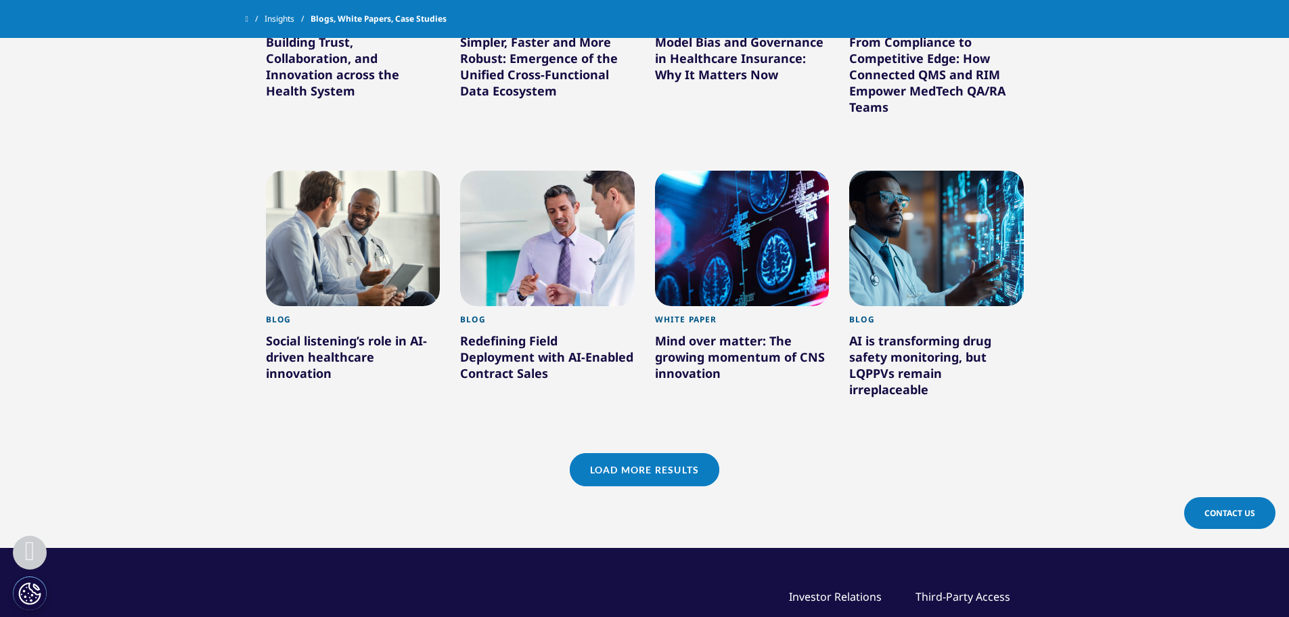
click at [662, 464] on link "Load More Results" at bounding box center [645, 469] width 150 height 33
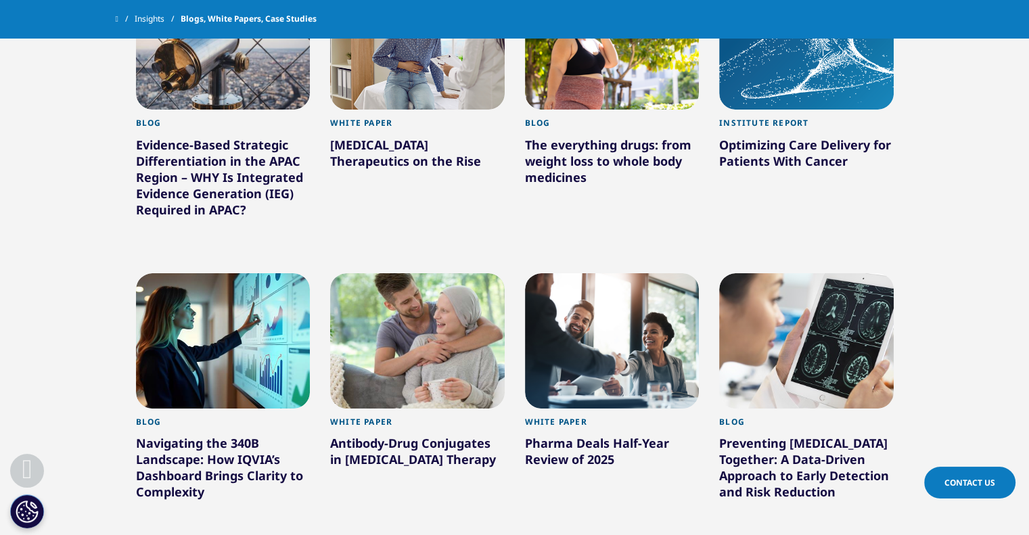
scroll to position [1906, 0]
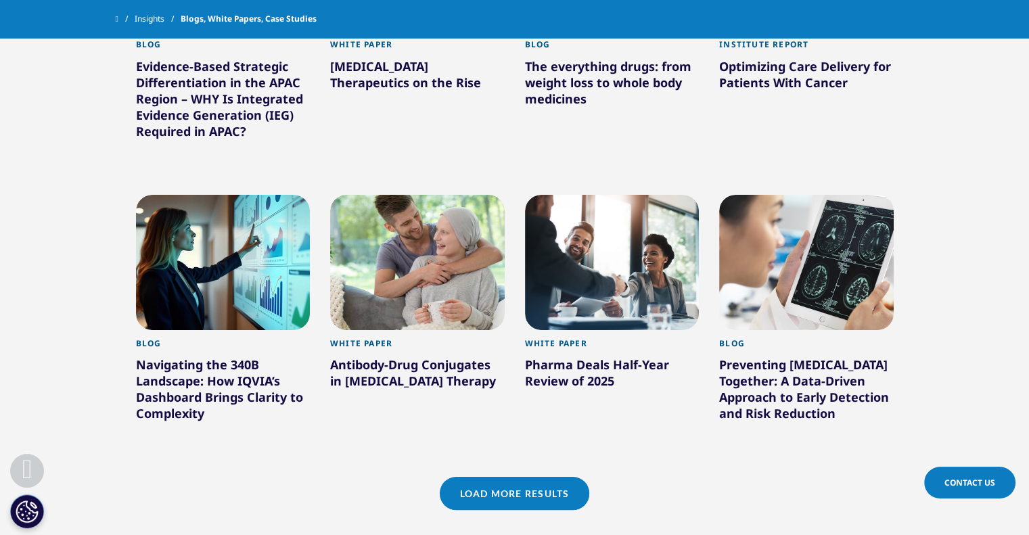
click at [497, 477] on link "Load More Results" at bounding box center [515, 493] width 150 height 33
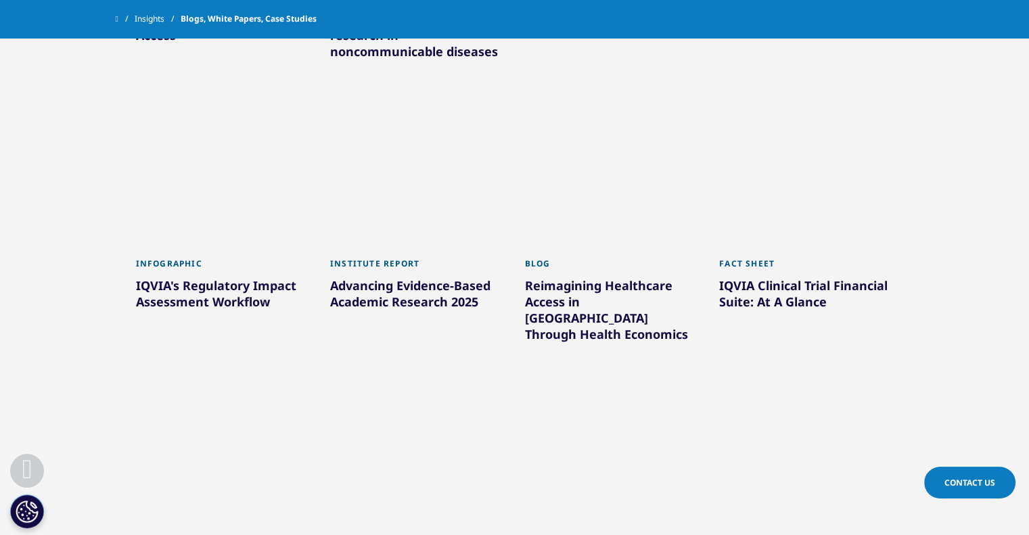
scroll to position [2605, 0]
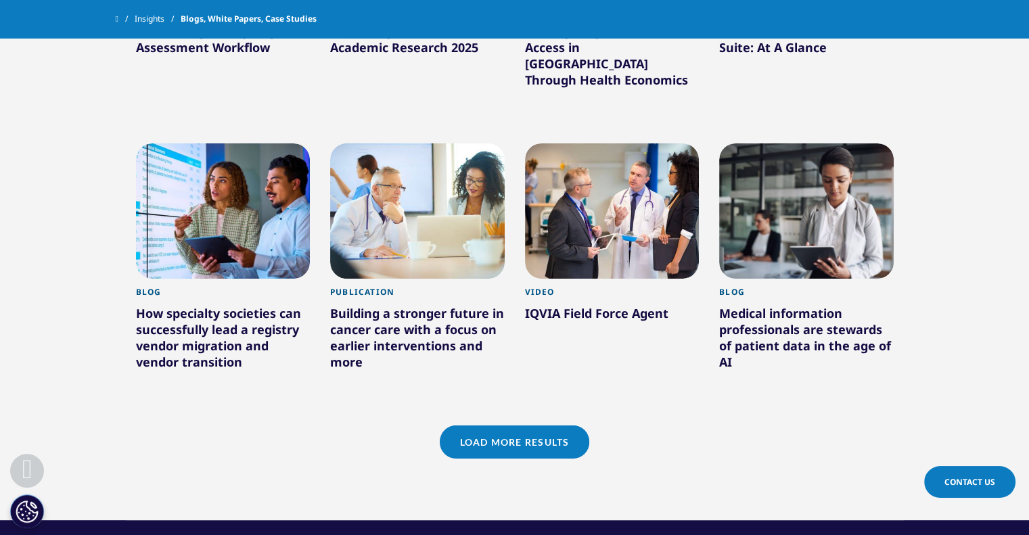
scroll to position [2846, 0]
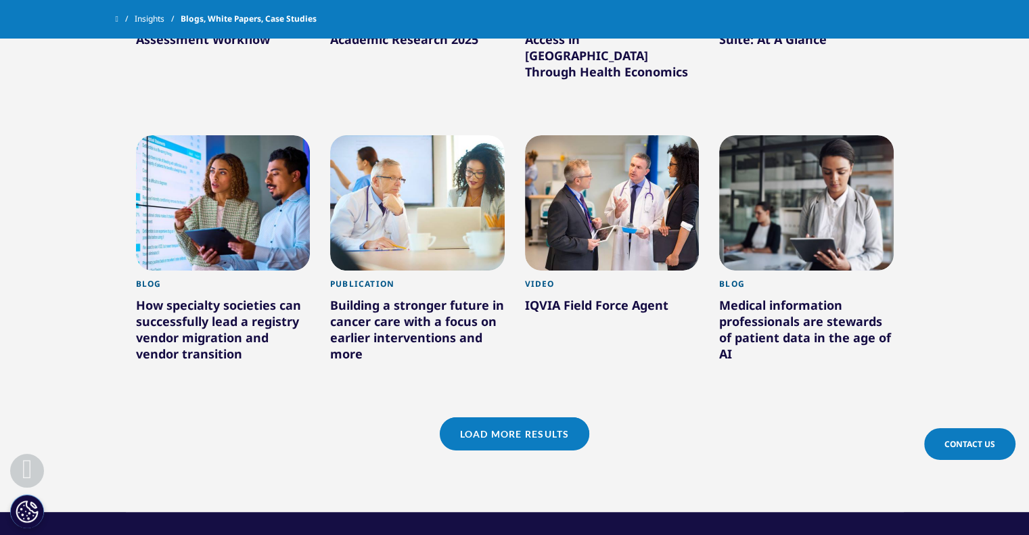
click at [477, 418] on link "Load More Results" at bounding box center [515, 434] width 150 height 33
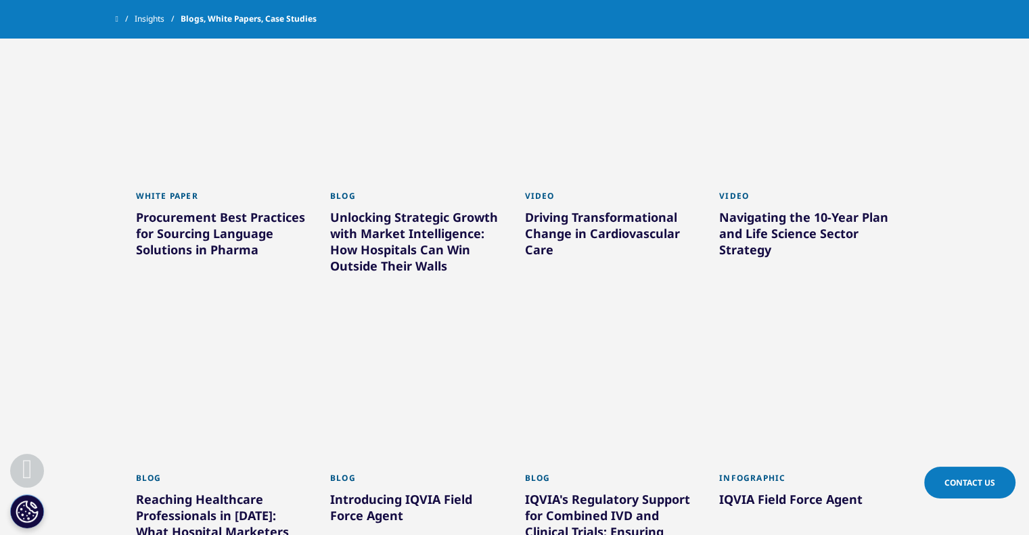
scroll to position [3216, 0]
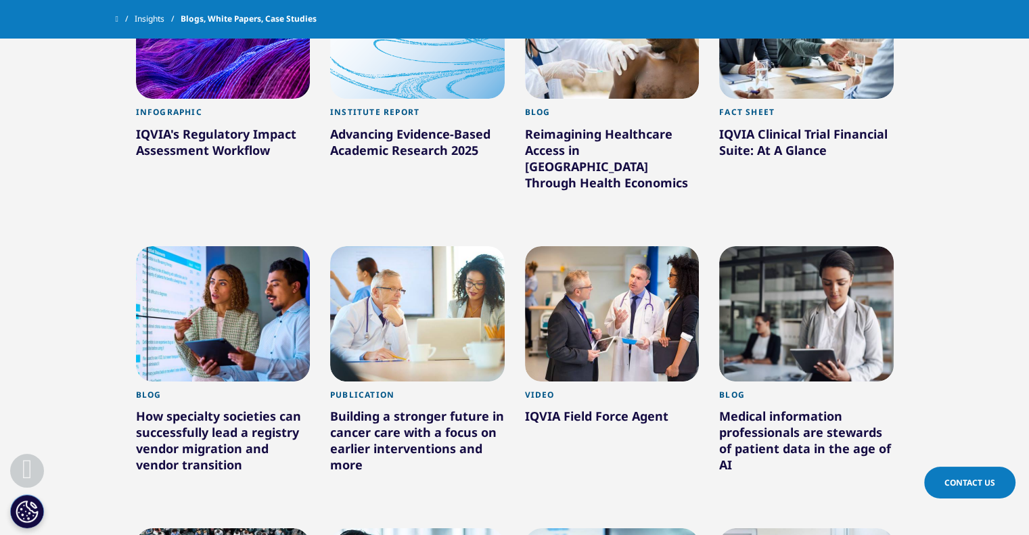
scroll to position [2715, 0]
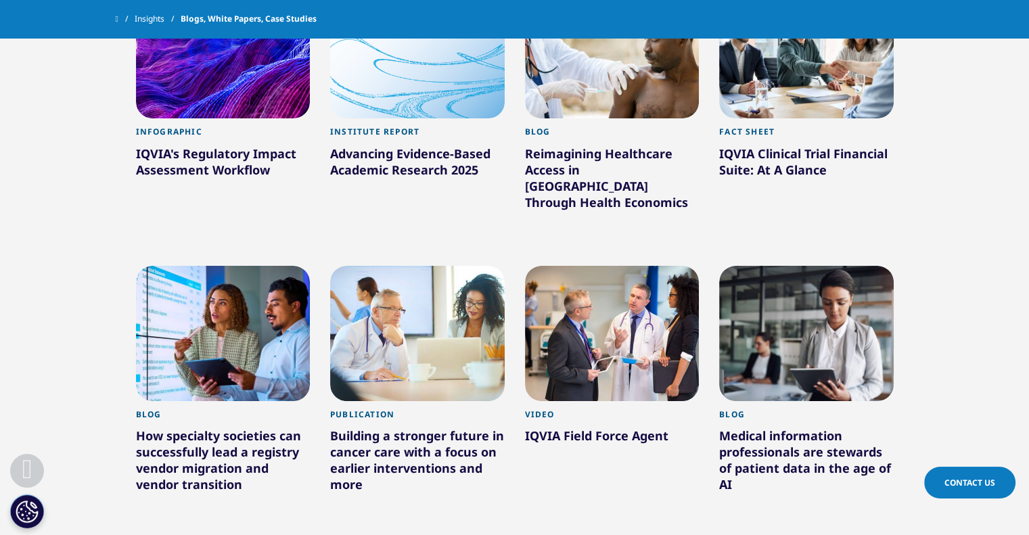
click at [809, 428] on div "Medical information professionals are stewards of patient data in the age of AI" at bounding box center [806, 463] width 175 height 70
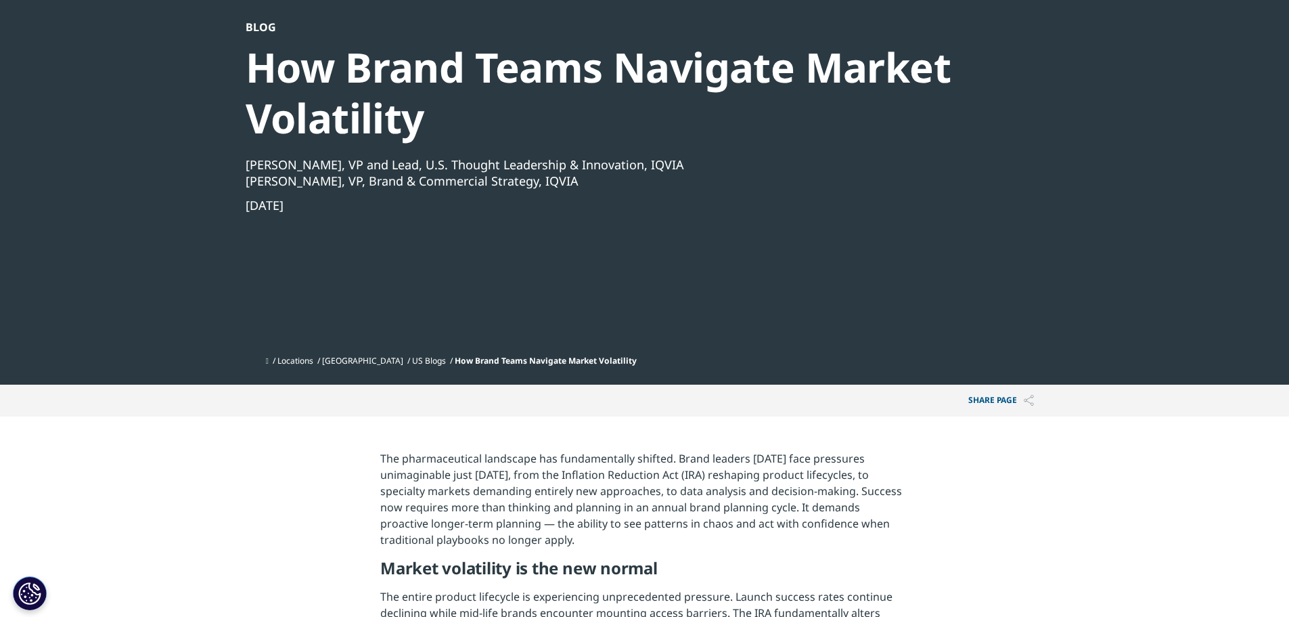
scroll to position [135, 0]
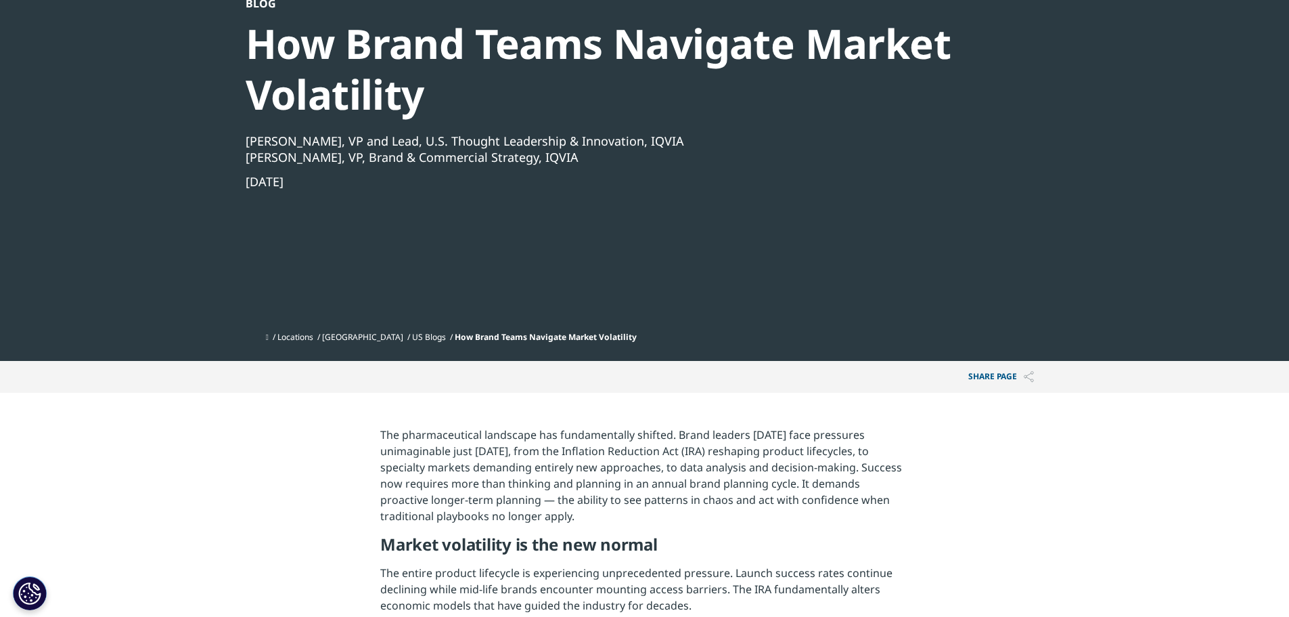
drag, startPoint x: 372, startPoint y: 439, endPoint x: 803, endPoint y: 508, distance: 437.3
copy p "The pharmaceutical landscape has fundamentally shifted. Brand leaders today fac…"
click at [541, 492] on p "The pharmaceutical landscape has fundamentally shifted. Brand leaders today fac…" at bounding box center [644, 480] width 529 height 108
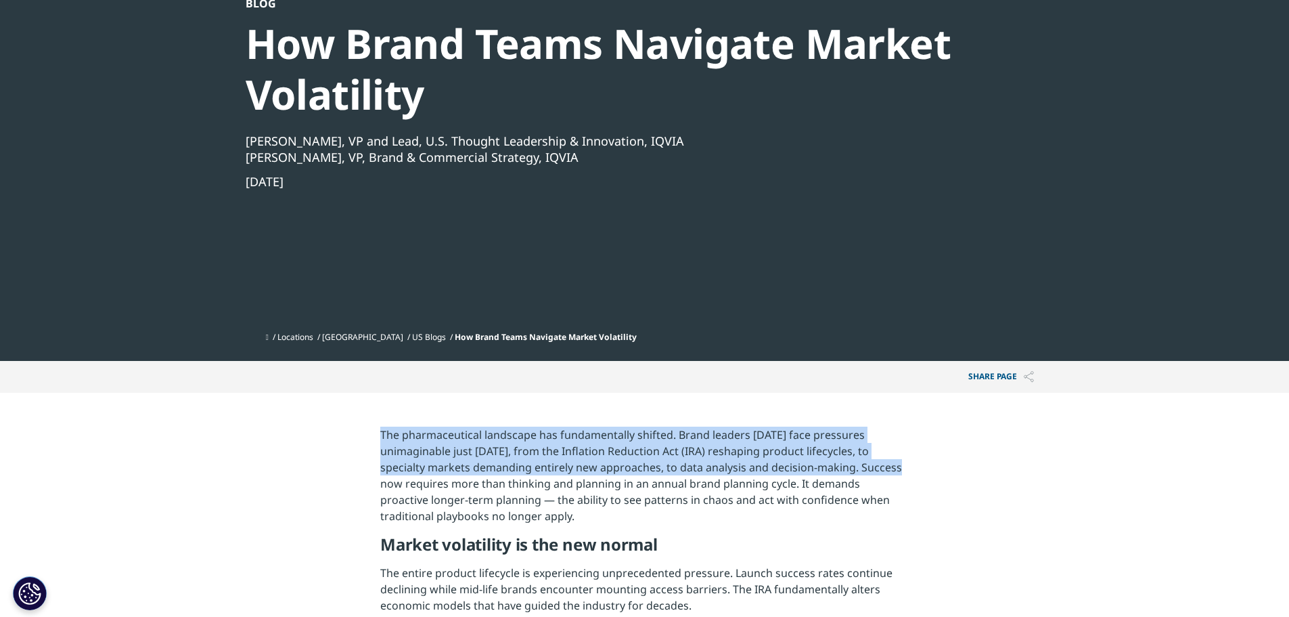
drag, startPoint x: 376, startPoint y: 434, endPoint x: 856, endPoint y: 471, distance: 482.0
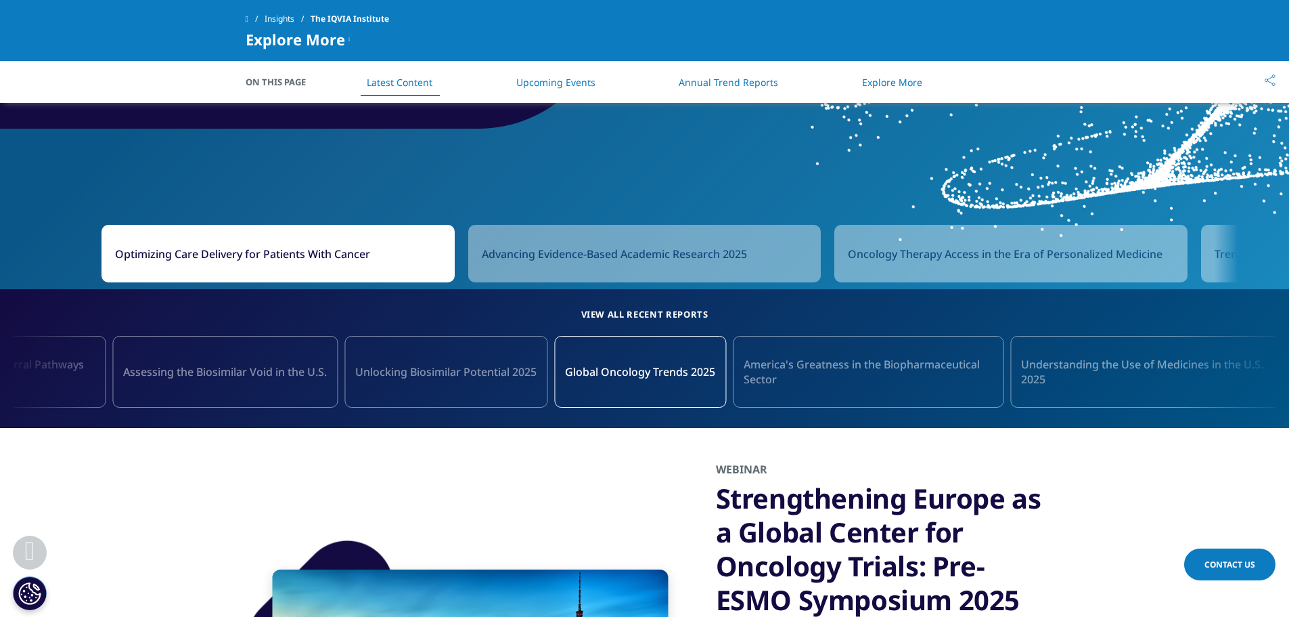
scroll to position [1218, 0]
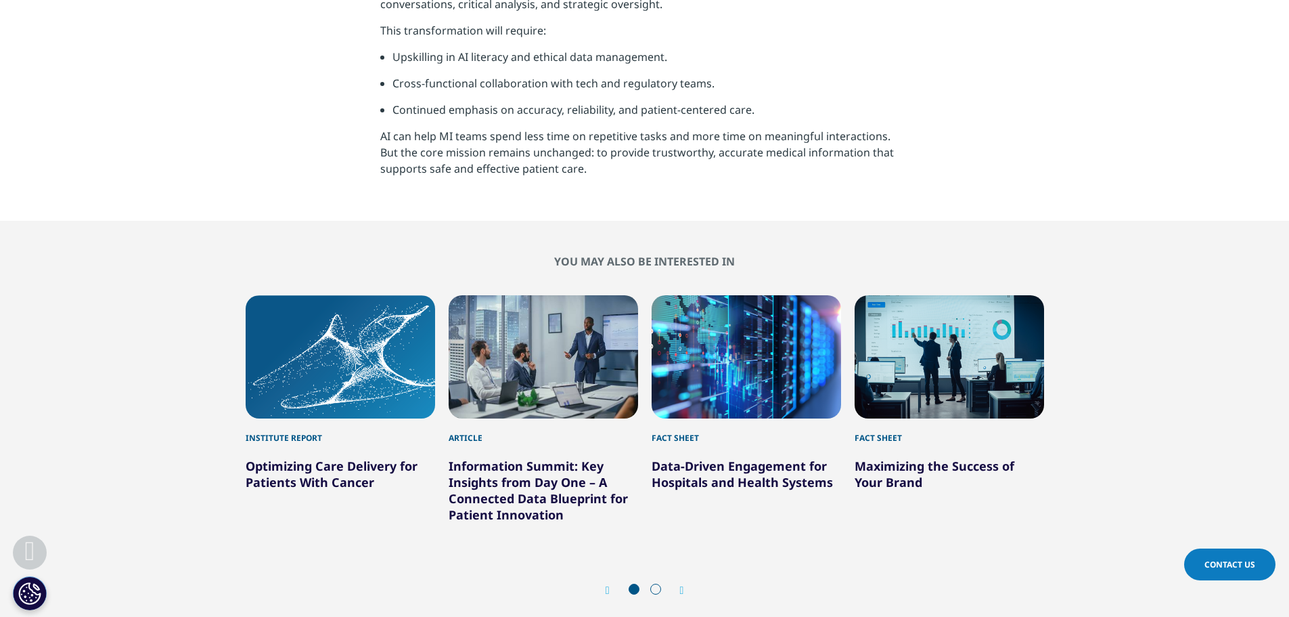
scroll to position [2234, 0]
click at [790, 479] on link "Data-Driven Engagement for Hospitals and Health Systems" at bounding box center [742, 473] width 181 height 32
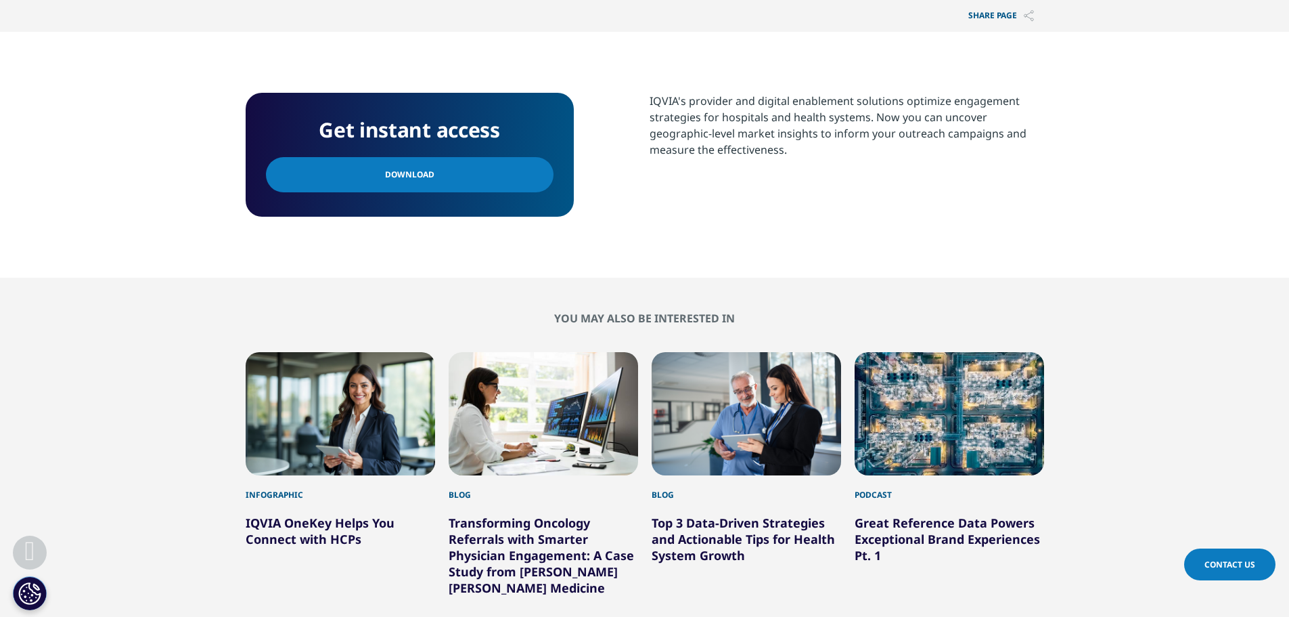
scroll to position [677, 0]
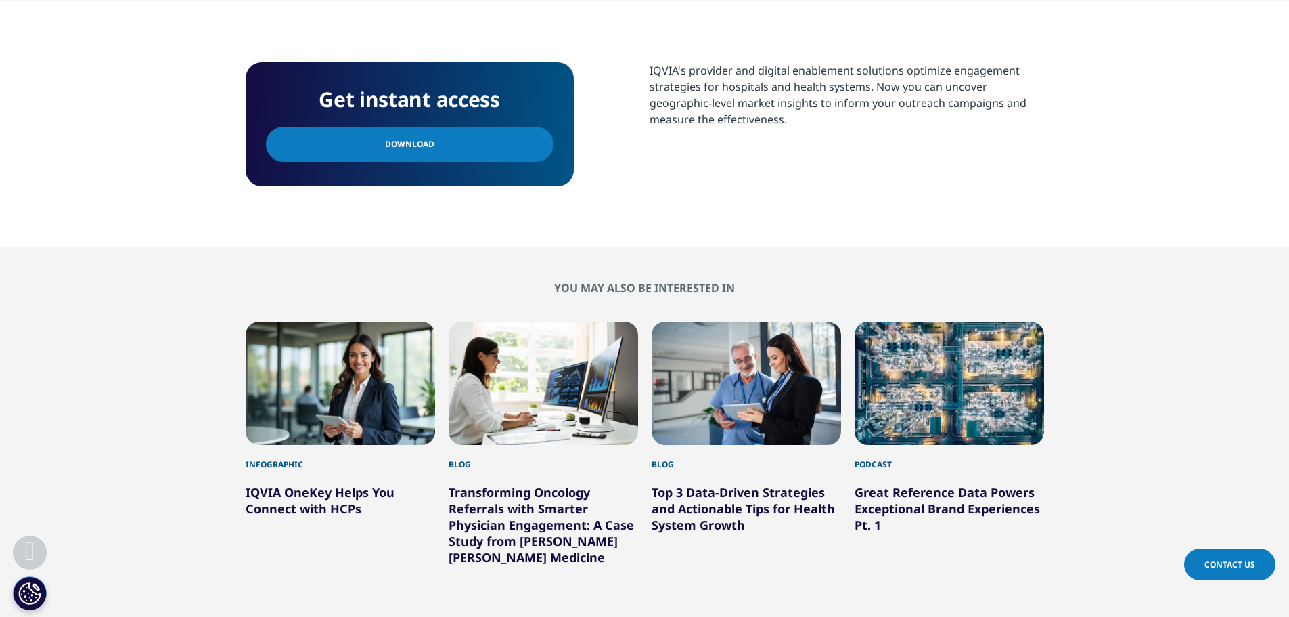
click at [707, 506] on link "Top 3 Data-Driven Strategies and Actionable Tips for Health System Growth" at bounding box center [743, 508] width 183 height 49
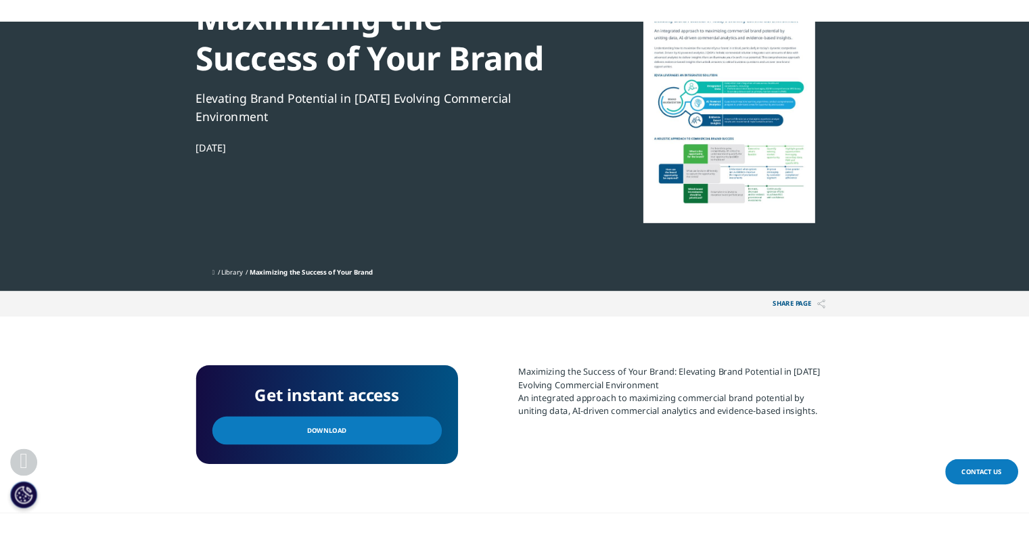
scroll to position [406, 0]
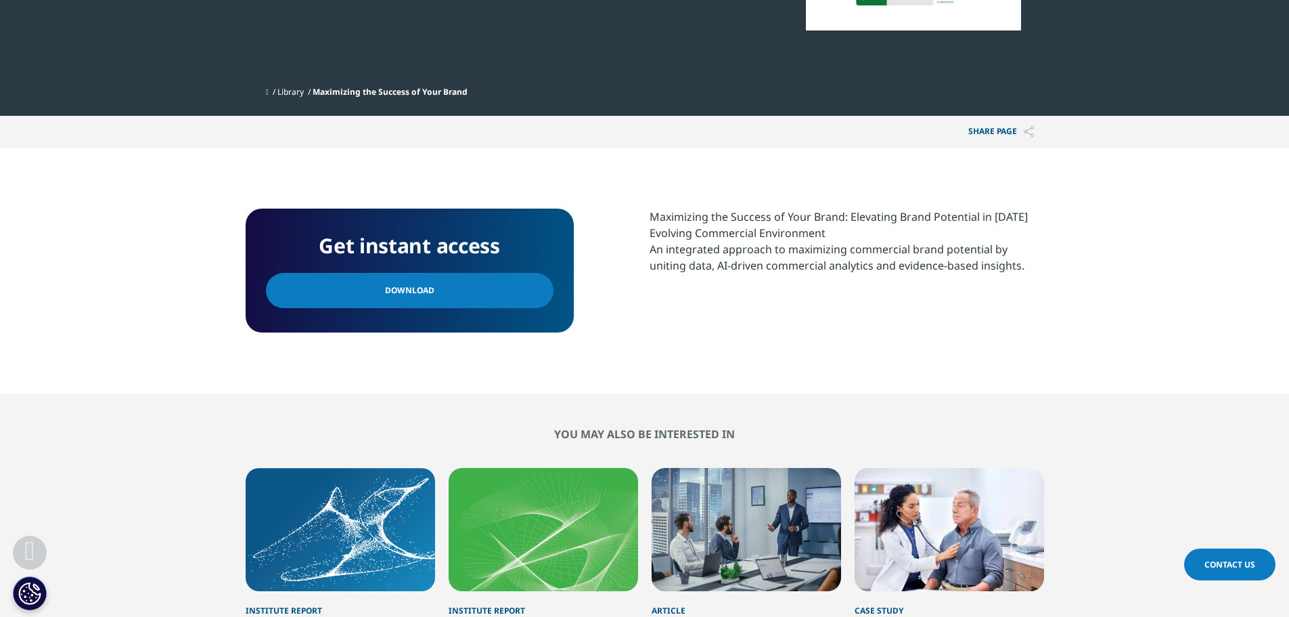
click at [466, 293] on link "Download" at bounding box center [410, 290] width 288 height 35
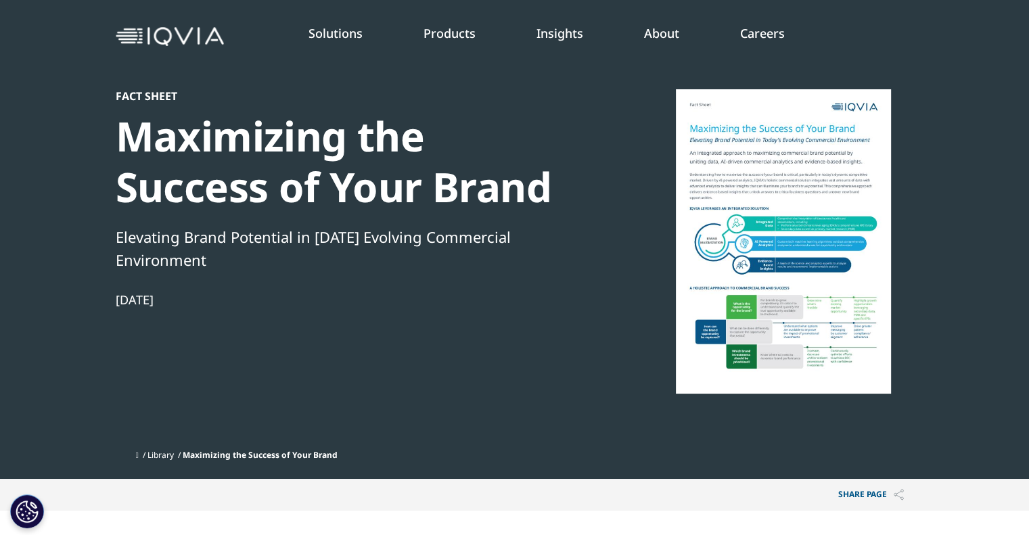
scroll to position [0, 0]
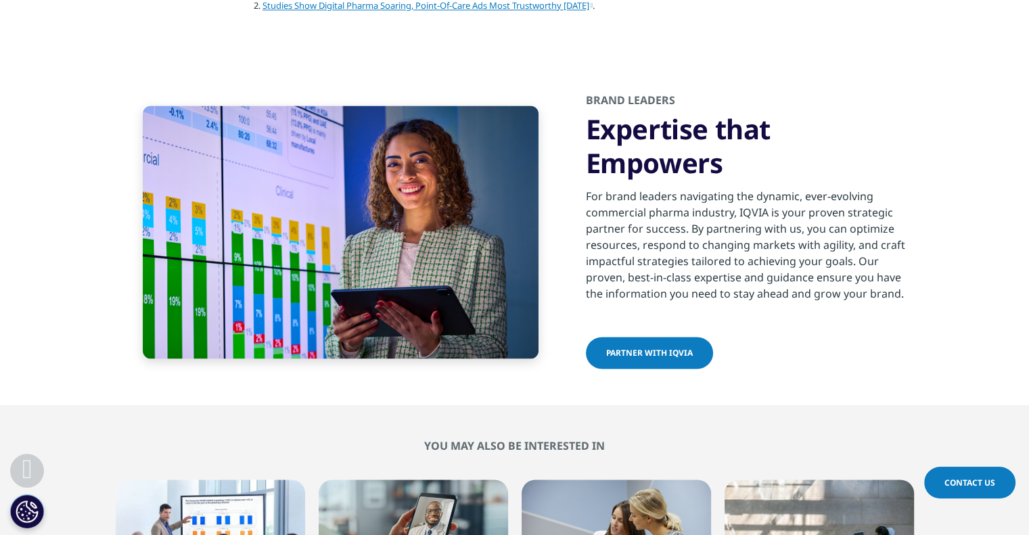
scroll to position [2437, 0]
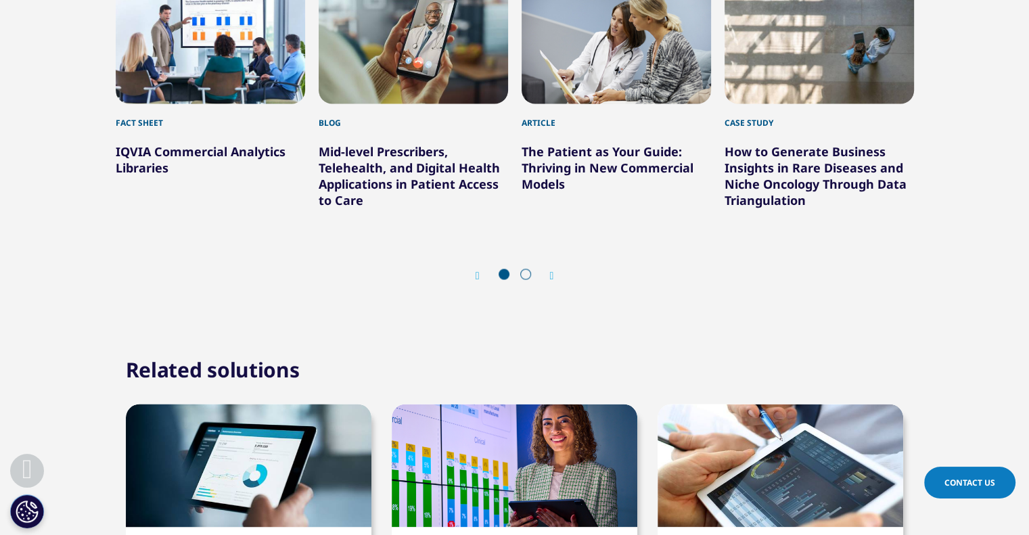
click at [620, 162] on link "The Patient as Your Guide: Thriving in New Commercial Models" at bounding box center [608, 167] width 172 height 49
click at [623, 160] on link "The Patient as Your Guide: Thriving in New Commercial Models" at bounding box center [608, 167] width 172 height 49
click at [574, 146] on link "The Patient as Your Guide: Thriving in New Commercial Models" at bounding box center [608, 167] width 172 height 49
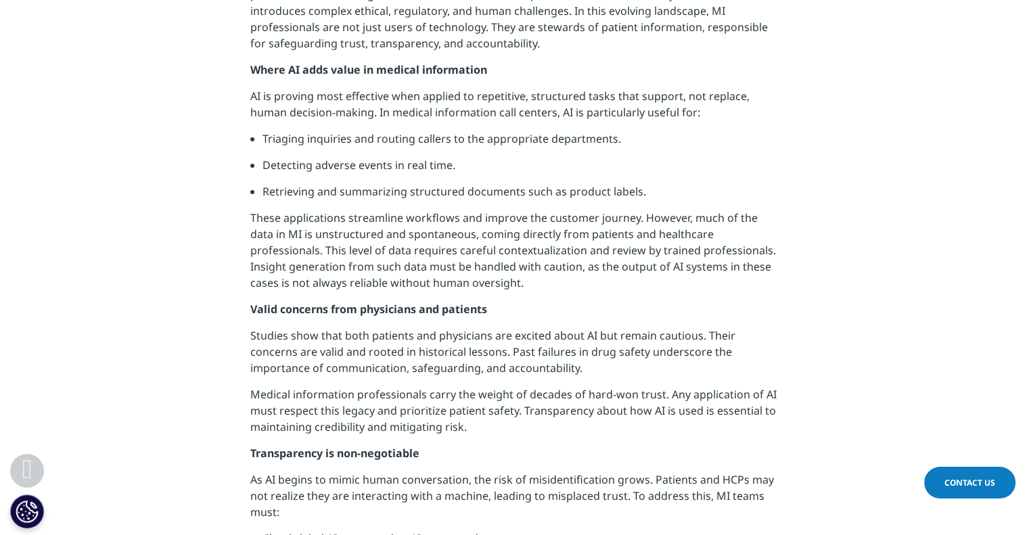
scroll to position [1015, 0]
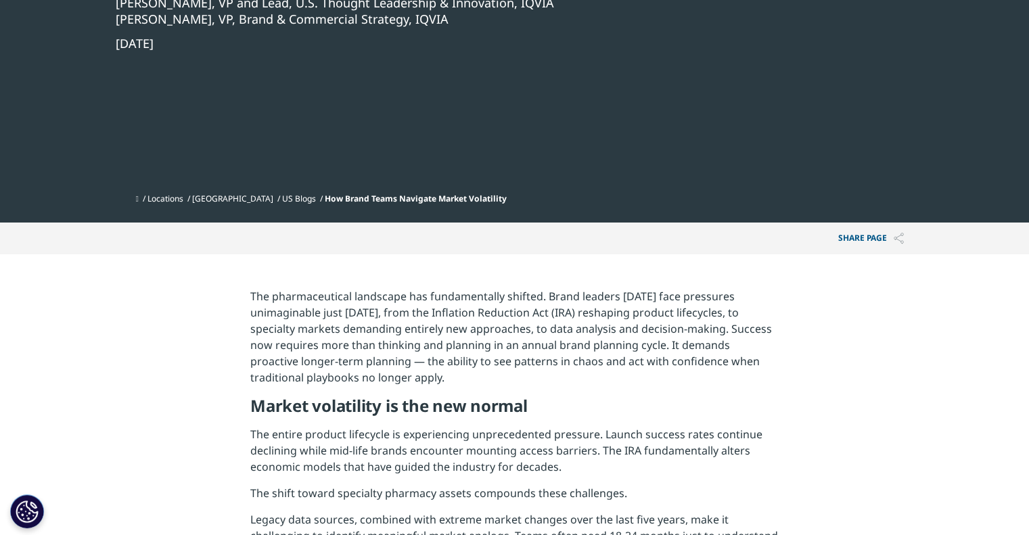
scroll to position [68, 0]
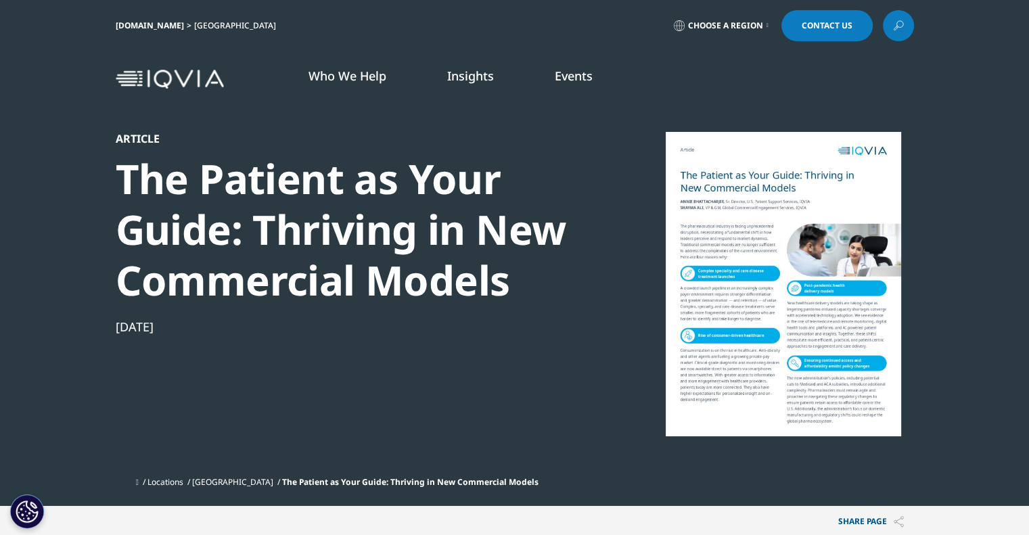
scroll to position [233, 799]
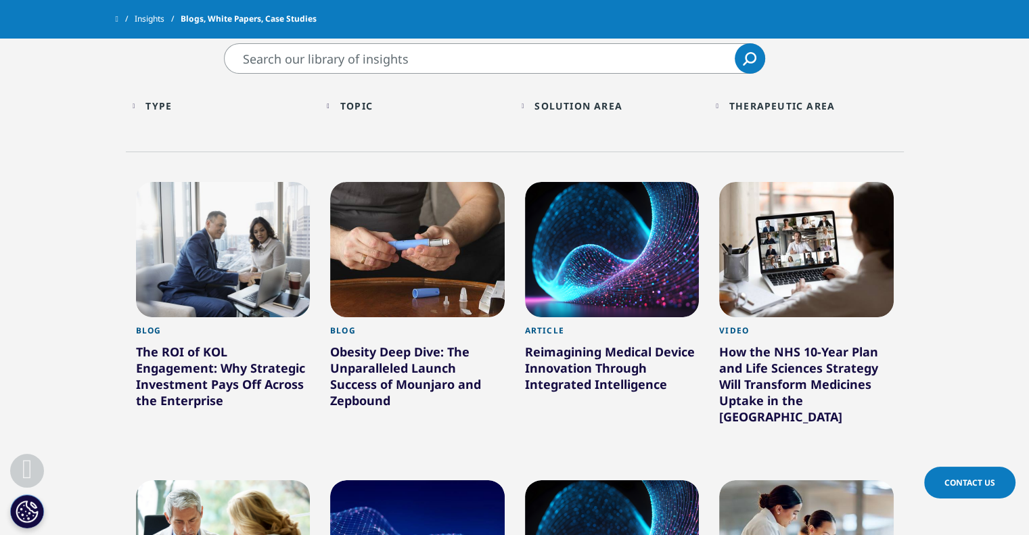
click at [193, 370] on div "The ROI of KOL Engagement: Why Strategic Investment Pays Off Across the Enterpr…" at bounding box center [223, 379] width 175 height 70
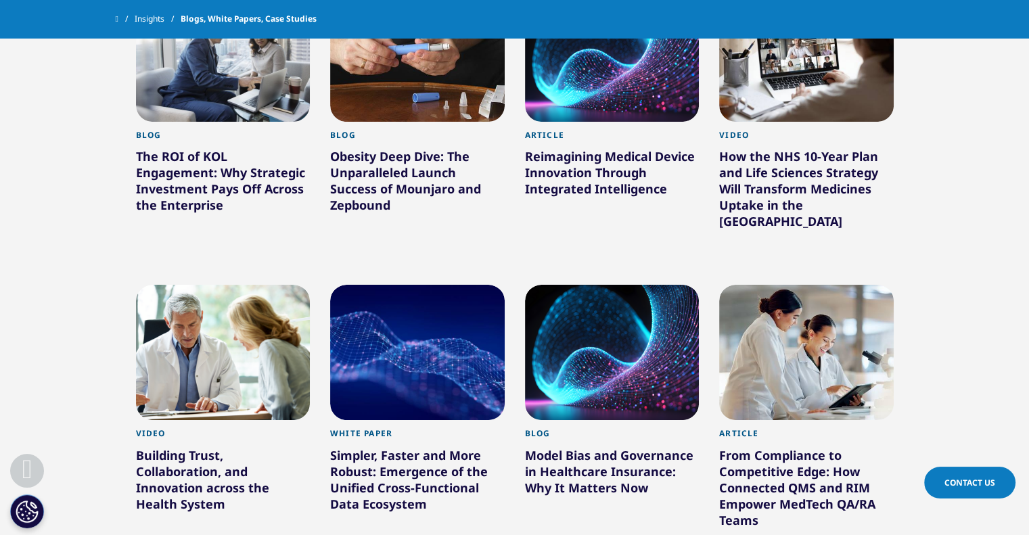
scroll to position [677, 0]
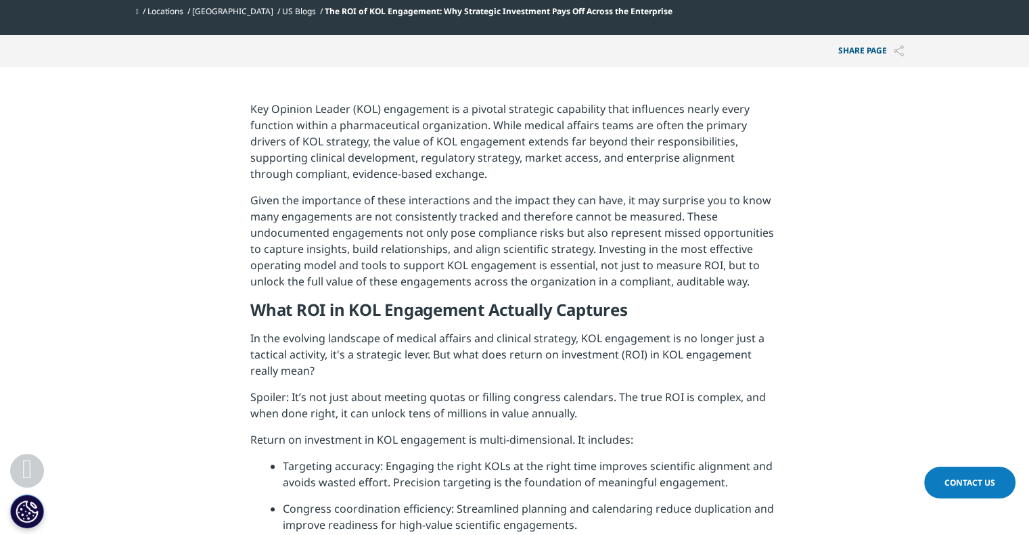
scroll to position [541, 0]
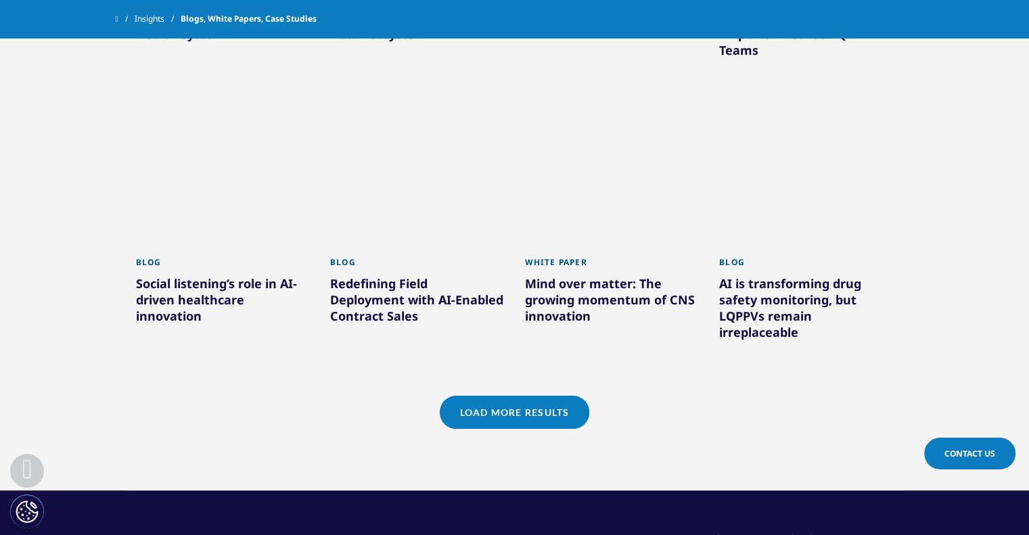
scroll to position [1142, 0]
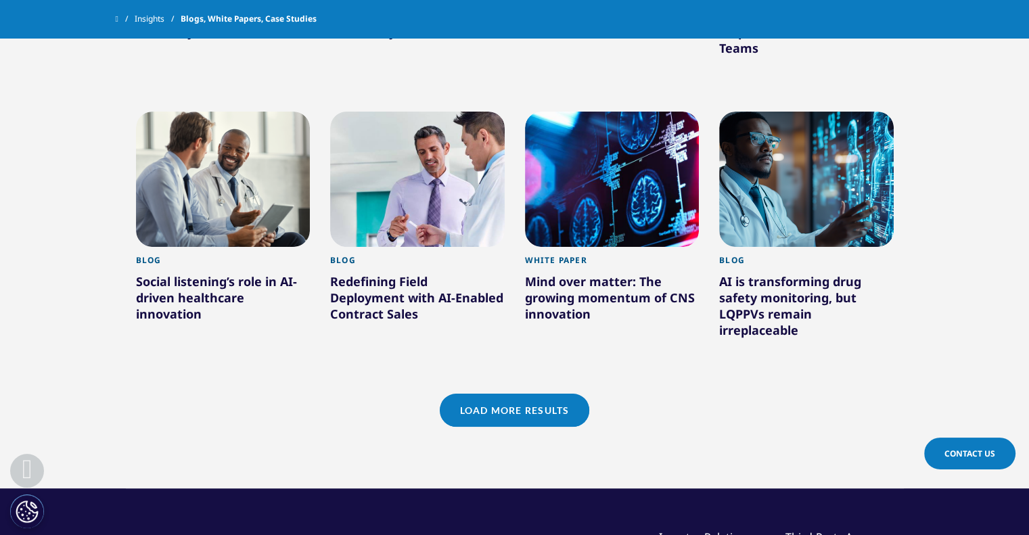
click at [544, 399] on link "Load More Results" at bounding box center [515, 410] width 150 height 33
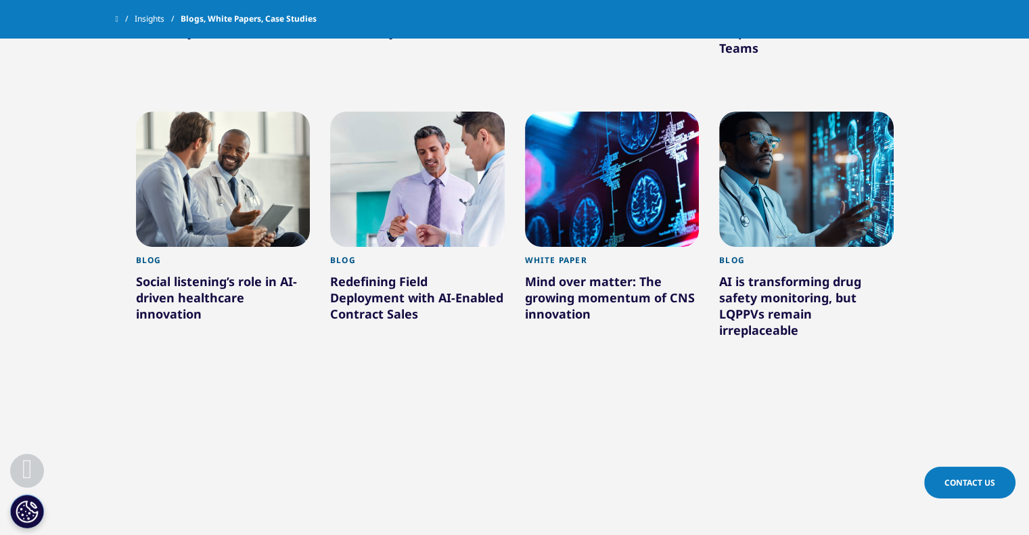
scroll to position [1277, 0]
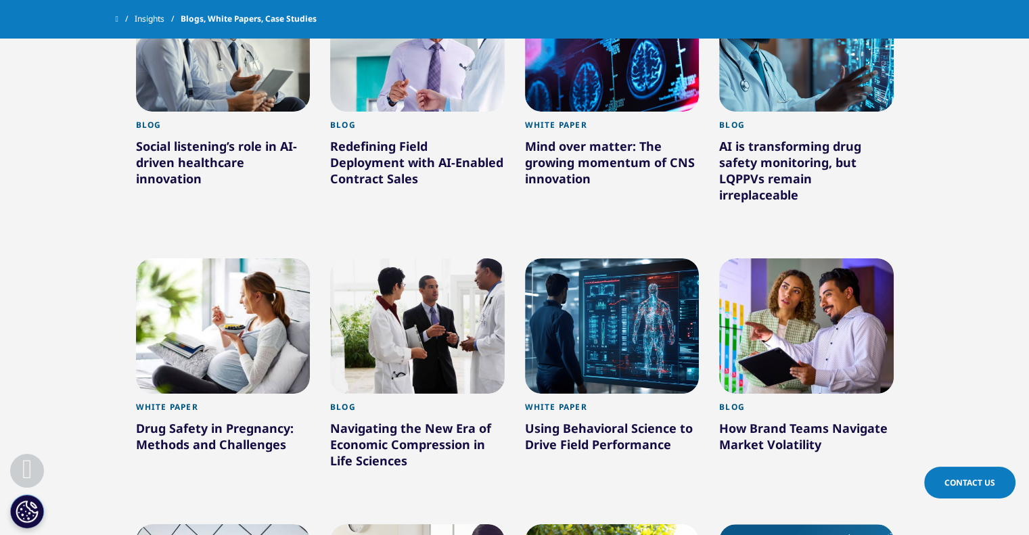
click at [638, 317] on div at bounding box center [612, 326] width 175 height 135
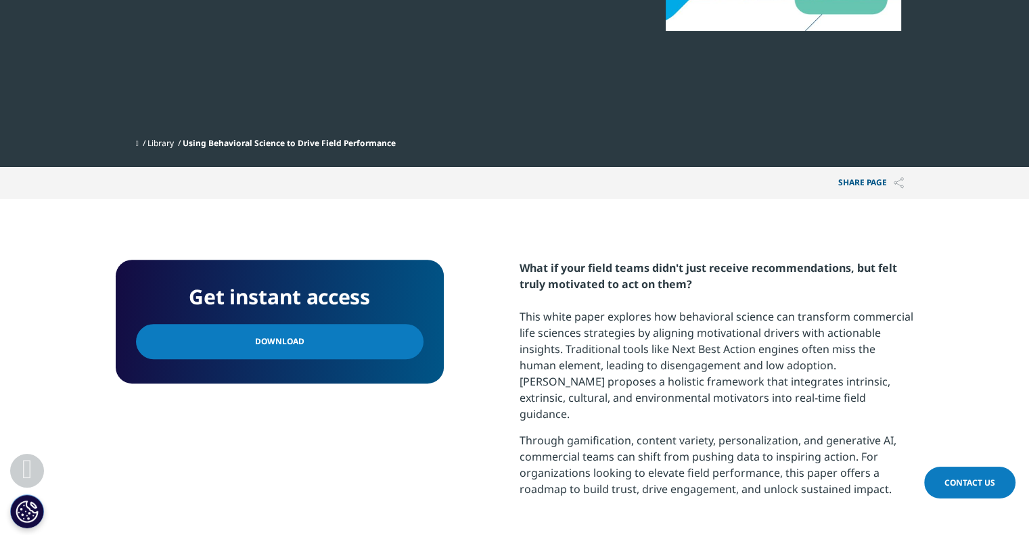
scroll to position [406, 0]
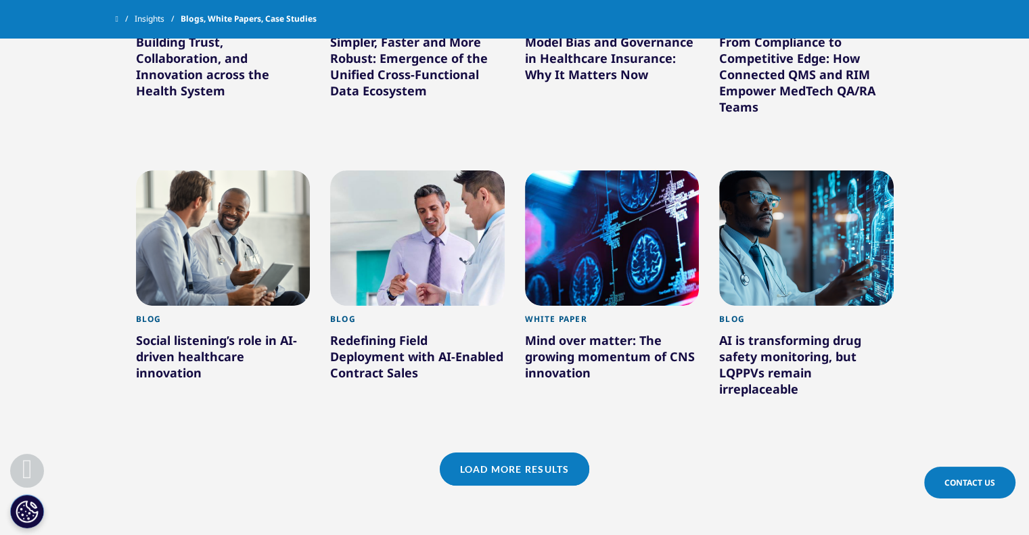
scroll to position [1151, 0]
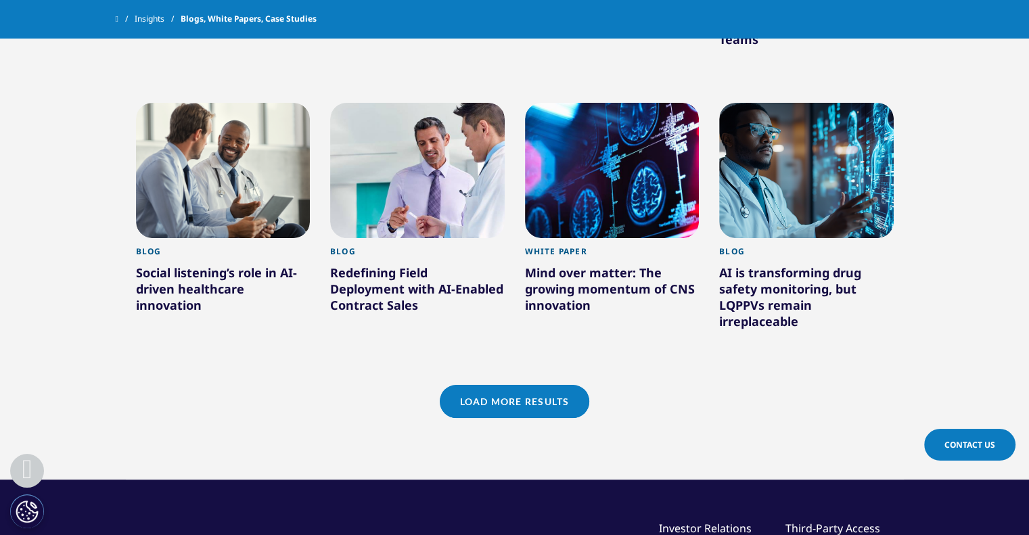
click at [541, 387] on link "Load More Results" at bounding box center [515, 401] width 150 height 33
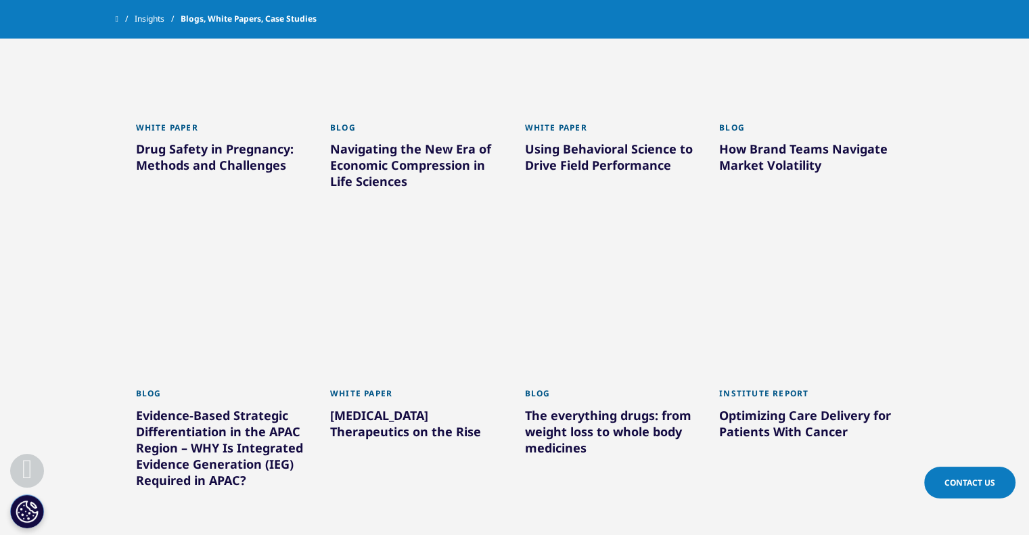
scroll to position [1489, 0]
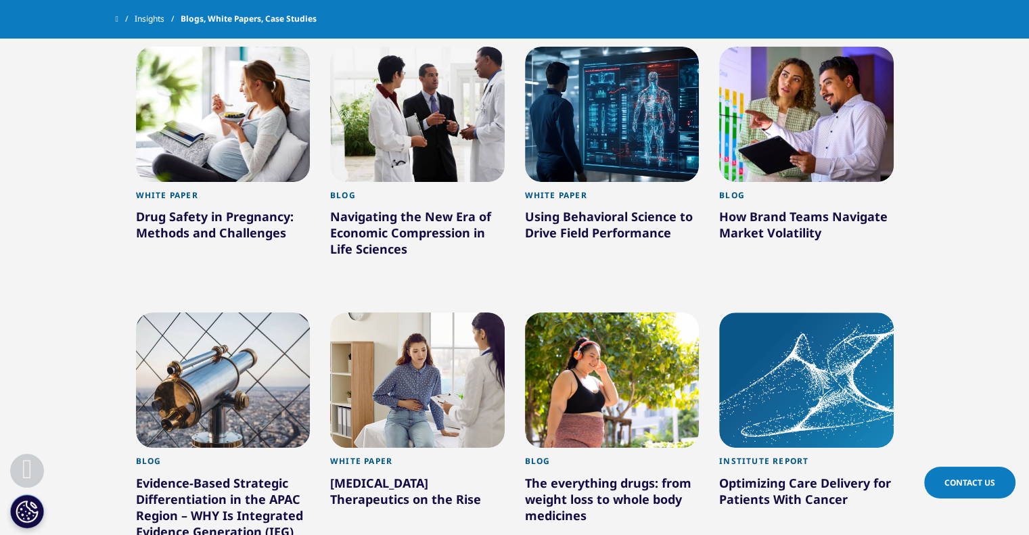
click at [758, 208] on div "How Brand Teams Navigate Market Volatility" at bounding box center [806, 227] width 175 height 38
click at [739, 213] on div "How Brand Teams Navigate Market Volatility" at bounding box center [806, 227] width 175 height 38
click at [823, 84] on div at bounding box center [806, 114] width 175 height 135
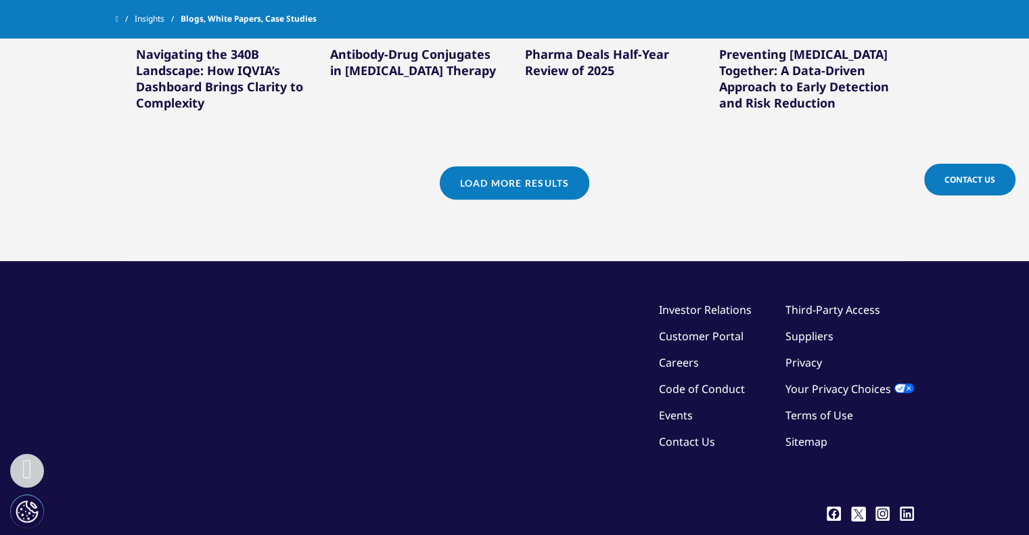
scroll to position [2138, 0]
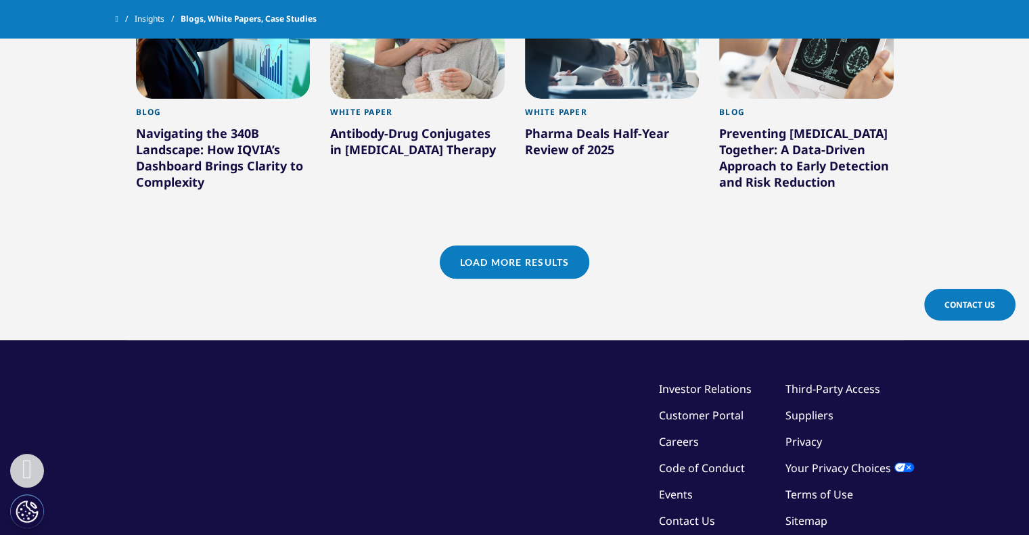
click at [548, 246] on link "Load More Results" at bounding box center [515, 262] width 150 height 33
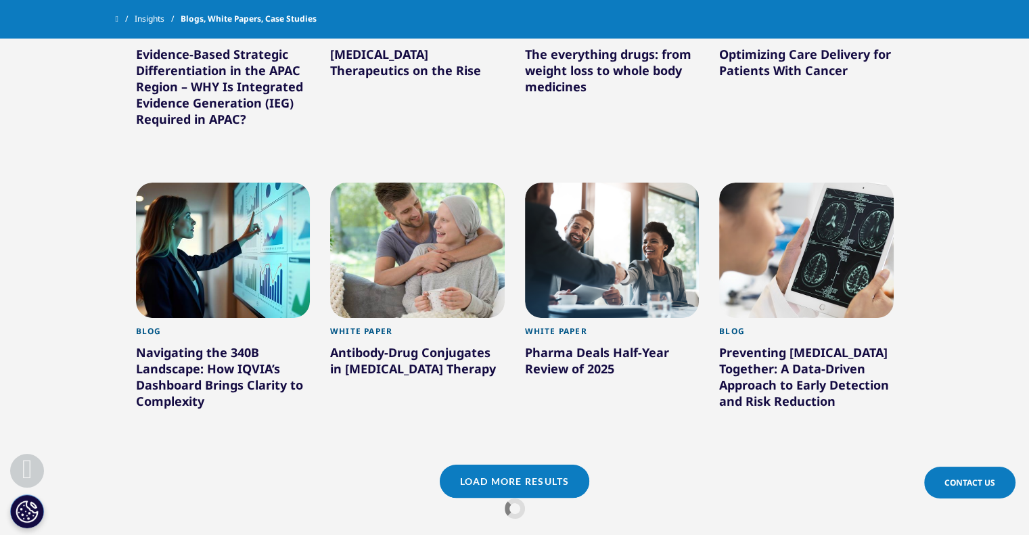
scroll to position [1934, 0]
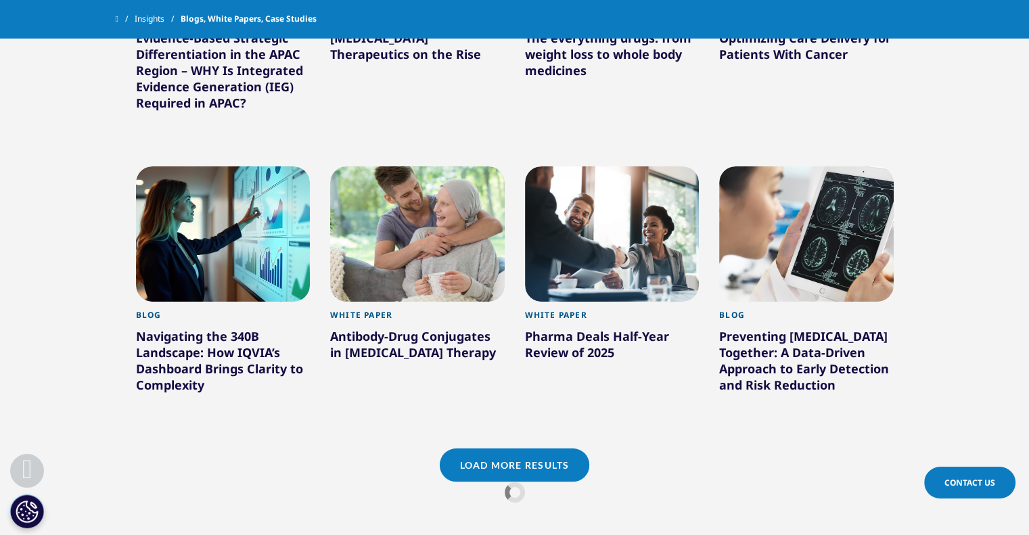
click at [503, 449] on link "Load More Results" at bounding box center [515, 465] width 150 height 33
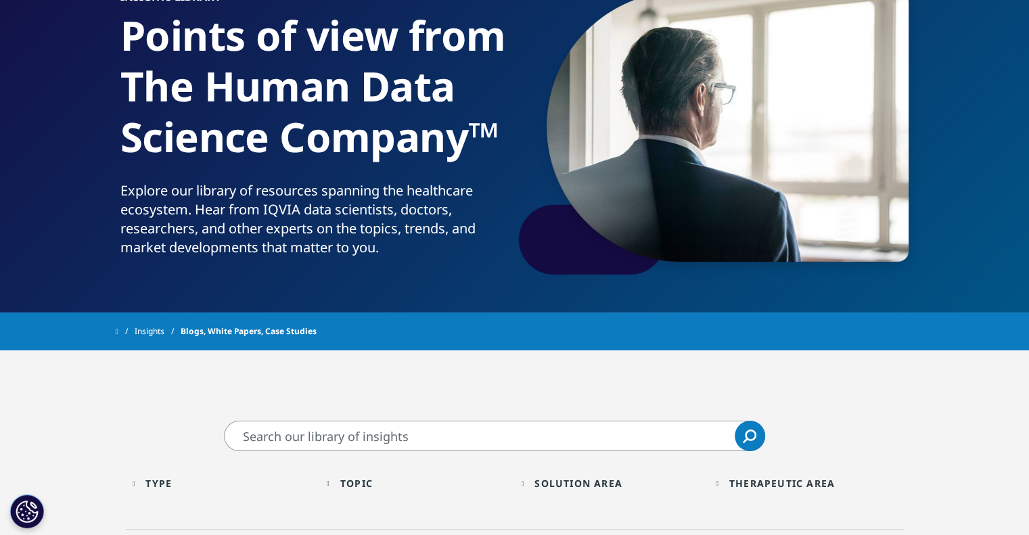
scroll to position [242, 0]
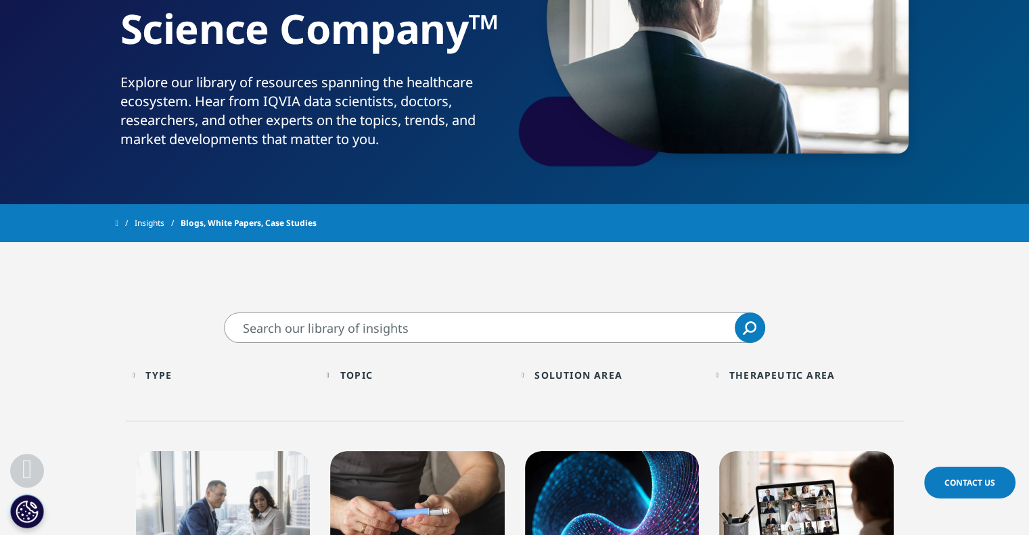
click at [167, 370] on div "Type" at bounding box center [159, 375] width 26 height 13
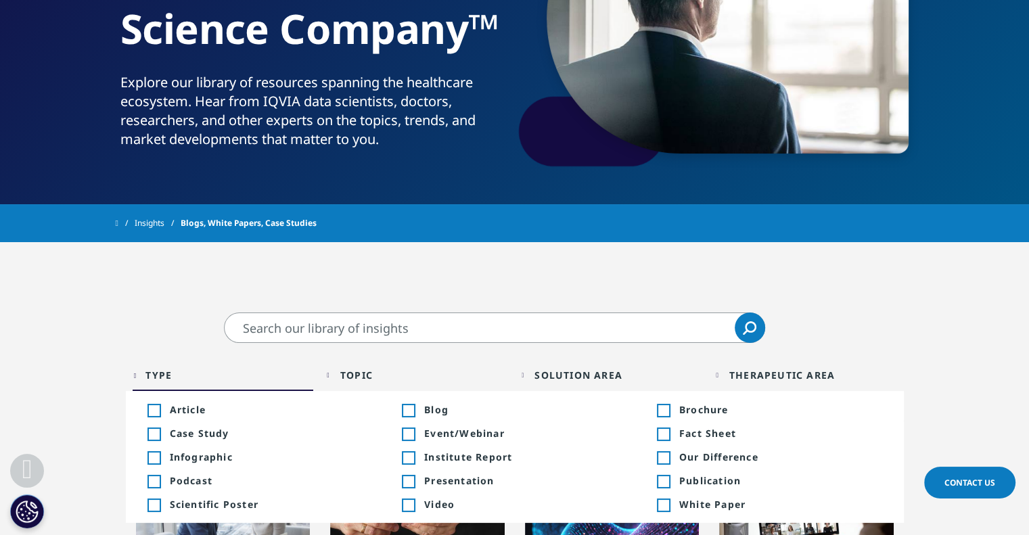
click at [686, 503] on span "White Paper" at bounding box center [781, 504] width 203 height 13
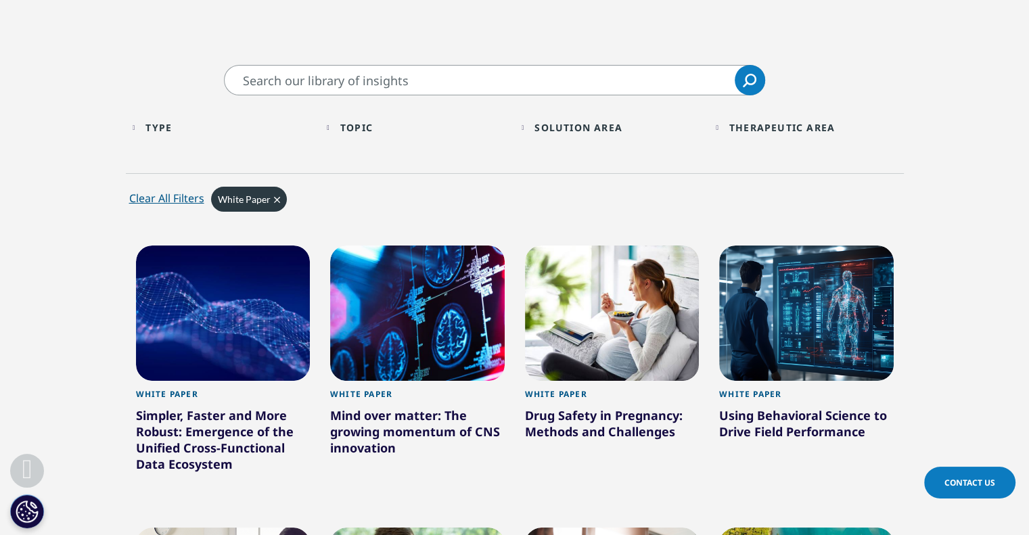
scroll to position [513, 0]
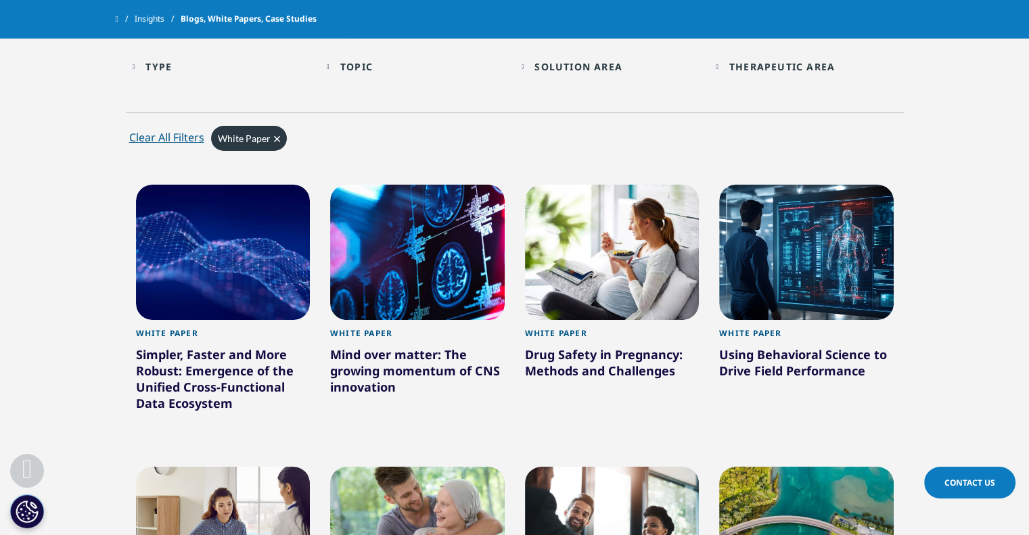
click at [176, 386] on div "Simpler, Faster and More Robust: Emergence of the Unified Cross-Functional Data…" at bounding box center [223, 382] width 175 height 70
click at [230, 357] on div "Simpler, Faster and More Robust: Emergence of the Unified Cross-Functional Data…" at bounding box center [223, 382] width 175 height 70
click at [227, 253] on div at bounding box center [223, 252] width 175 height 135
click at [233, 381] on div "Simpler, Faster and More Robust: Emergence of the Unified Cross-Functional Data…" at bounding box center [223, 382] width 175 height 70
drag, startPoint x: 229, startPoint y: 361, endPoint x: 267, endPoint y: 368, distance: 38.5
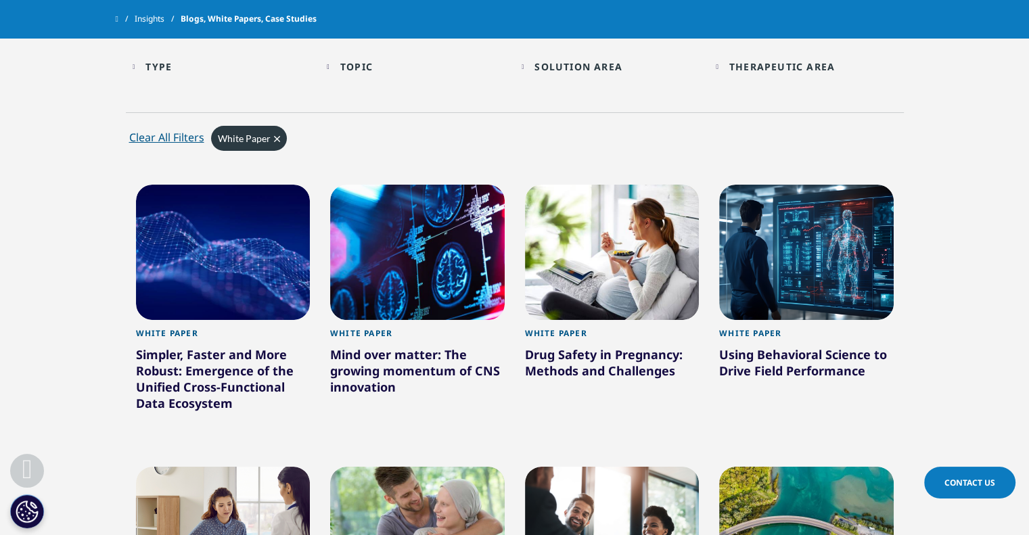
click at [267, 368] on div "Simpler, Faster and More Robust: Emergence of the Unified Cross-Functional Data…" at bounding box center [223, 382] width 175 height 70
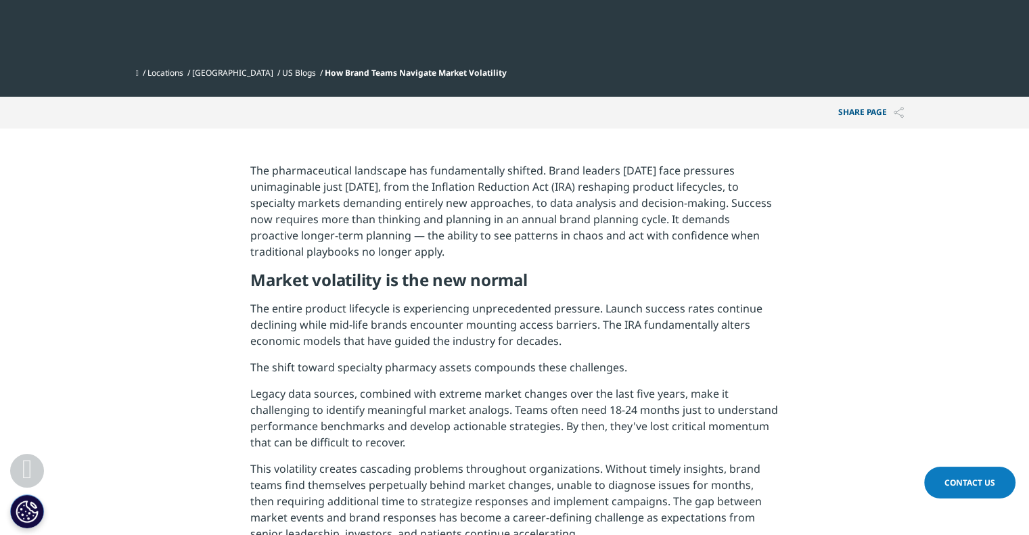
scroll to position [406, 0]
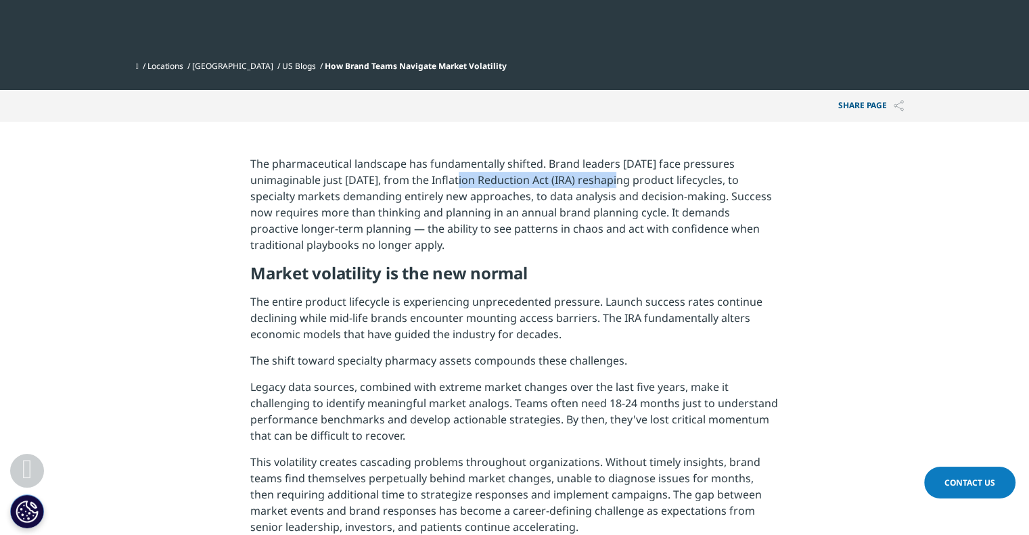
drag, startPoint x: 464, startPoint y: 179, endPoint x: 612, endPoint y: 175, distance: 147.6
click at [612, 175] on p "The pharmaceutical landscape has fundamentally shifted. Brand leaders today fac…" at bounding box center [514, 210] width 529 height 108
copy p "Inflation Reduction Act (IRA)"
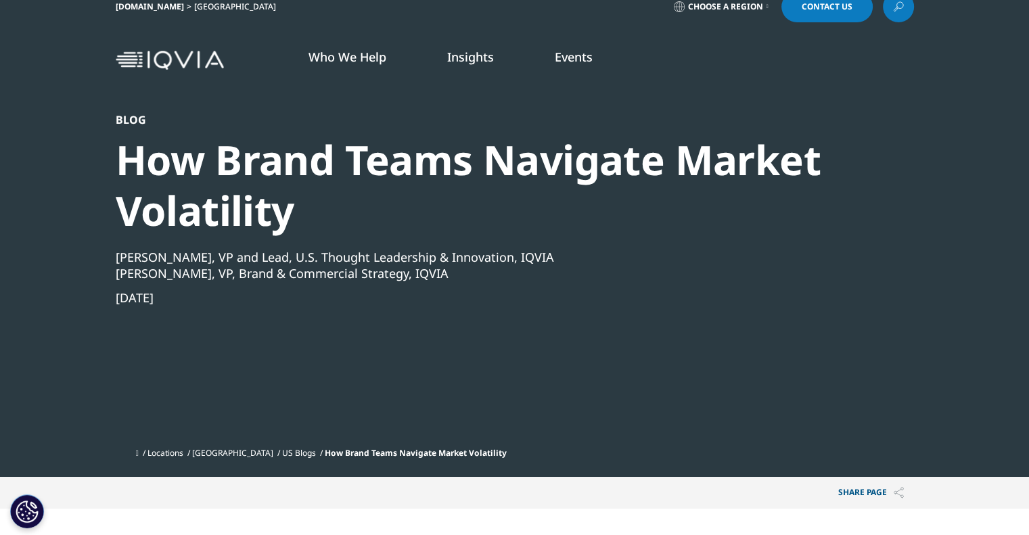
scroll to position [0, 0]
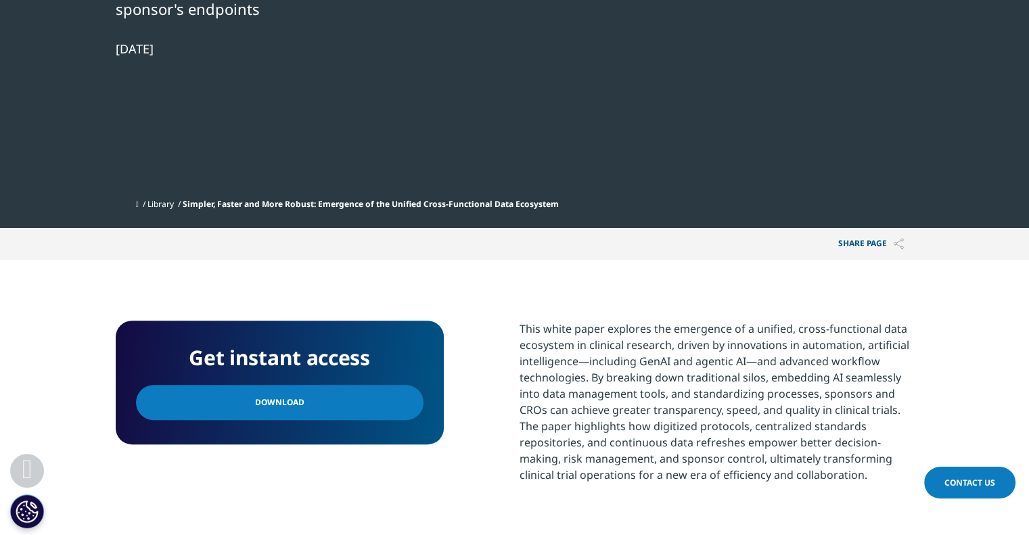
scroll to position [677, 0]
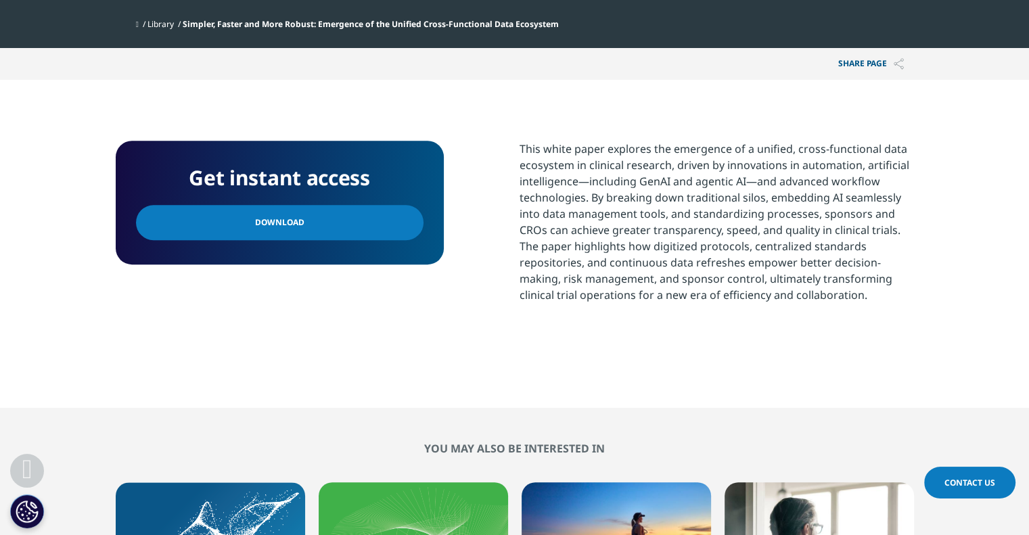
click at [379, 232] on link "Download" at bounding box center [280, 222] width 288 height 35
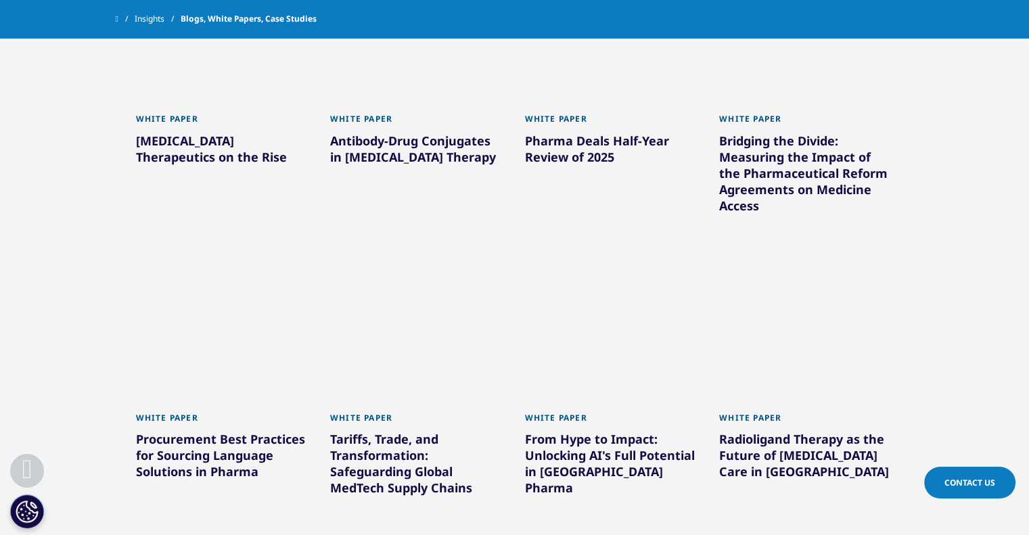
scroll to position [1277, 0]
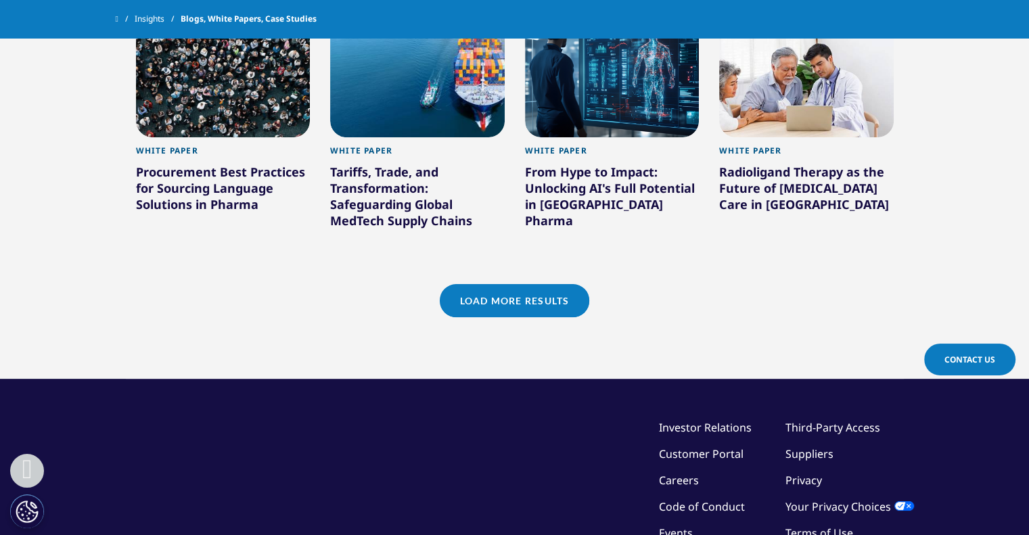
click at [539, 296] on link "Load More Results" at bounding box center [515, 300] width 150 height 33
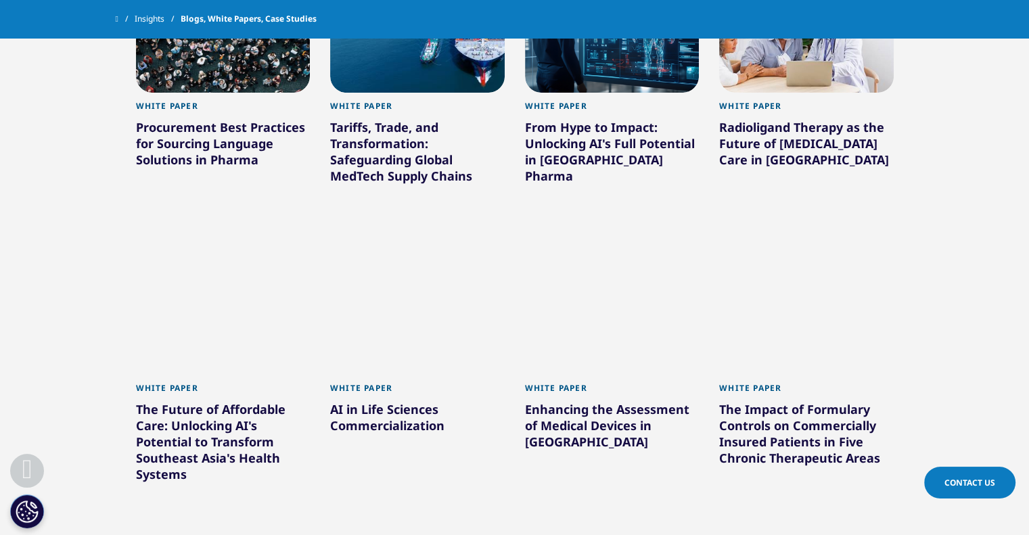
scroll to position [1345, 0]
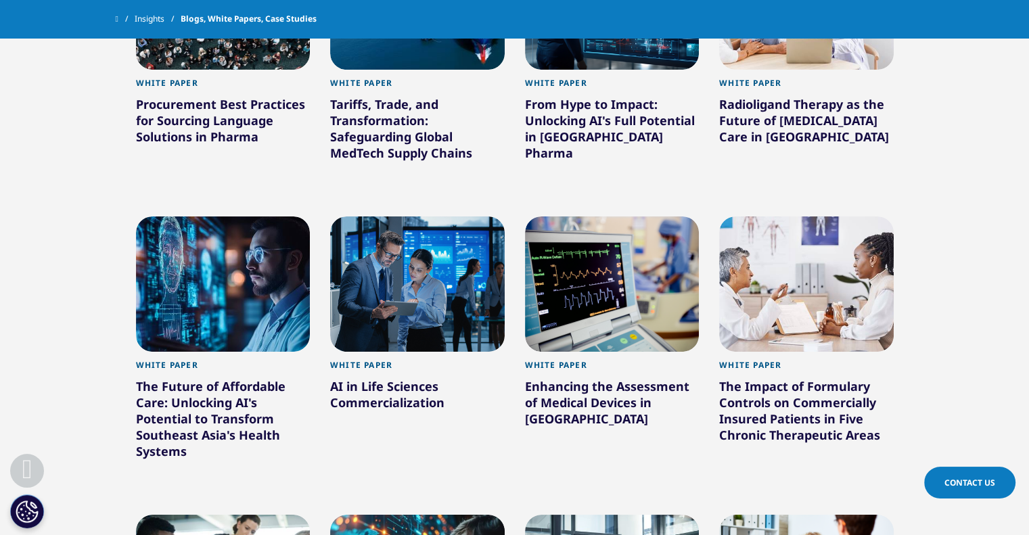
click at [431, 397] on div "AI in Life Sciences Commercialization" at bounding box center [417, 397] width 175 height 38
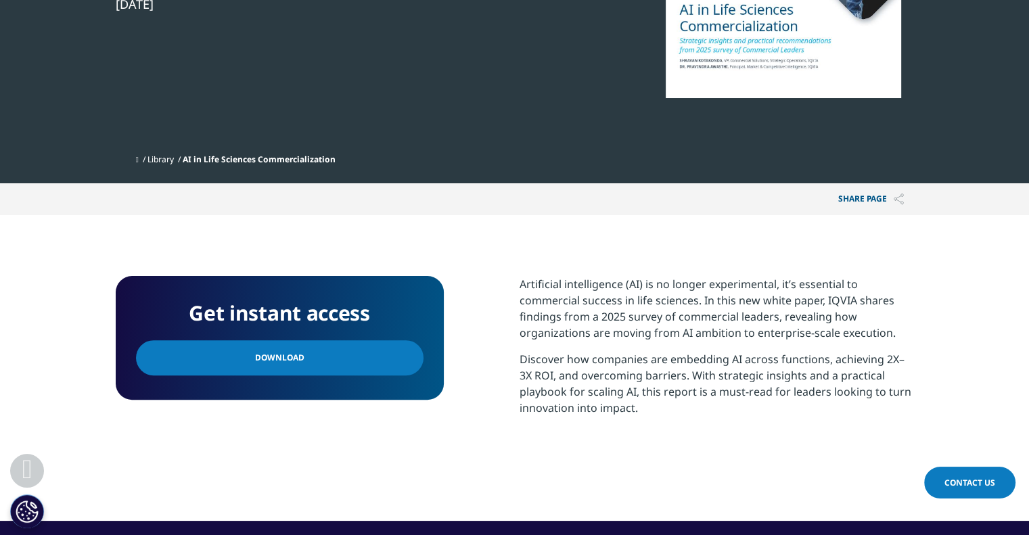
scroll to position [271, 0]
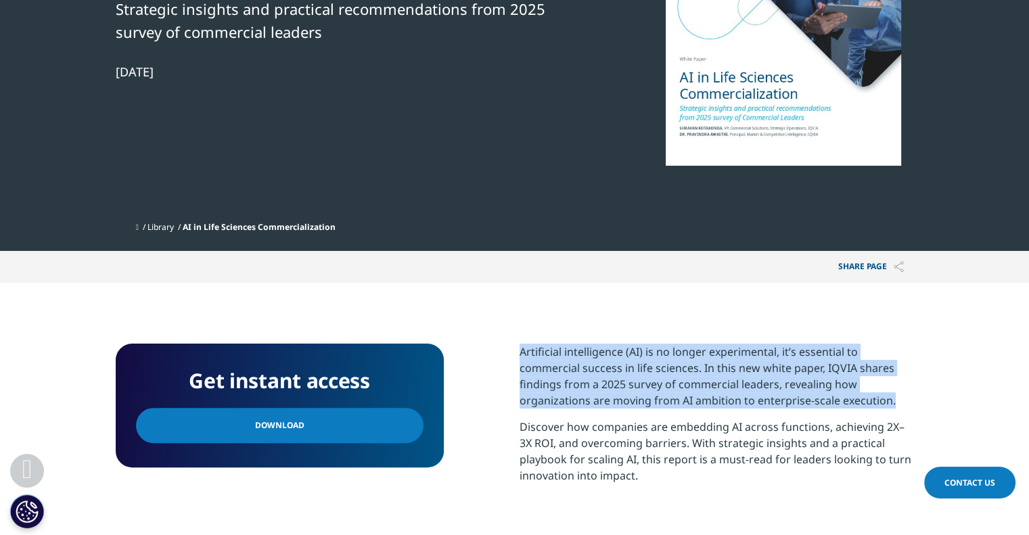
drag, startPoint x: 517, startPoint y: 343, endPoint x: 901, endPoint y: 400, distance: 388.0
click at [901, 400] on section "Get instant access Download Artificial intelligence (AI) is no longer experimen…" at bounding box center [514, 436] width 1029 height 306
copy p "Artificial intelligence (AI) is no longer experimental, it’s essential to comme…"
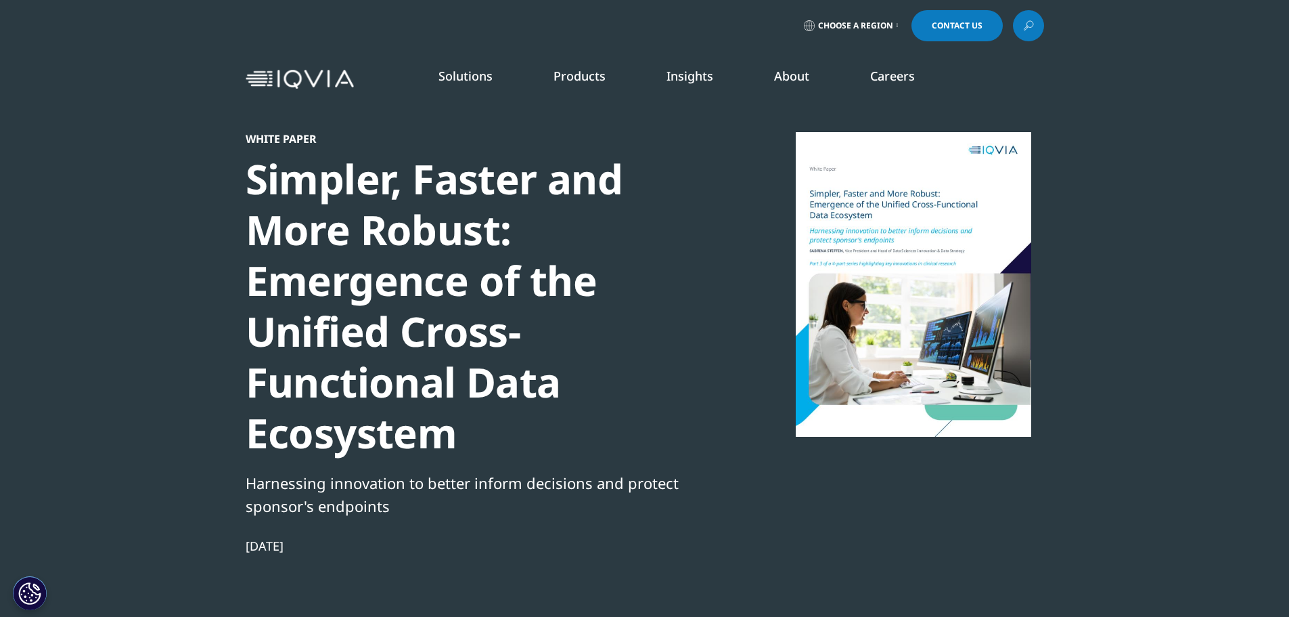
scroll to position [206, 799]
